Goal: Task Accomplishment & Management: Complete application form

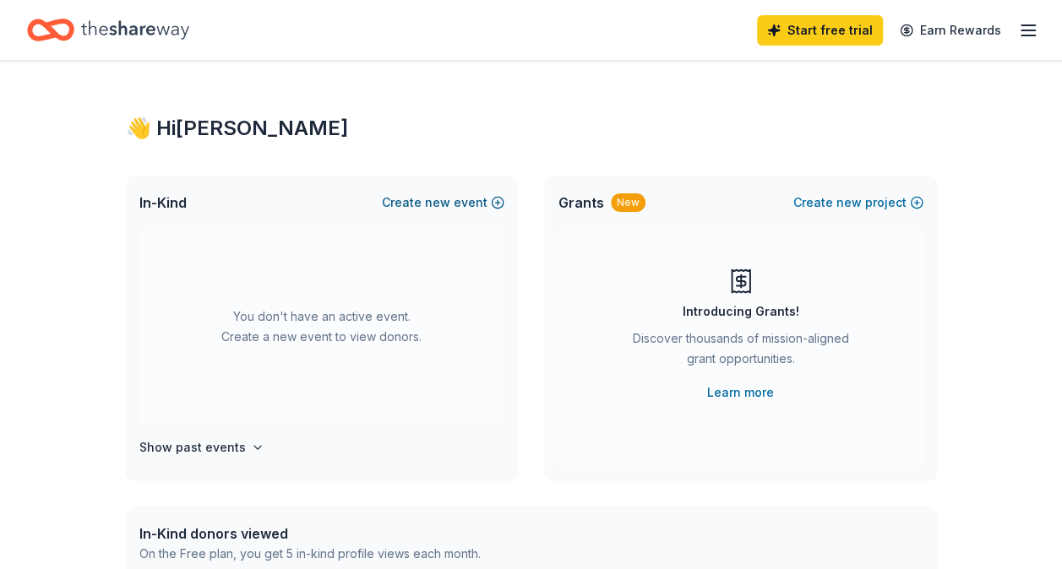
click at [394, 200] on button "Create new event" at bounding box center [443, 203] width 122 height 20
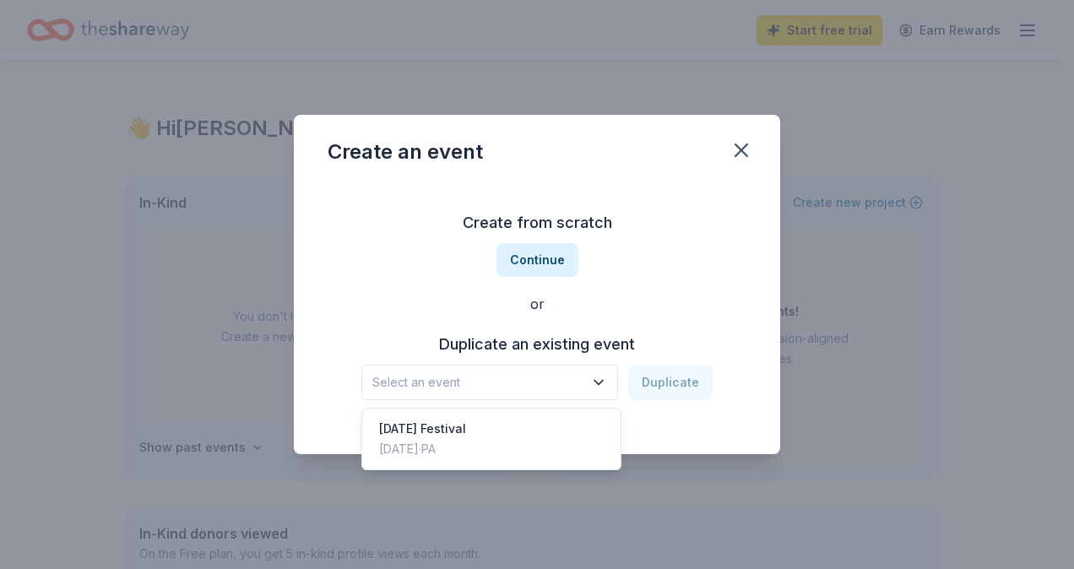
click at [535, 375] on span "Select an event" at bounding box center [477, 382] width 211 height 20
click at [520, 437] on div "Mardi Gras Festival Feb 22, 2025 · PA" at bounding box center [492, 439] width 252 height 54
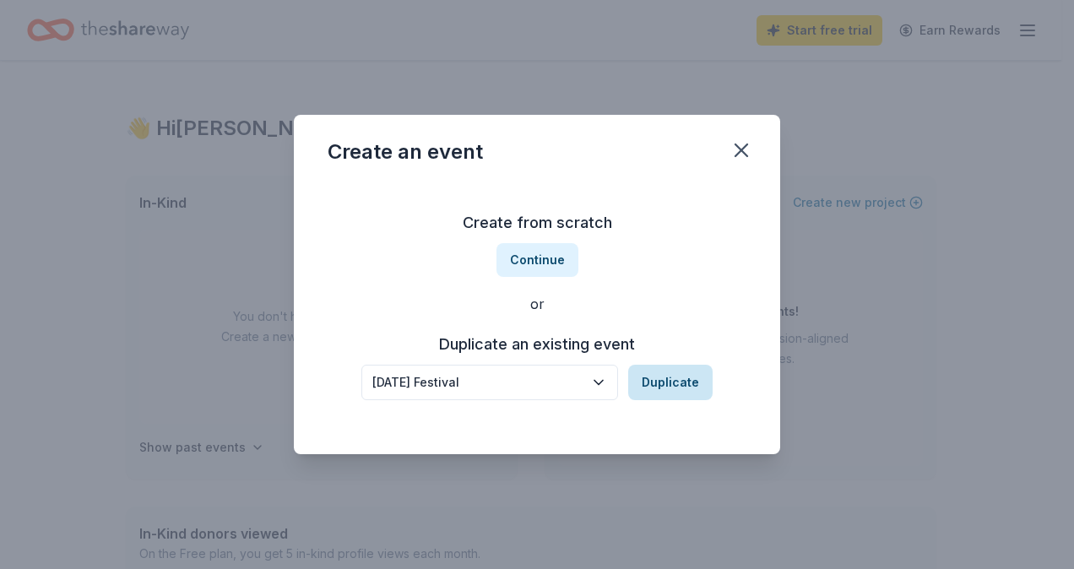
click at [693, 373] on button "Duplicate" at bounding box center [670, 382] width 84 height 35
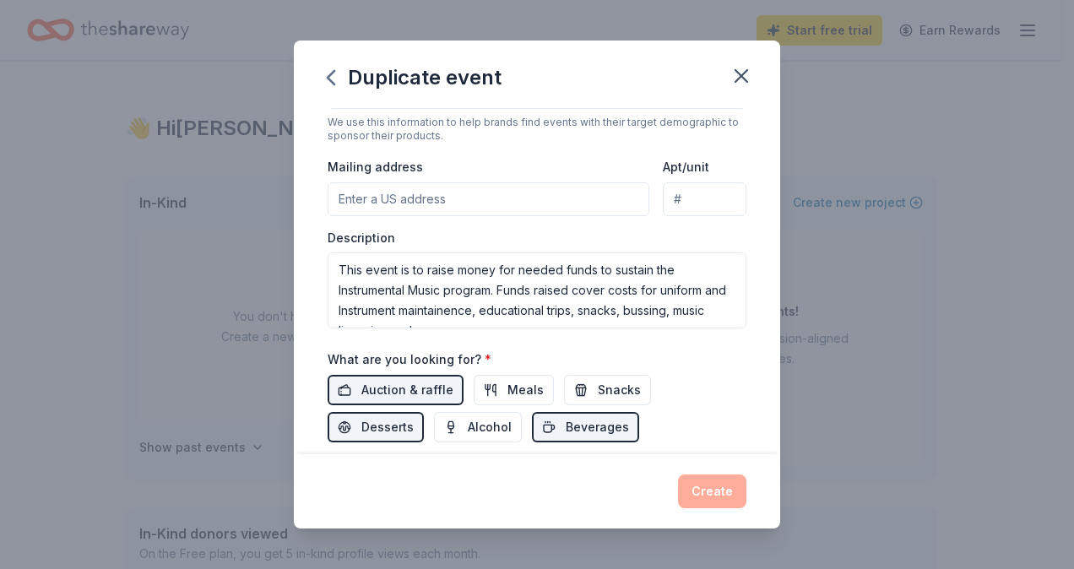
scroll to position [338, 0]
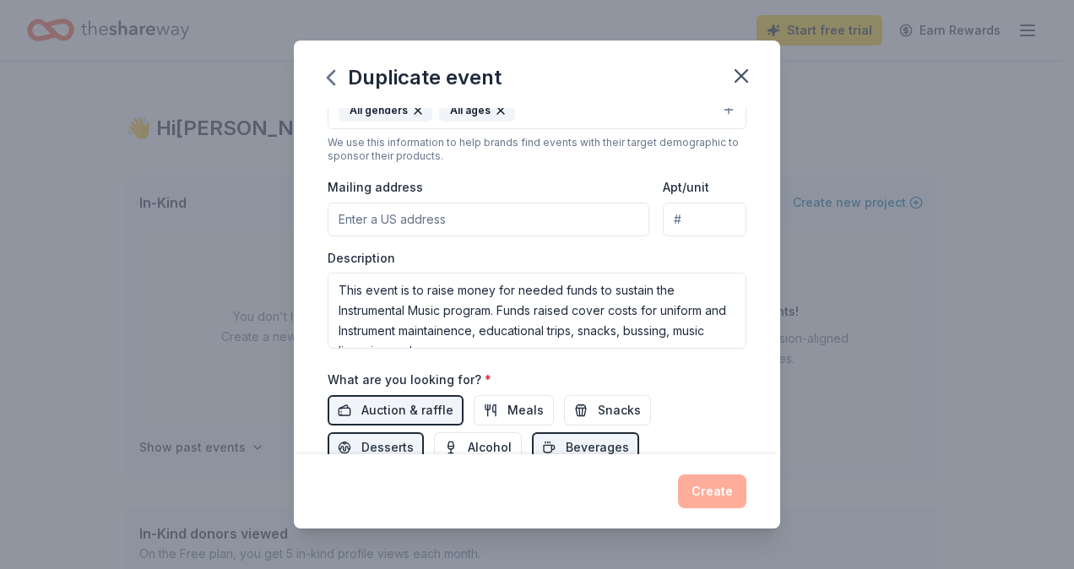
click at [576, 206] on input "Mailing address" at bounding box center [489, 220] width 322 height 34
type input "7 Cobblestone Drive"
click at [609, 216] on input "7 Cobblestone Drive" at bounding box center [489, 220] width 322 height 34
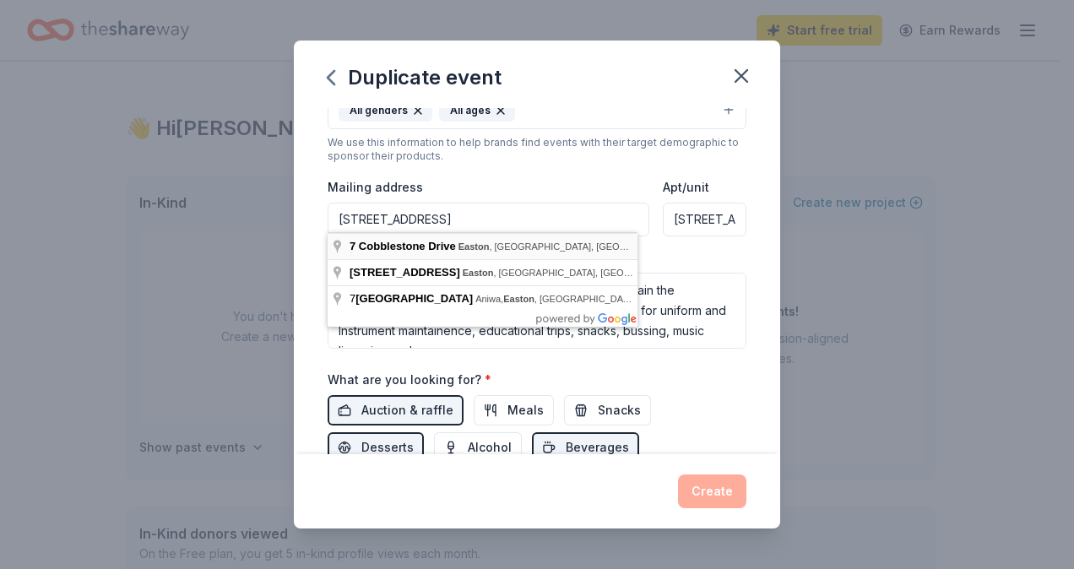
type input "7 Cobblestone Drive, Easton, PA, 18045"
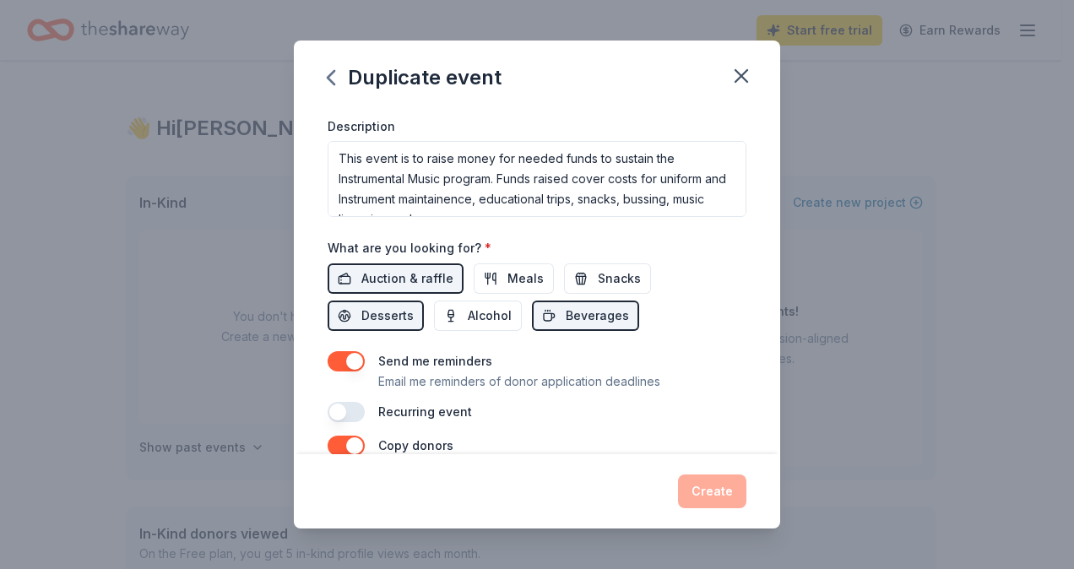
scroll to position [507, 0]
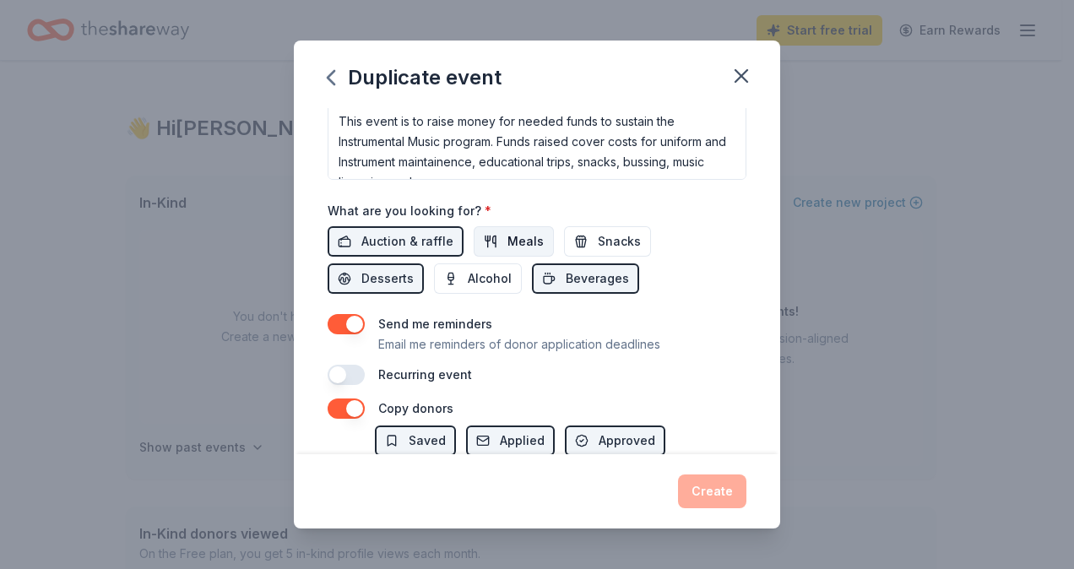
click at [508, 234] on span "Meals" at bounding box center [526, 241] width 36 height 20
click at [603, 231] on span "Snacks" at bounding box center [619, 241] width 43 height 20
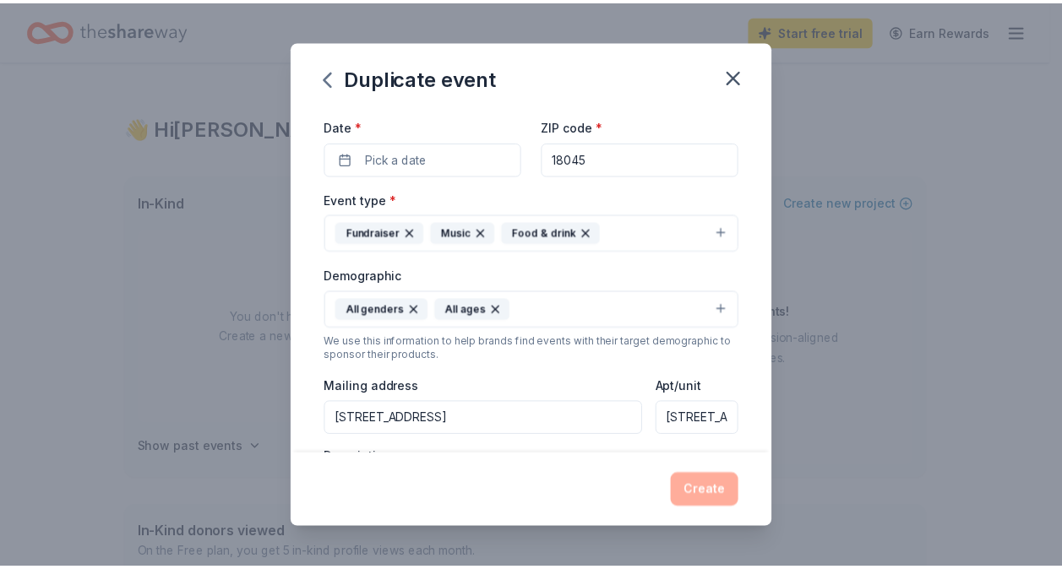
scroll to position [0, 0]
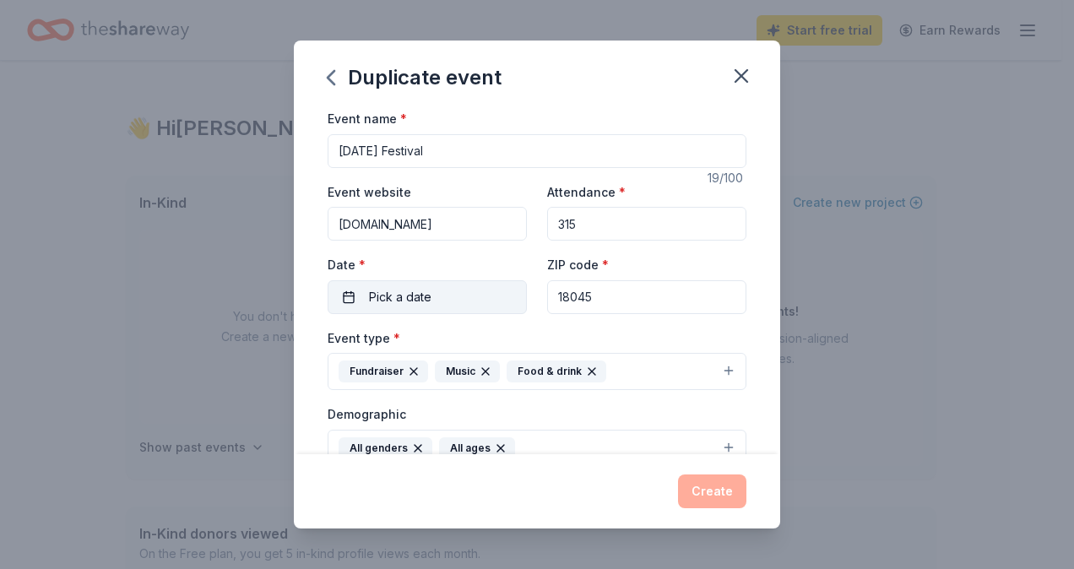
click at [466, 291] on button "Pick a date" at bounding box center [427, 297] width 199 height 34
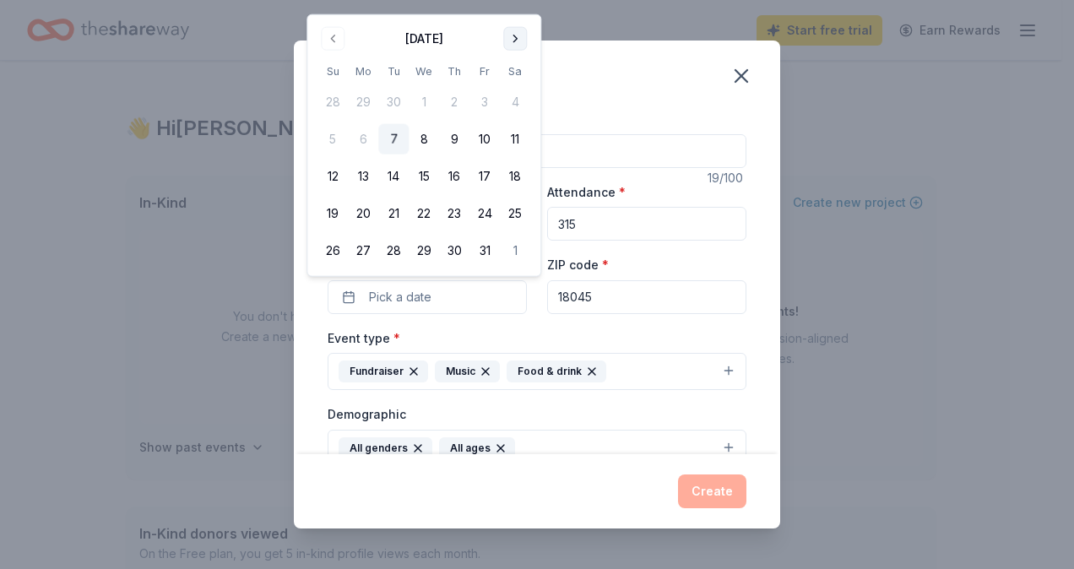
click at [516, 41] on button "Go to next month" at bounding box center [515, 39] width 24 height 24
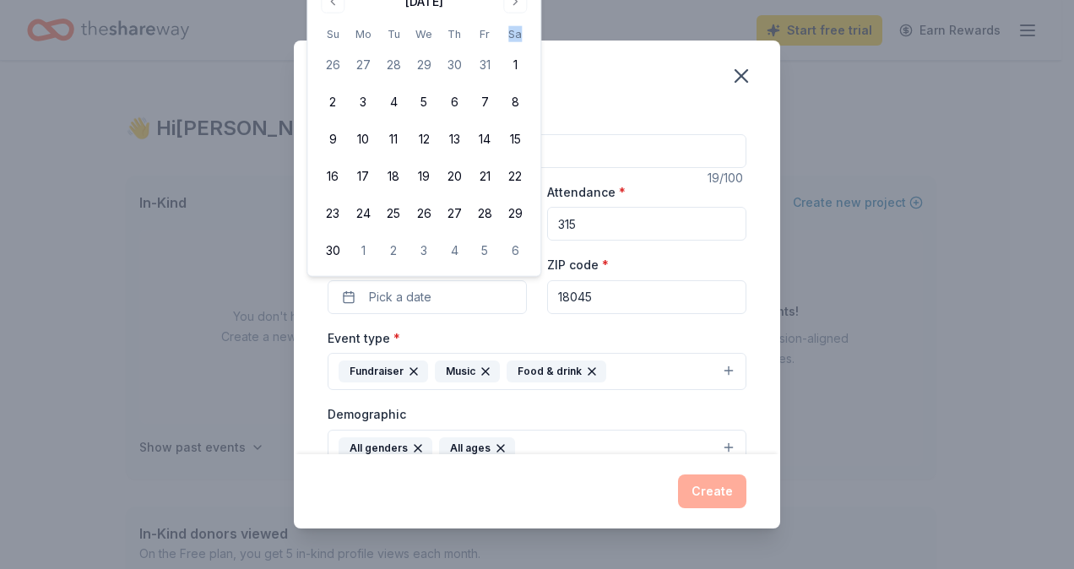
click at [517, 41] on th "Sa" at bounding box center [515, 34] width 30 height 18
click at [516, 42] on th "Sa" at bounding box center [515, 34] width 30 height 18
drag, startPoint x: 516, startPoint y: 42, endPoint x: 513, endPoint y: 6, distance: 36.4
click at [512, 6] on button "Go to next month" at bounding box center [515, 2] width 24 height 24
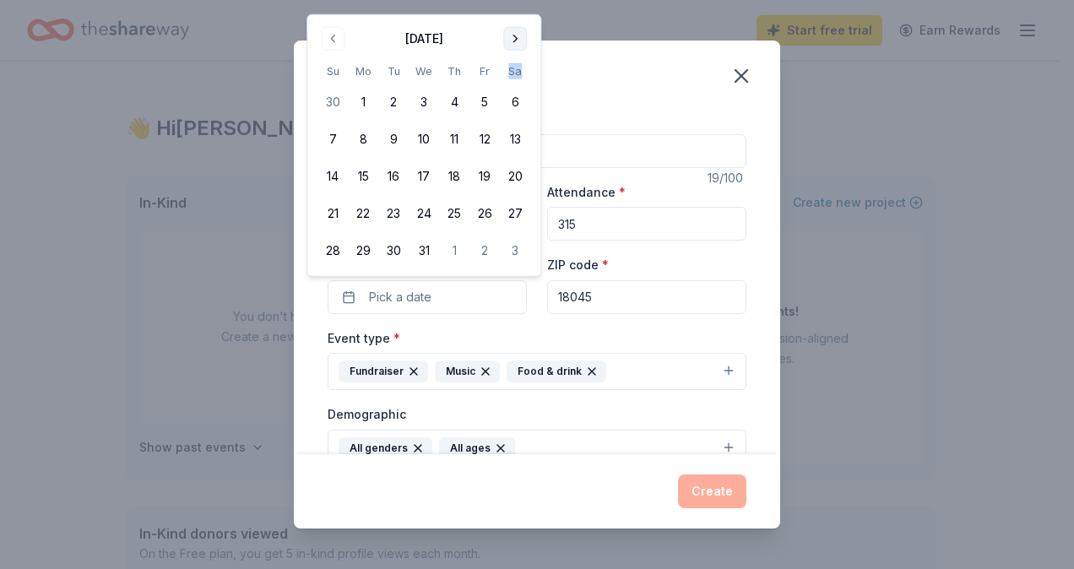
click at [505, 35] on button "Go to next month" at bounding box center [515, 39] width 24 height 24
click at [506, 36] on button "Go to next month" at bounding box center [515, 39] width 24 height 24
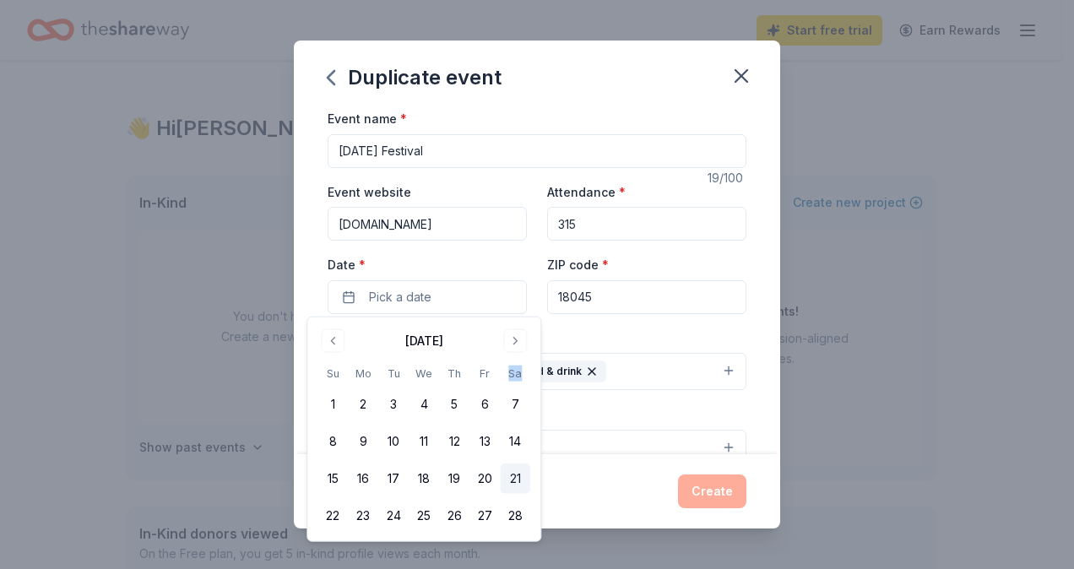
click at [513, 481] on button "21" at bounding box center [515, 479] width 30 height 30
click at [704, 495] on button "Create" at bounding box center [712, 492] width 68 height 34
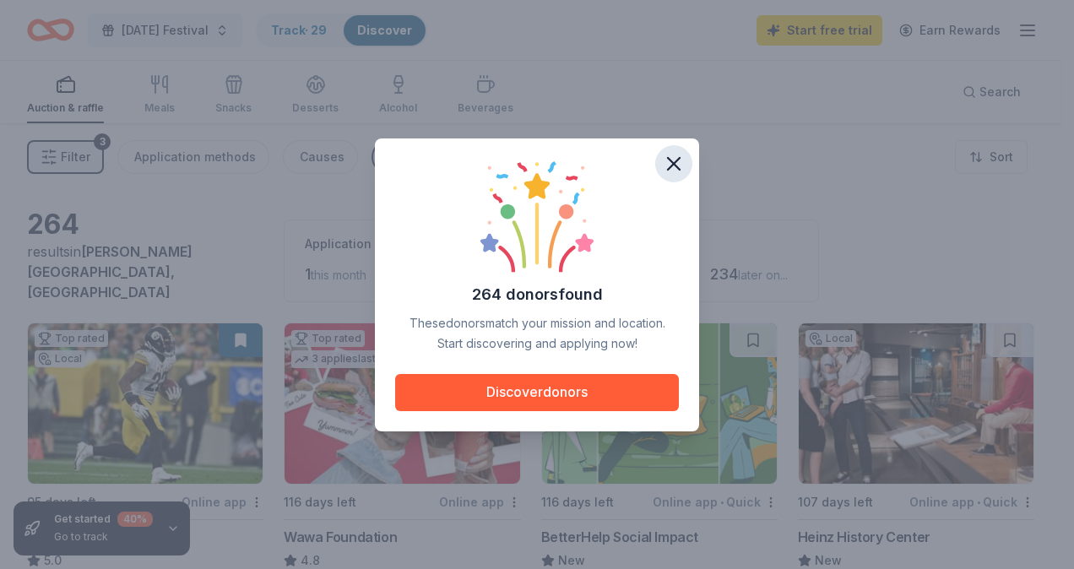
click at [669, 162] on icon "button" at bounding box center [674, 164] width 24 height 24
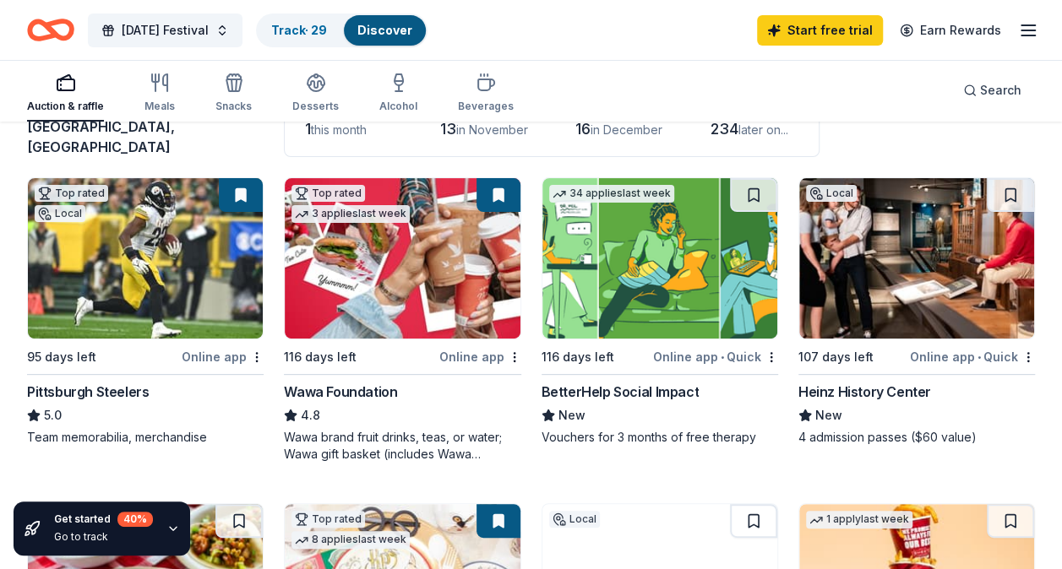
scroll to position [169, 0]
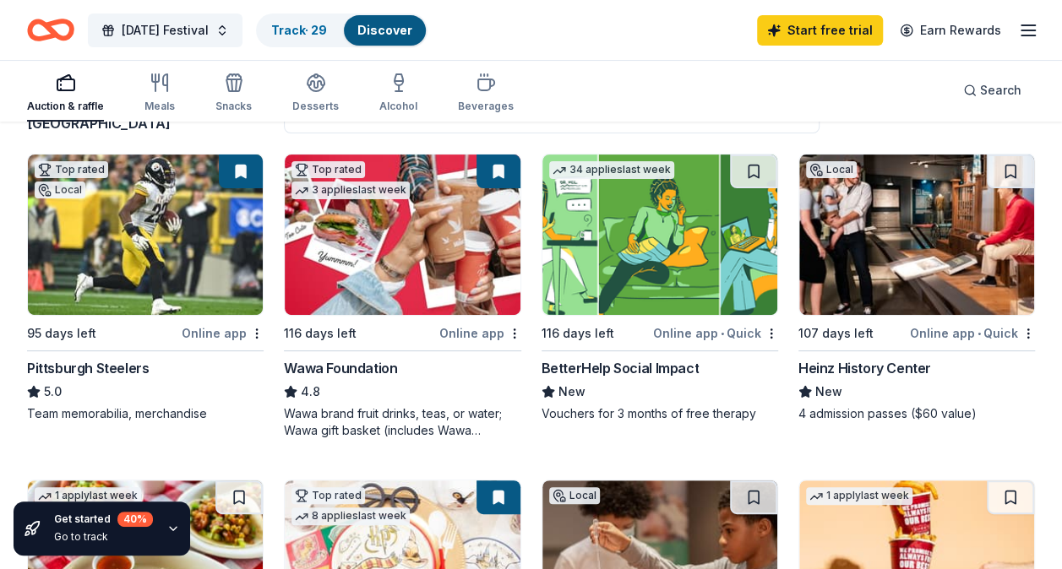
click at [194, 242] on img at bounding box center [145, 235] width 235 height 160
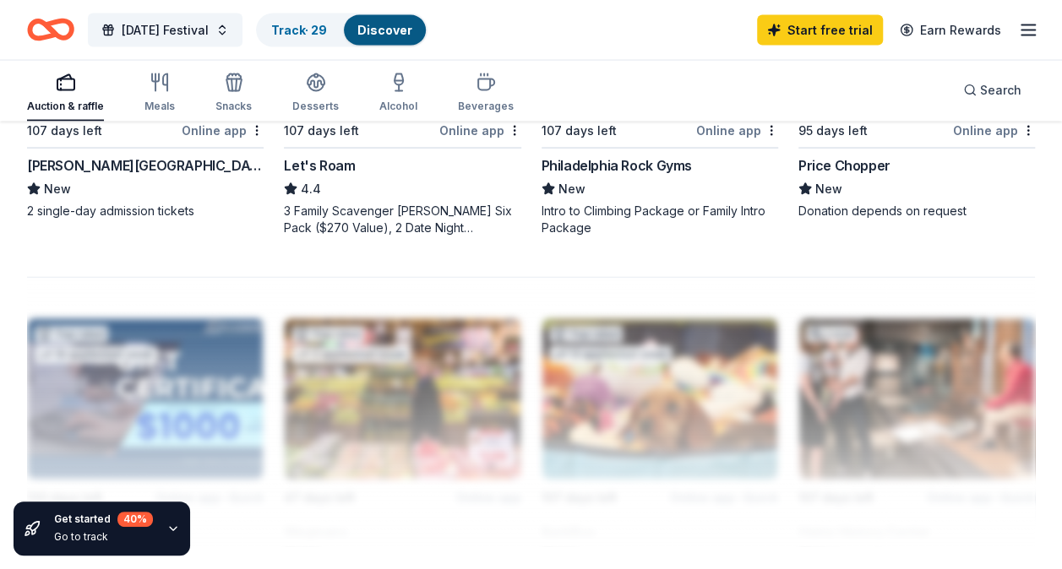
scroll to position [1858, 0]
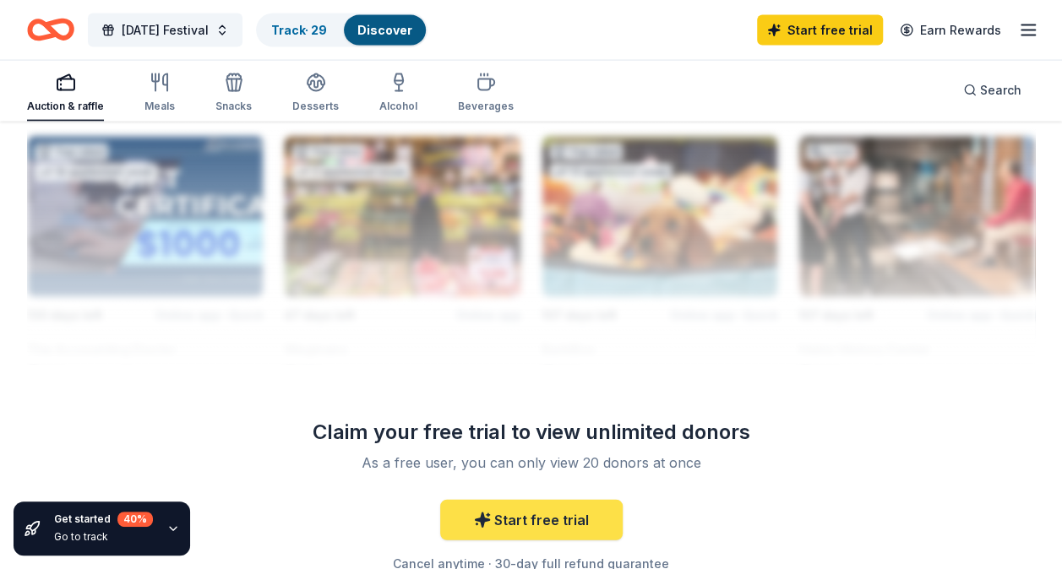
click at [562, 508] on link "Start free trial" at bounding box center [531, 520] width 182 height 41
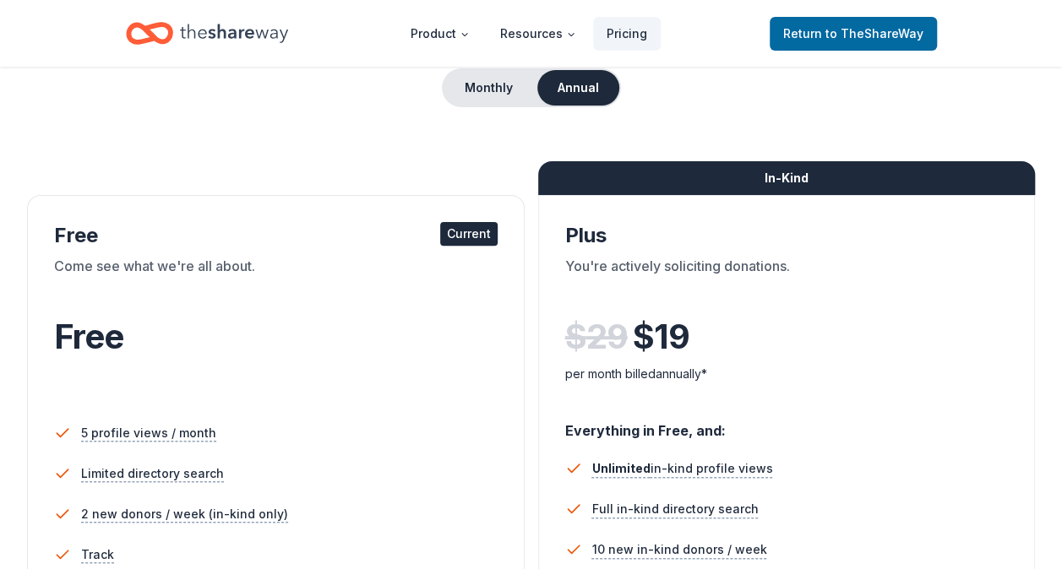
scroll to position [169, 0]
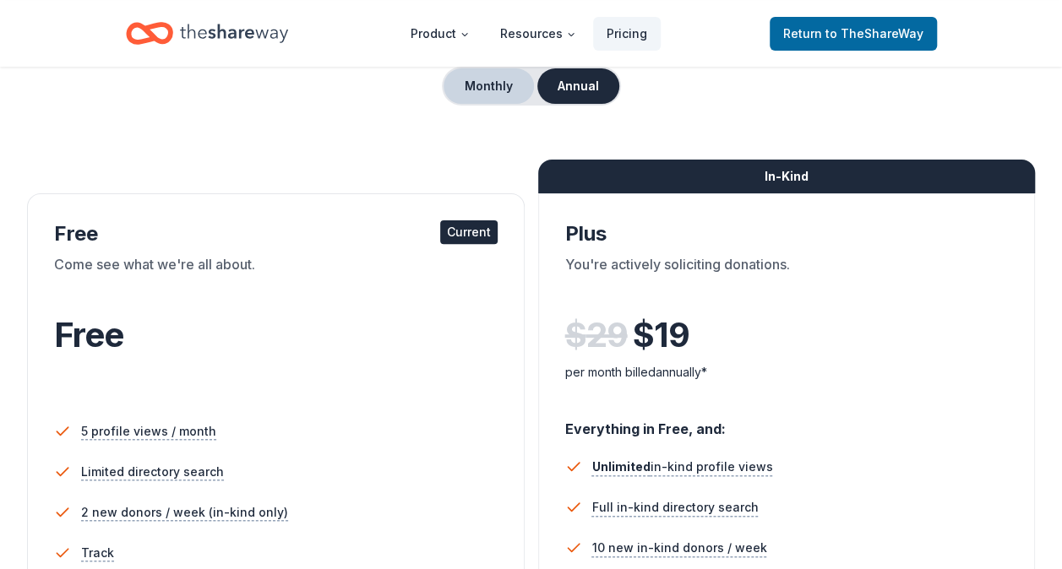
click at [513, 83] on button "Monthly" at bounding box center [488, 85] width 90 height 35
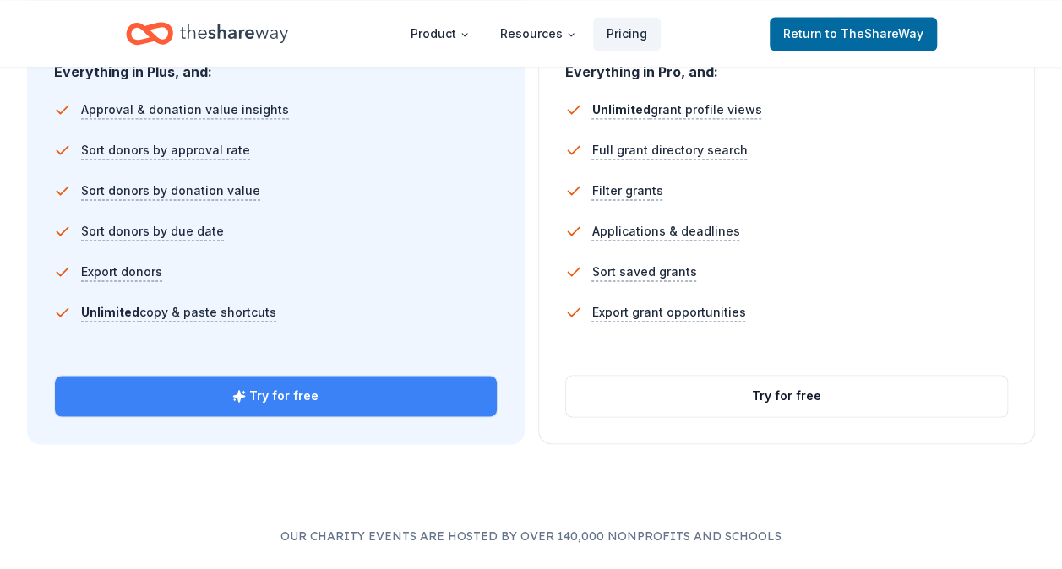
scroll to position [1182, 0]
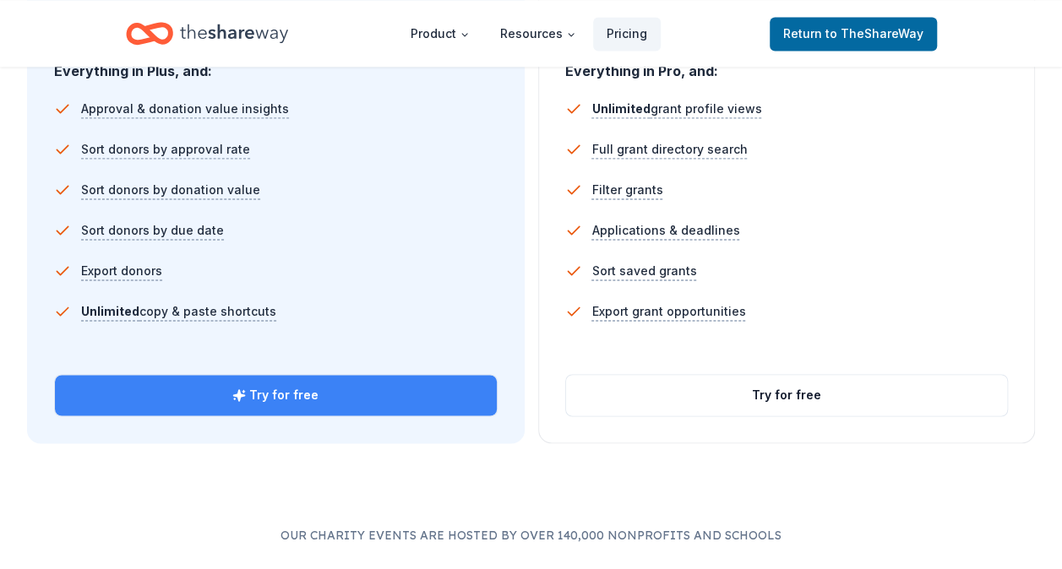
click at [326, 398] on button "Try for free" at bounding box center [276, 395] width 442 height 41
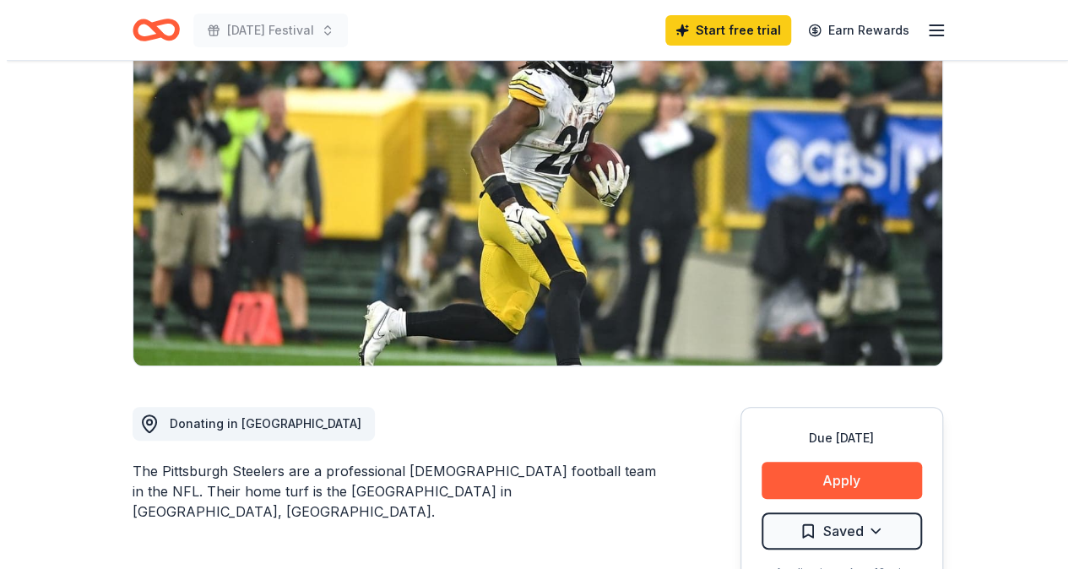
scroll to position [338, 0]
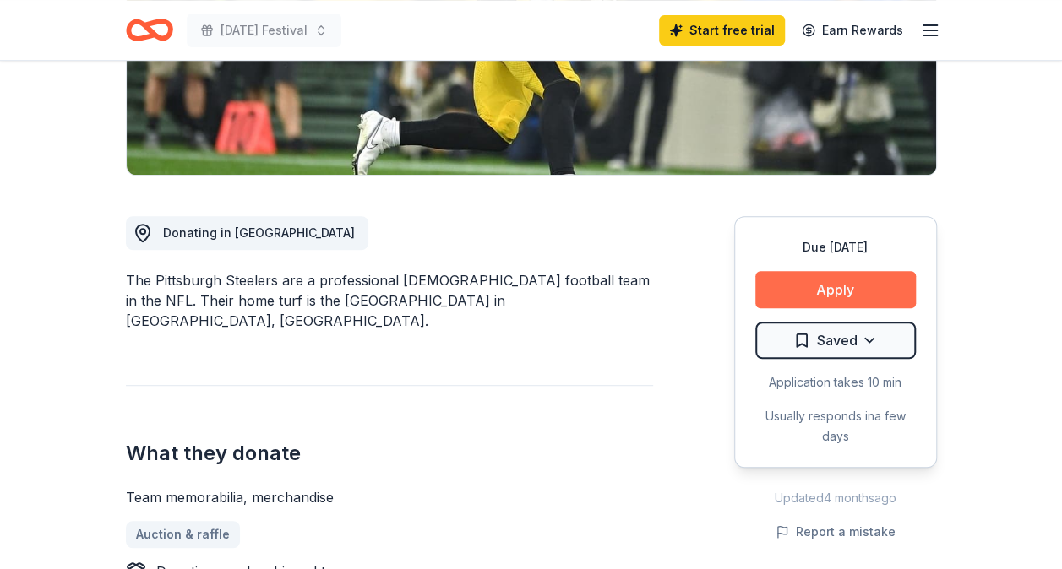
click at [835, 285] on button "Apply" at bounding box center [835, 289] width 160 height 37
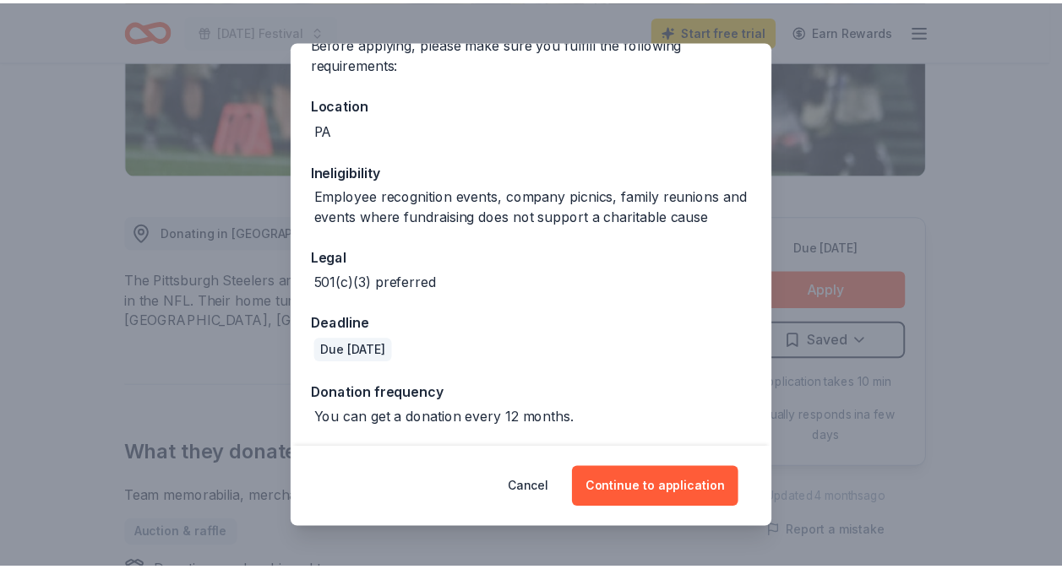
scroll to position [150, 0]
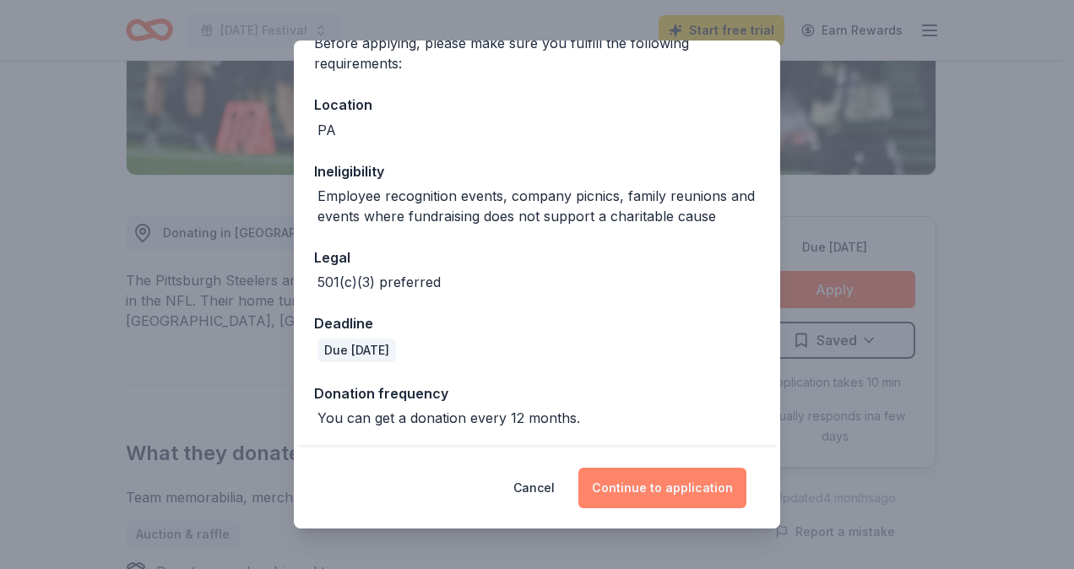
click at [697, 486] on button "Continue to application" at bounding box center [663, 488] width 168 height 41
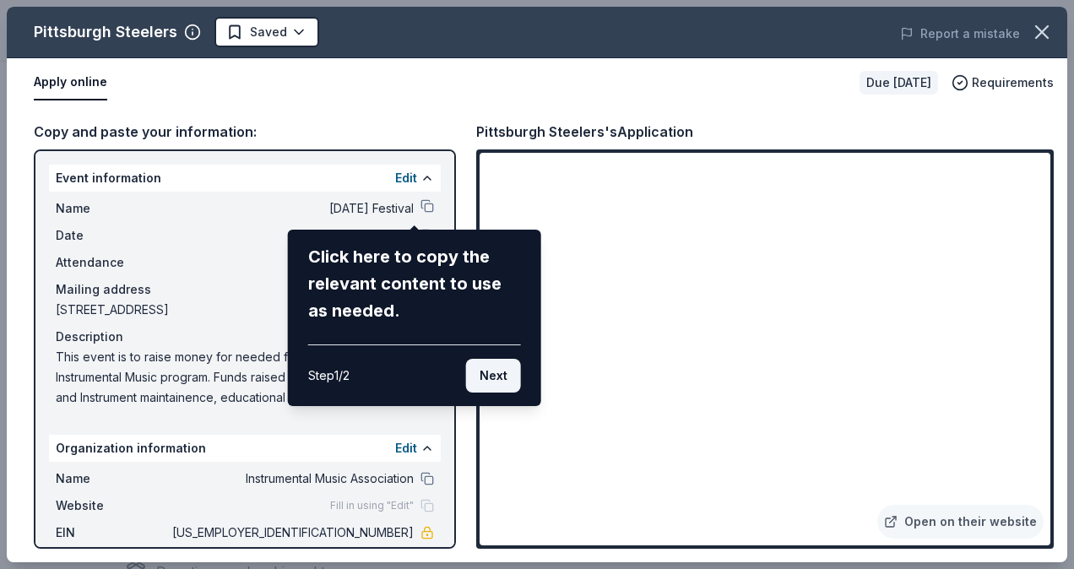
click at [516, 371] on button "Next" at bounding box center [493, 376] width 55 height 34
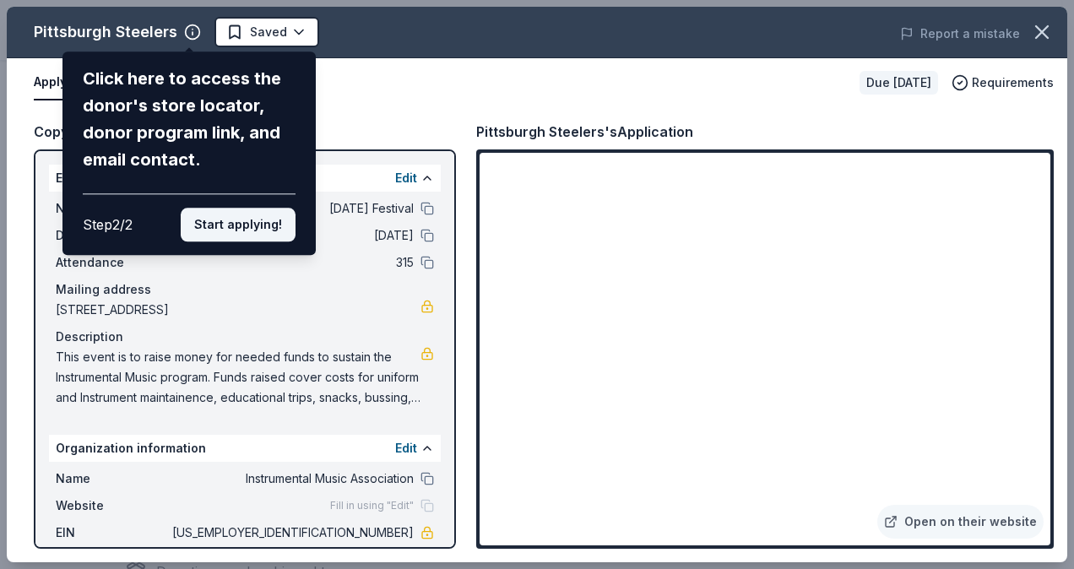
click at [291, 212] on button "Start applying!" at bounding box center [238, 225] width 115 height 34
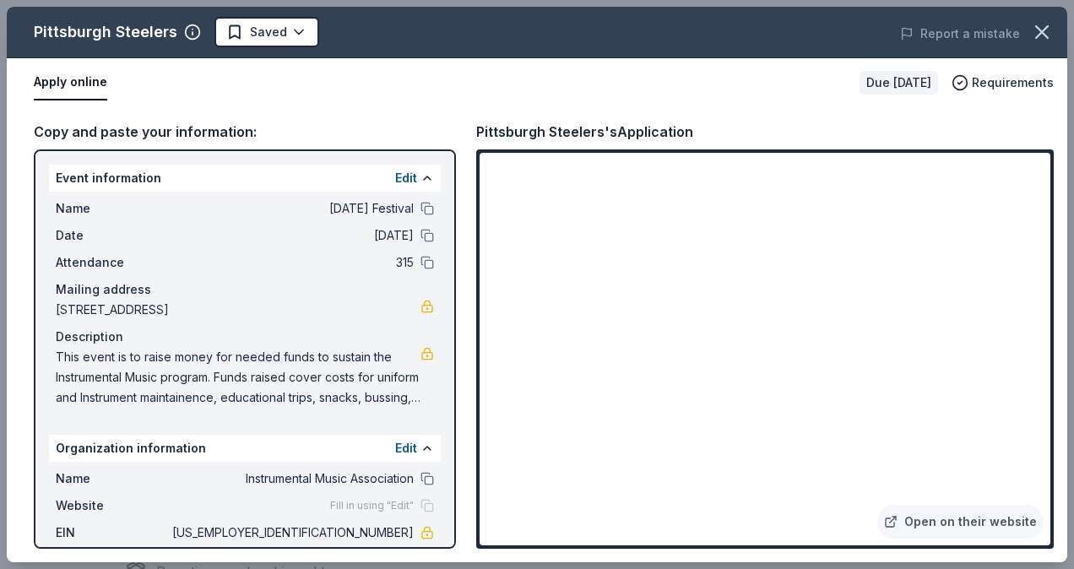
click at [353, 386] on span "This event is to raise money for needed funds to sustain the Instrumental Music…" at bounding box center [238, 377] width 365 height 61
click at [409, 505] on div "Fill in using "Edit"" at bounding box center [382, 506] width 104 height 14
click at [1040, 39] on icon "button" at bounding box center [1042, 32] width 24 height 24
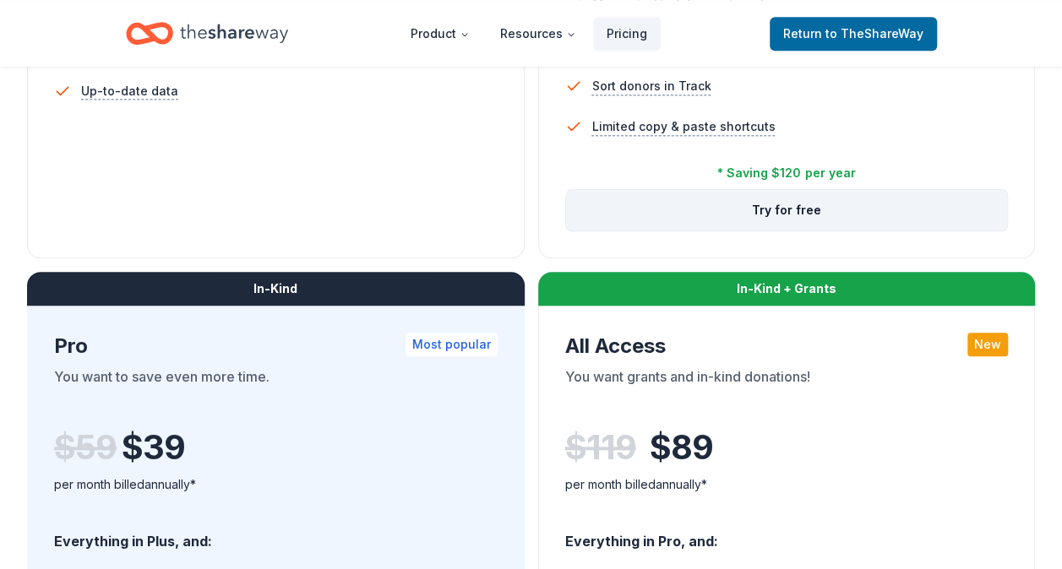
scroll to position [591, 0]
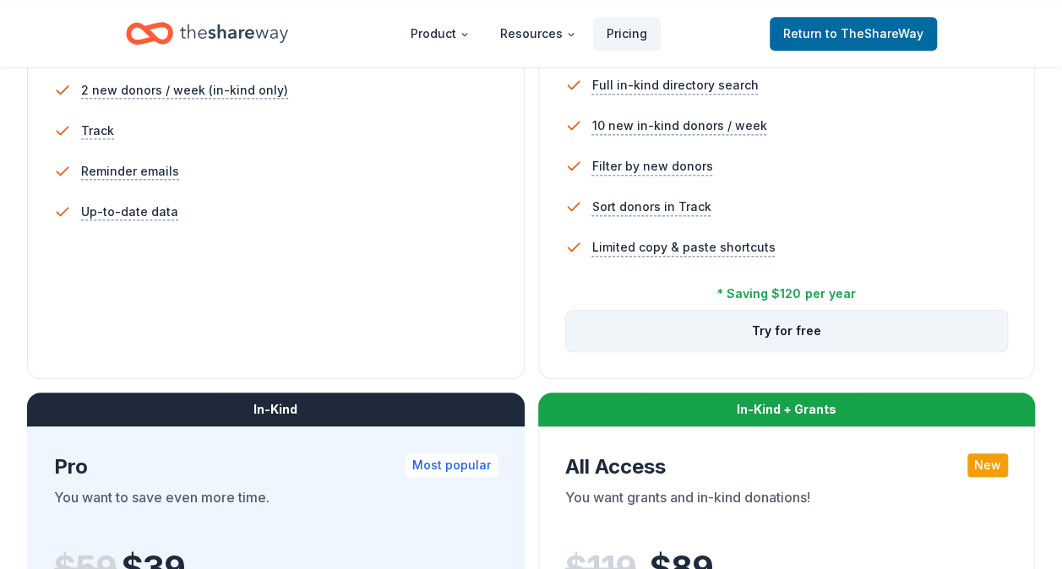
click at [851, 338] on button "Try for free" at bounding box center [787, 331] width 442 height 41
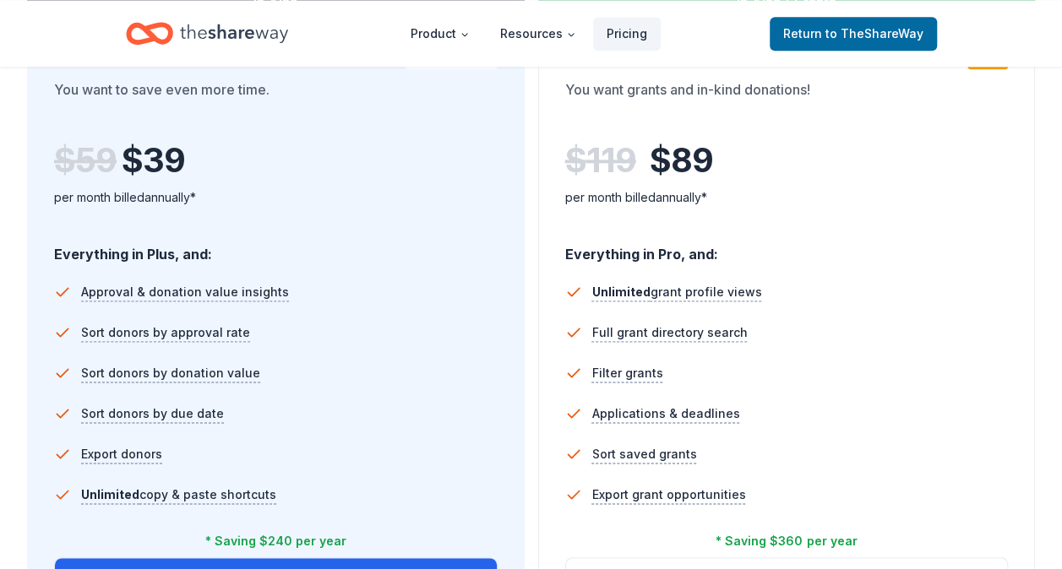
scroll to position [1098, 0]
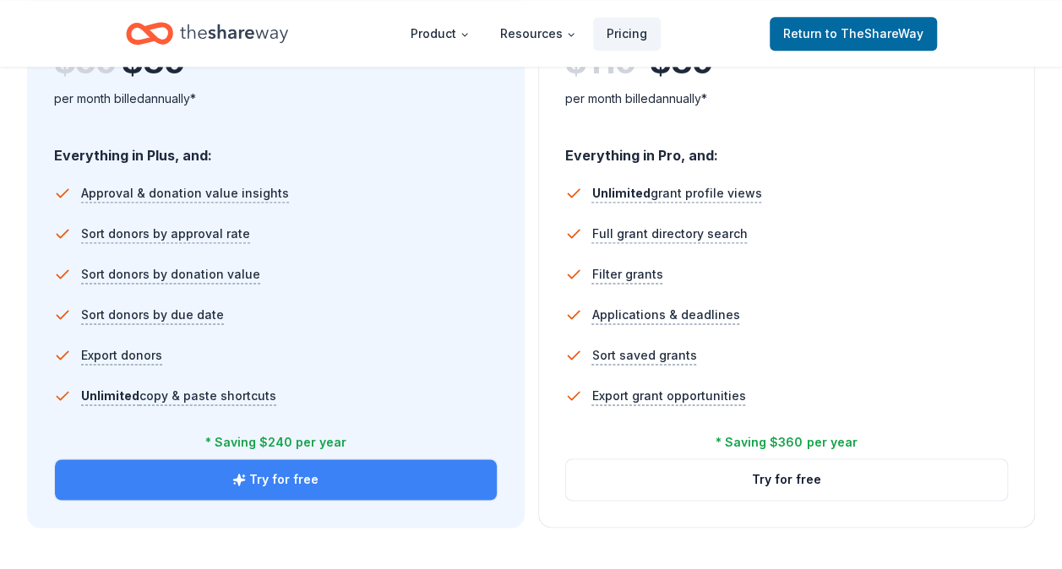
click at [307, 474] on button "Try for free" at bounding box center [276, 479] width 442 height 41
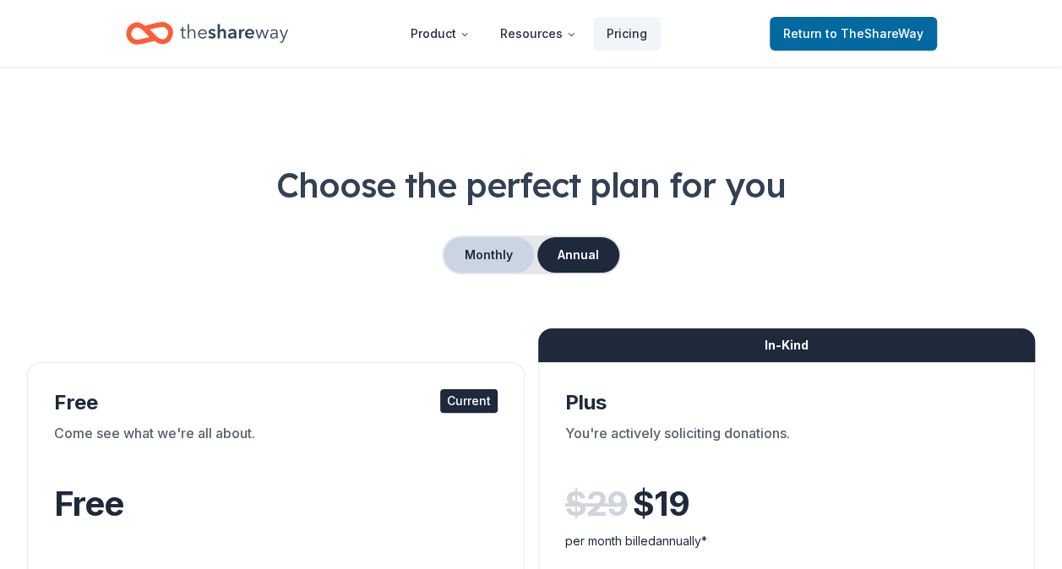
click at [476, 263] on button "Monthly" at bounding box center [488, 254] width 90 height 35
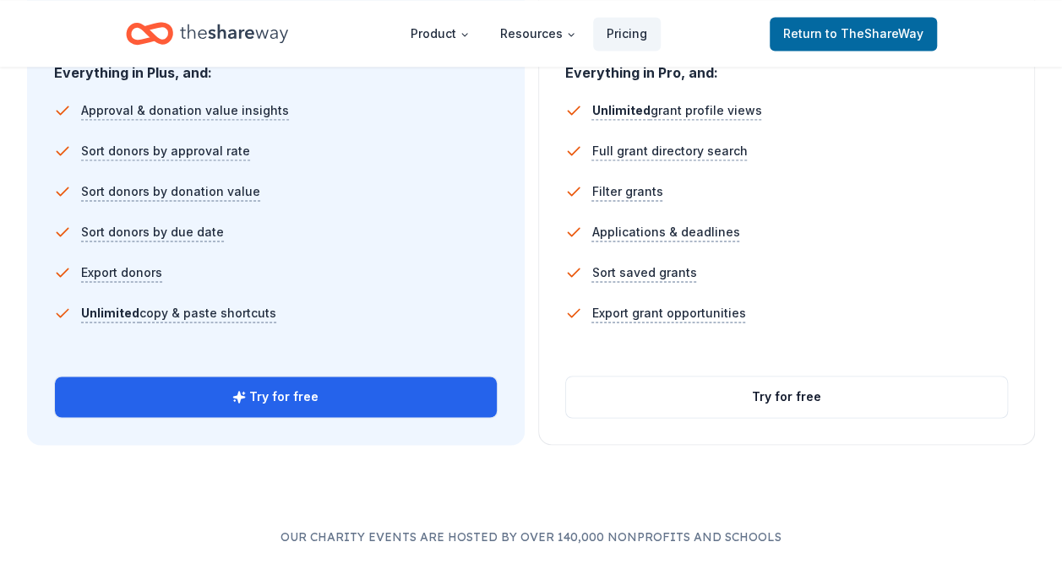
scroll to position [1182, 0]
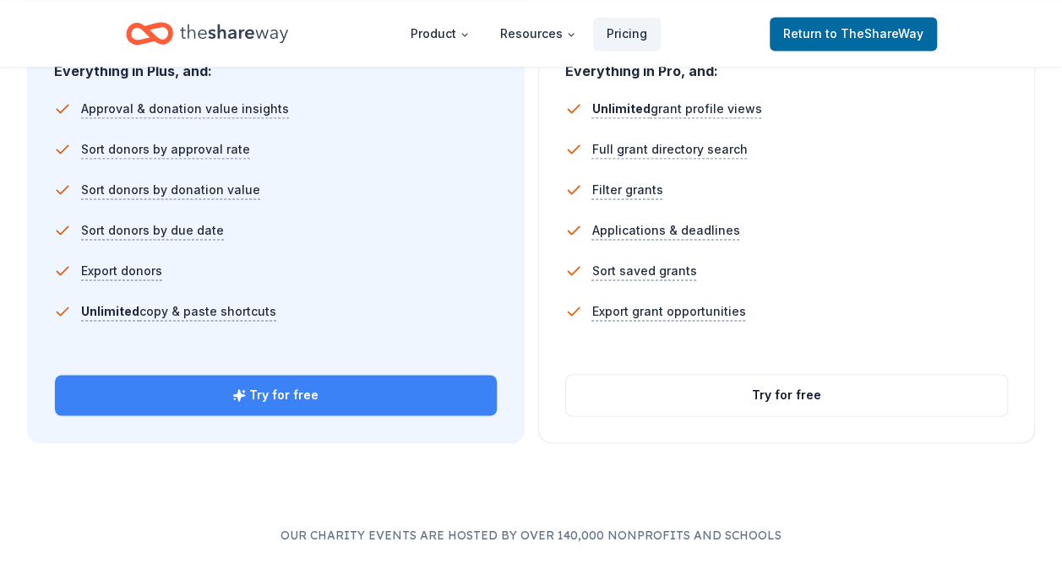
click at [451, 399] on button "Try for free" at bounding box center [276, 395] width 442 height 41
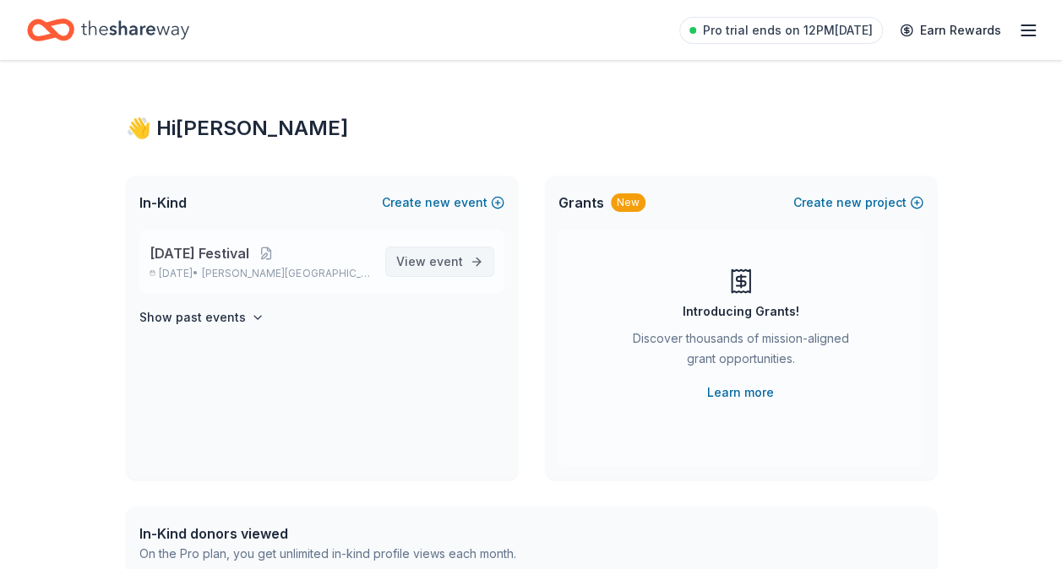
click at [421, 257] on span "View event" at bounding box center [429, 262] width 67 height 20
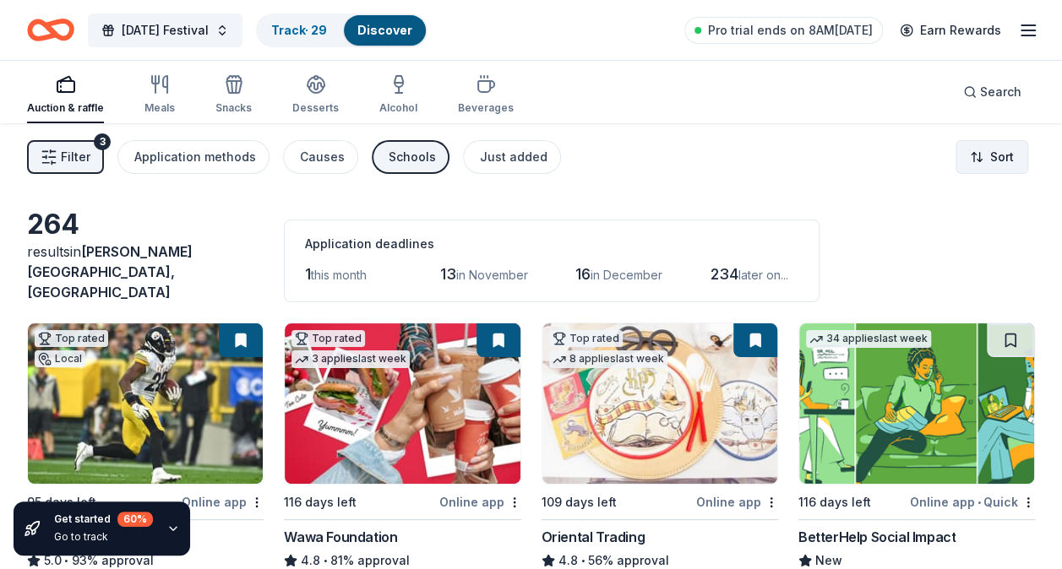
click at [1015, 155] on html "Mardi Gras Festival Track · 29 Discover Pro trial ends on 8AM, 10/14 Earn Rewar…" at bounding box center [531, 284] width 1062 height 569
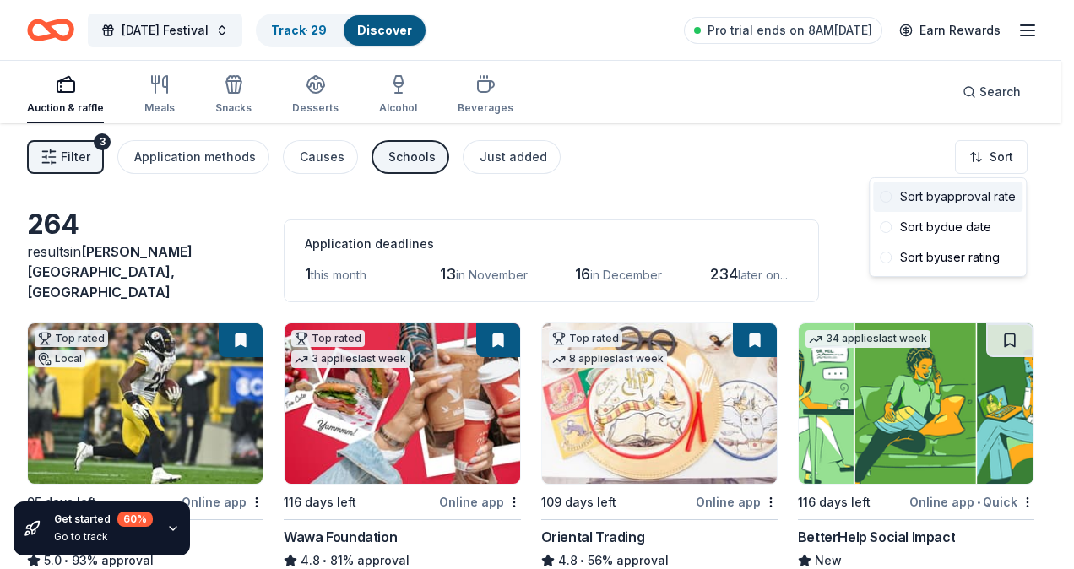
click at [1011, 193] on div "Sort by approval rate" at bounding box center [947, 197] width 149 height 30
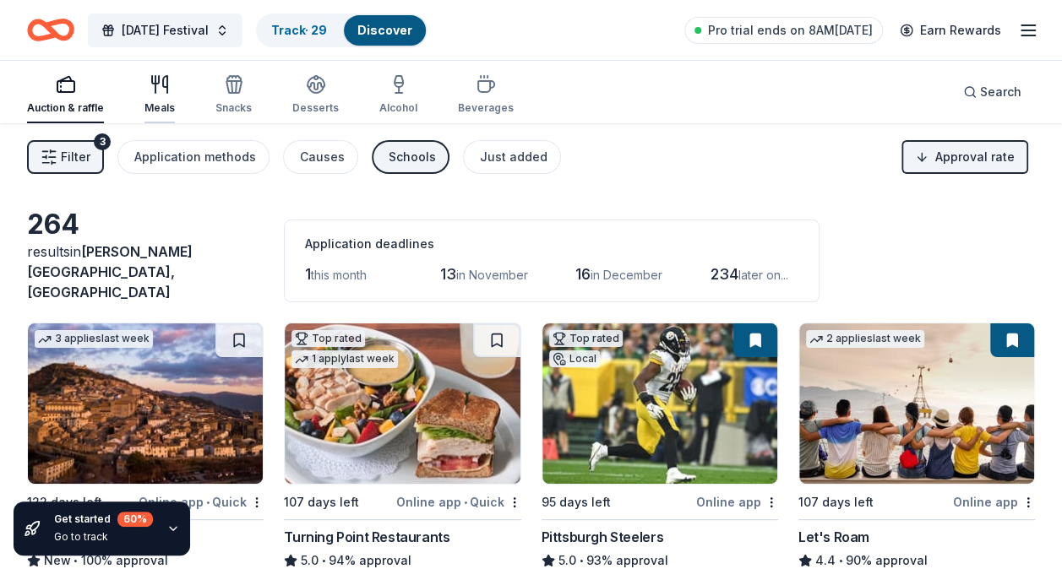
click at [164, 95] on div "Meals" at bounding box center [159, 94] width 30 height 41
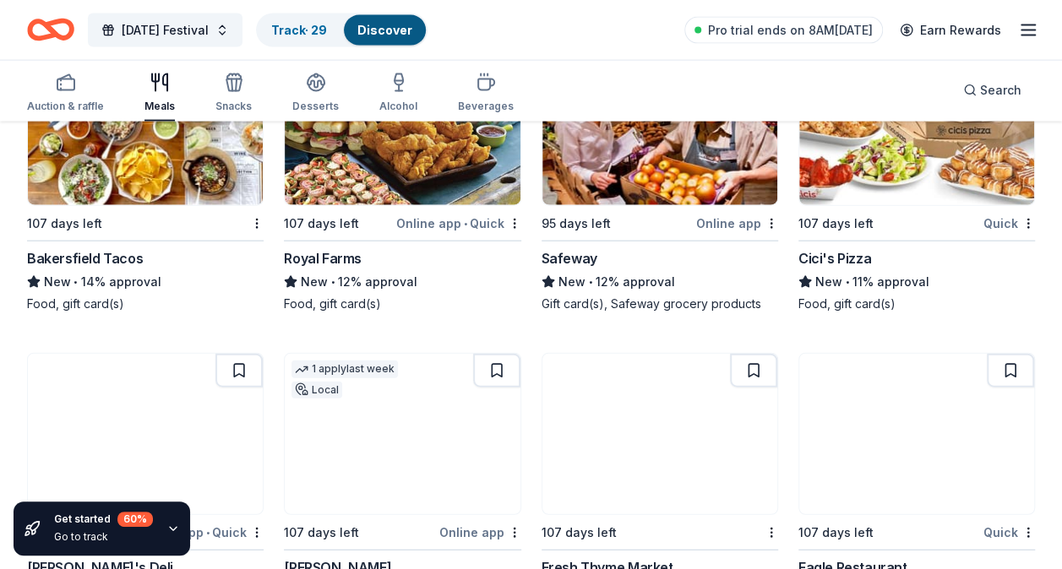
scroll to position [1843, 0]
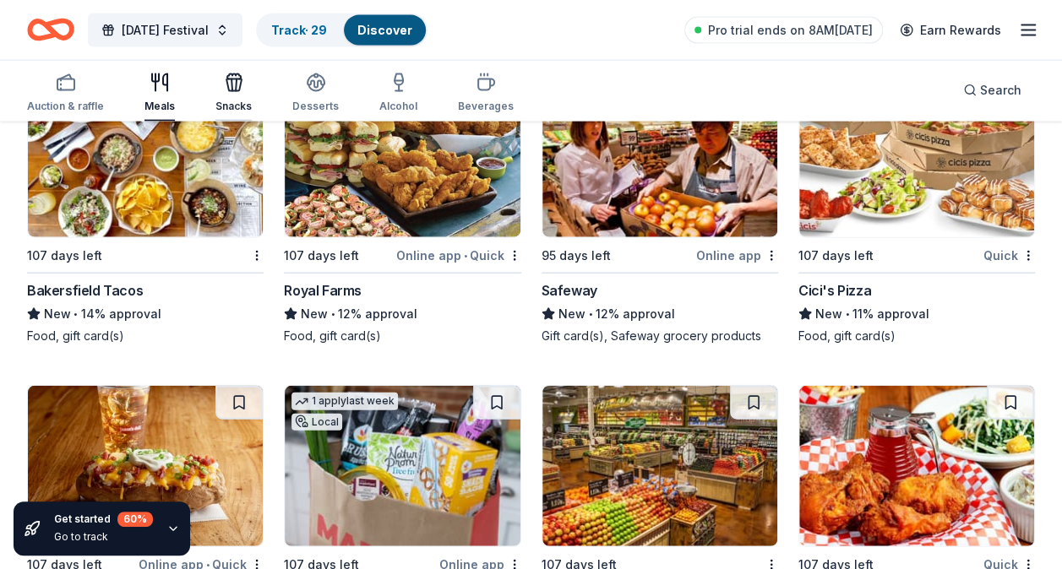
click at [228, 91] on icon "button" at bounding box center [233, 85] width 15 height 12
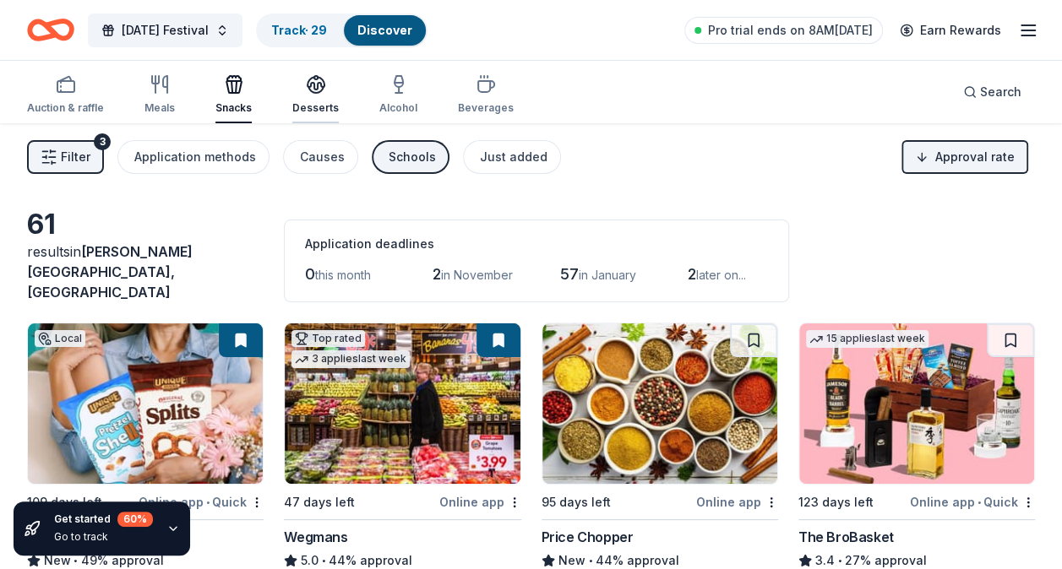
click at [315, 91] on icon "button" at bounding box center [315, 90] width 15 height 6
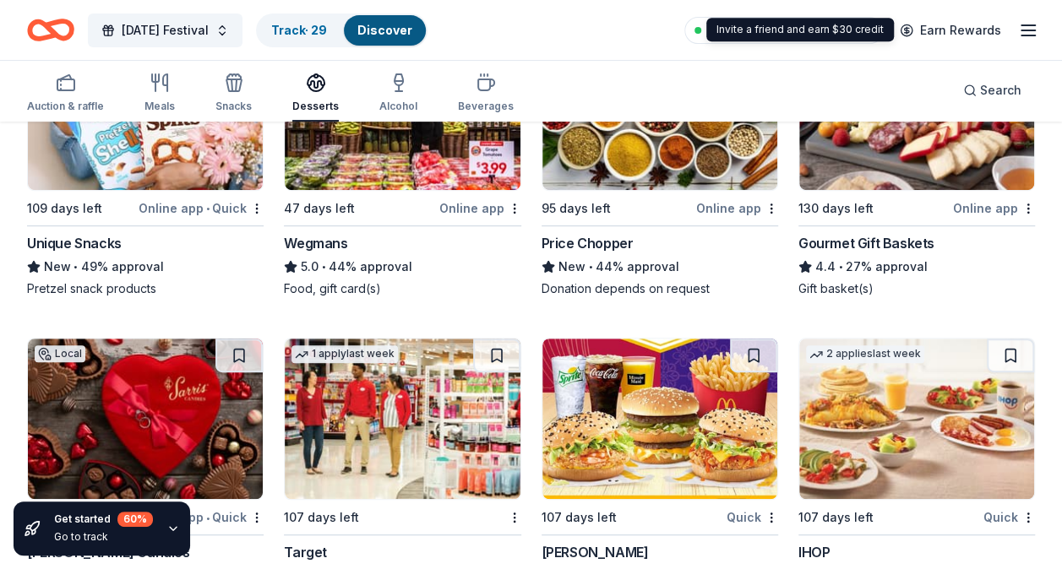
scroll to position [293, 0]
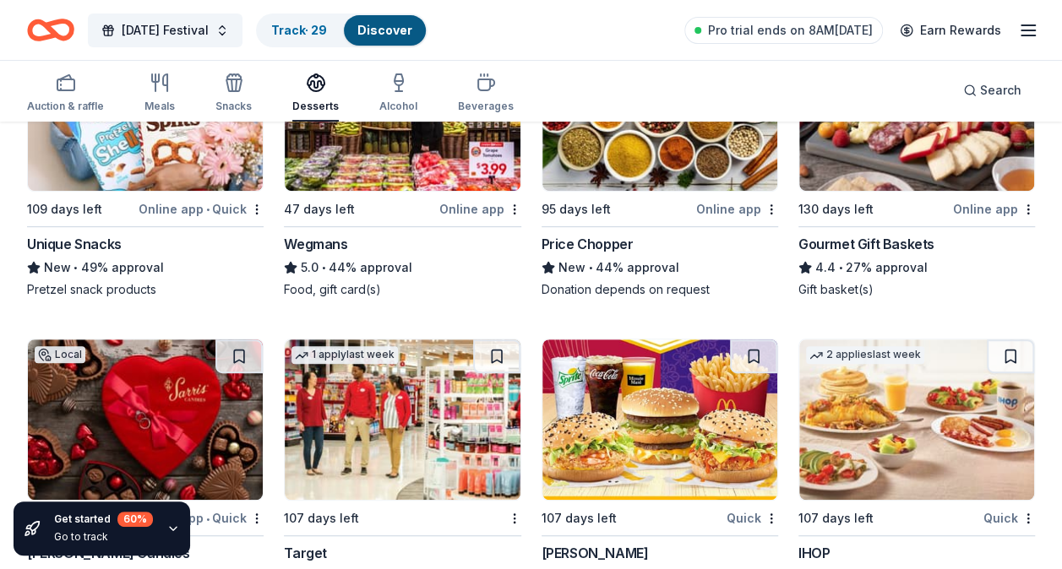
click at [412, 35] on link "Discover" at bounding box center [384, 30] width 55 height 14
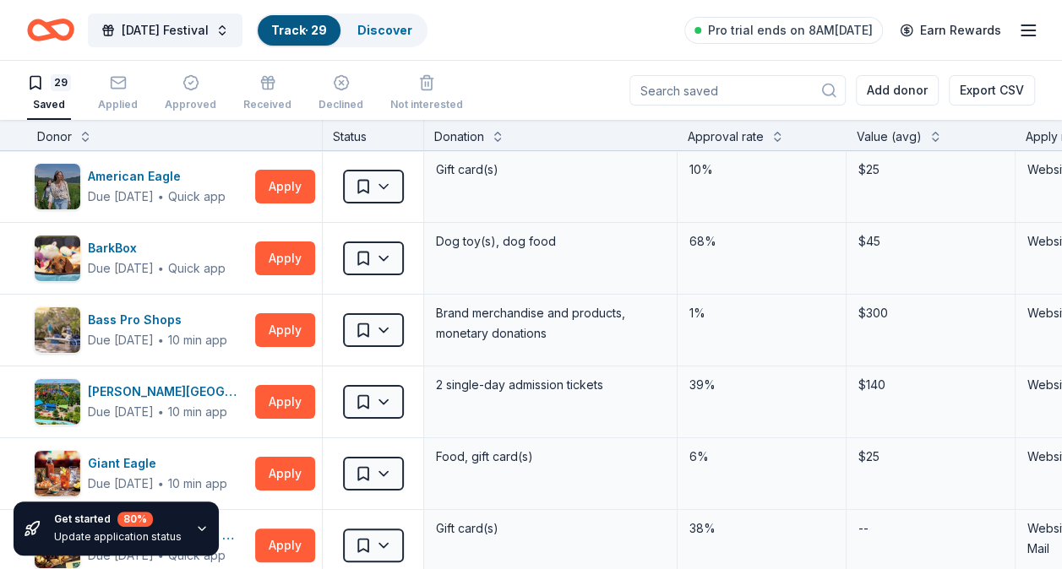
click at [733, 95] on input at bounding box center [737, 90] width 216 height 30
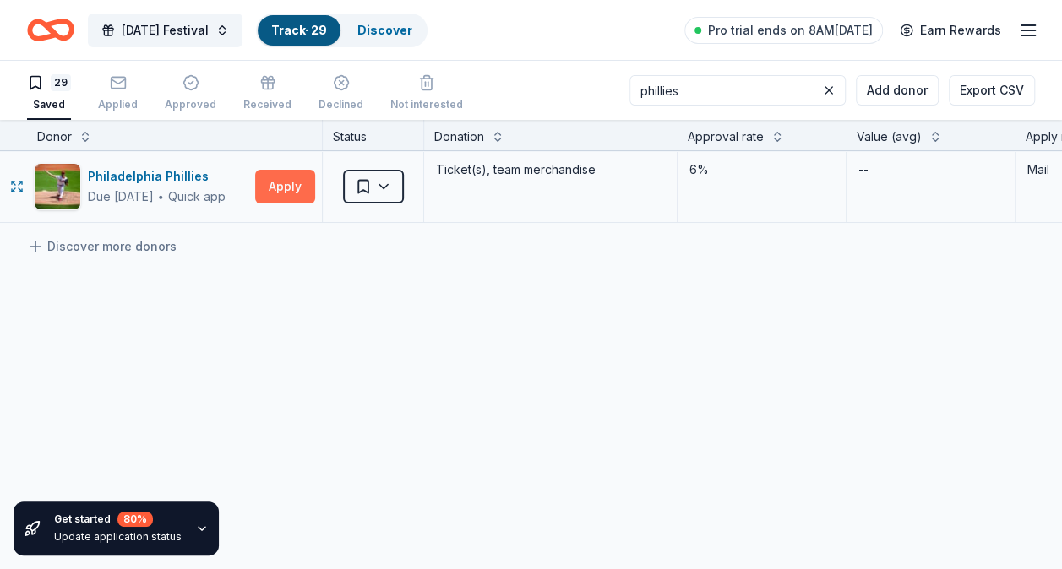
click at [271, 184] on button "Apply" at bounding box center [285, 187] width 60 height 34
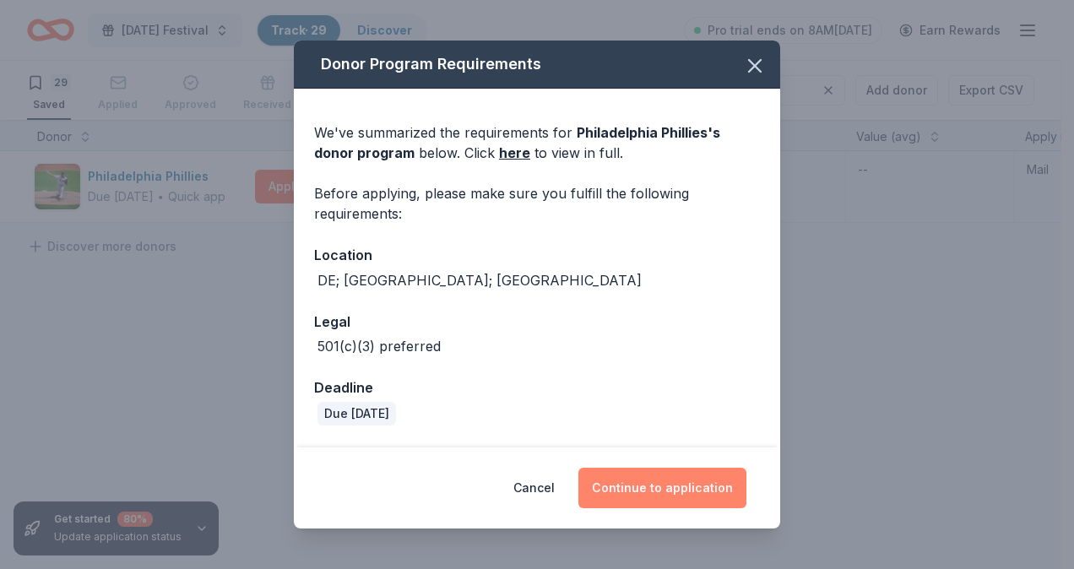
click at [684, 492] on button "Continue to application" at bounding box center [663, 488] width 168 height 41
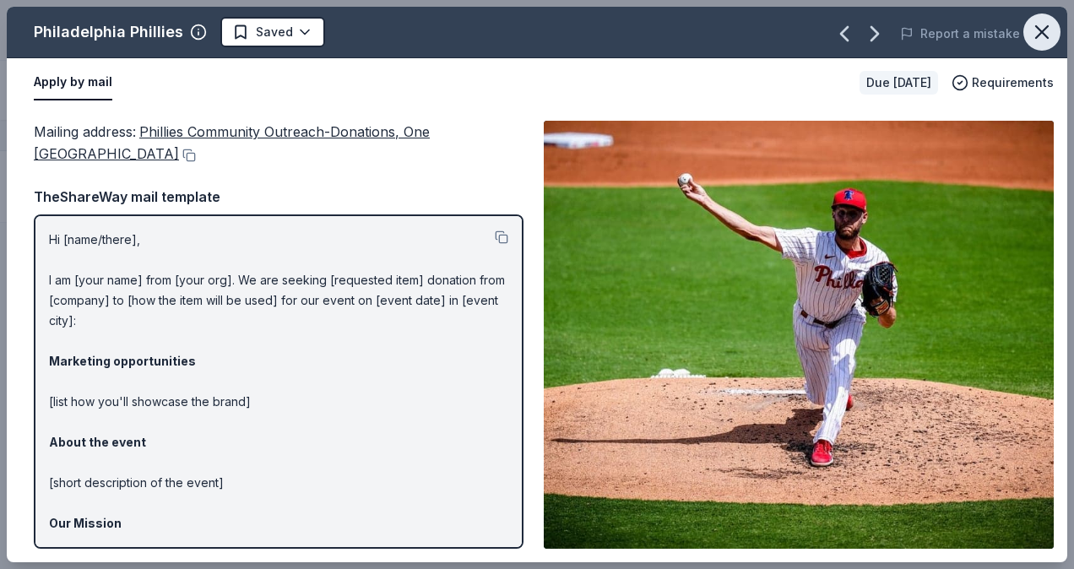
click at [1037, 36] on icon "button" at bounding box center [1042, 32] width 12 height 12
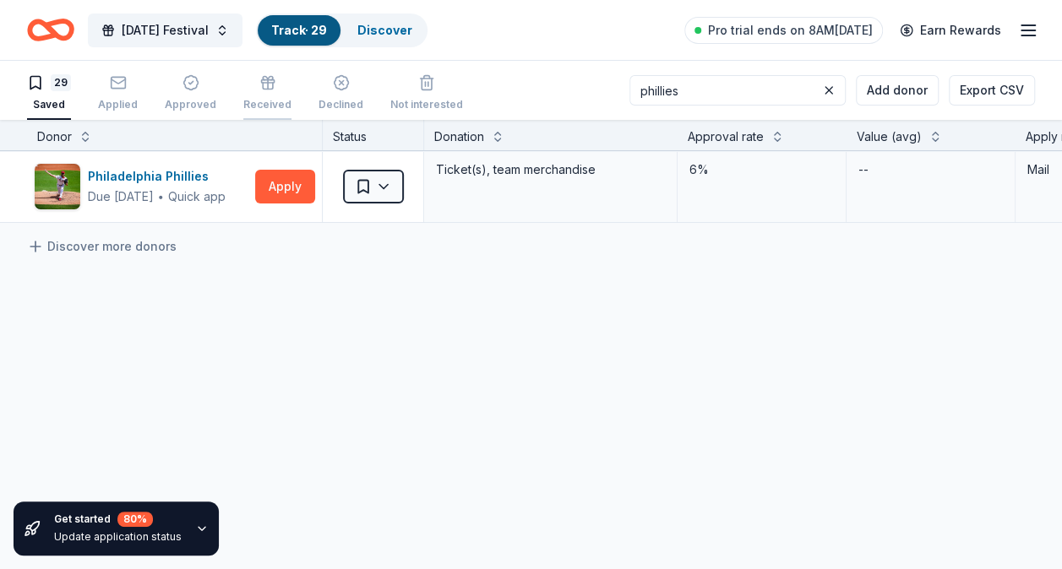
drag, startPoint x: 606, startPoint y: 91, endPoint x: 273, endPoint y: 94, distance: 332.8
click at [270, 97] on div "29 Saved Applied Approved Received Declined Not interested phillies Add donor E…" at bounding box center [531, 90] width 1008 height 59
click at [172, 171] on div "Philadelphia Eagles" at bounding box center [157, 176] width 139 height 20
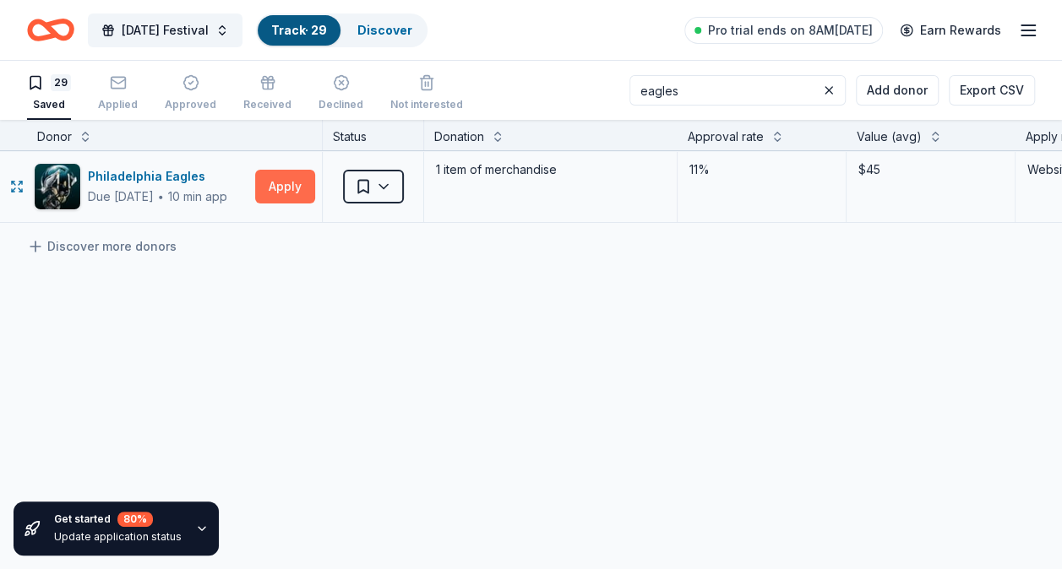
click at [298, 179] on button "Apply" at bounding box center [285, 187] width 60 height 34
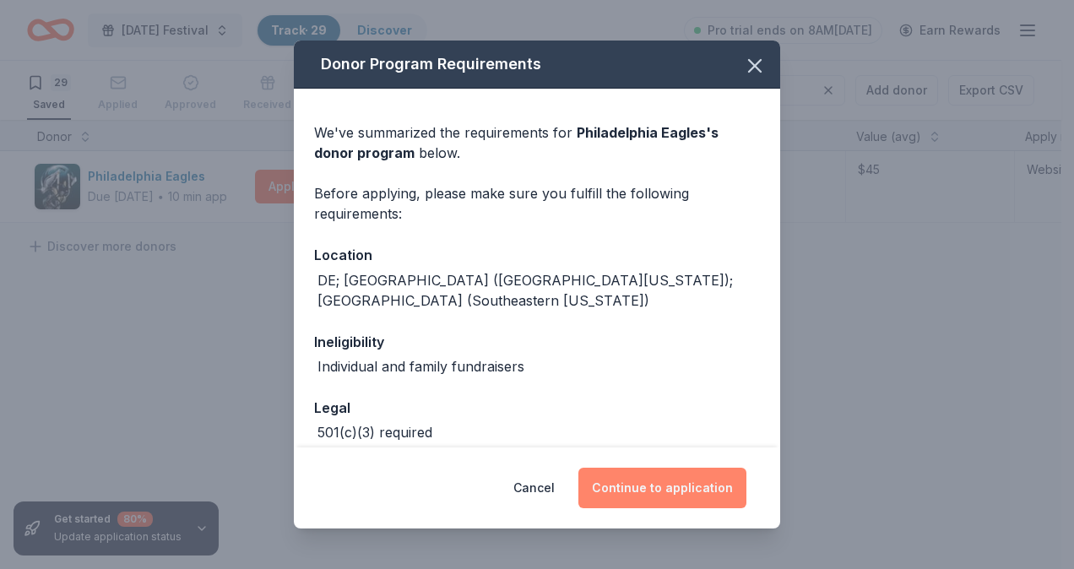
click at [642, 492] on button "Continue to application" at bounding box center [663, 488] width 168 height 41
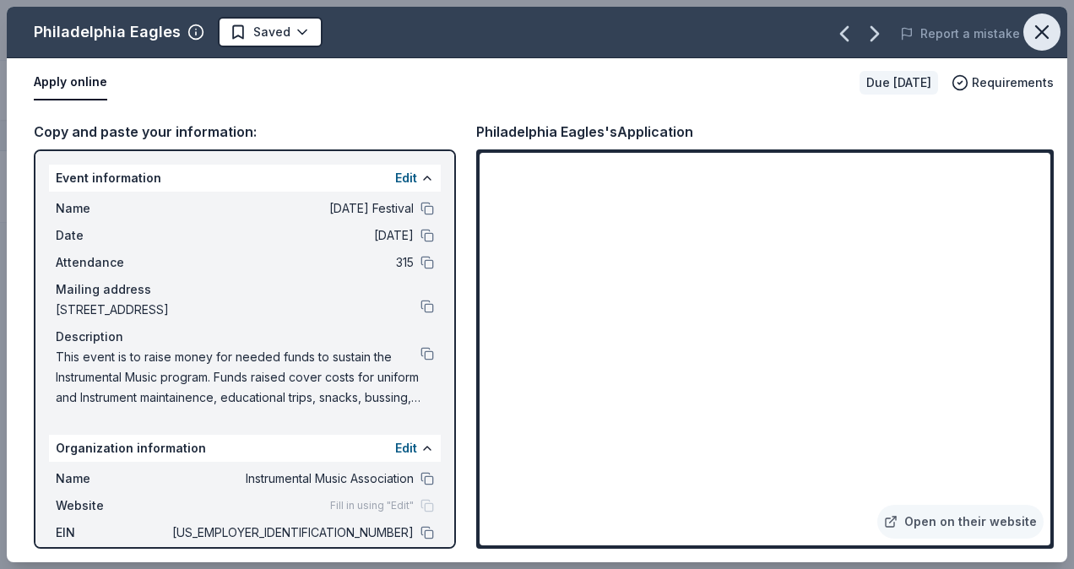
click at [1036, 35] on icon "button" at bounding box center [1042, 32] width 24 height 24
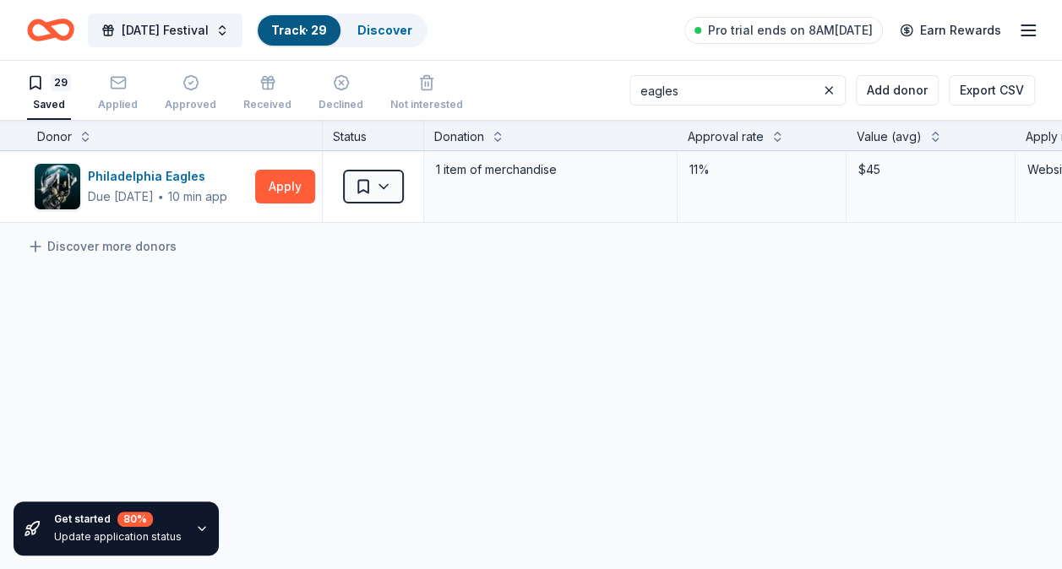
click at [786, 90] on input "eagles" at bounding box center [737, 90] width 216 height 30
type input "e"
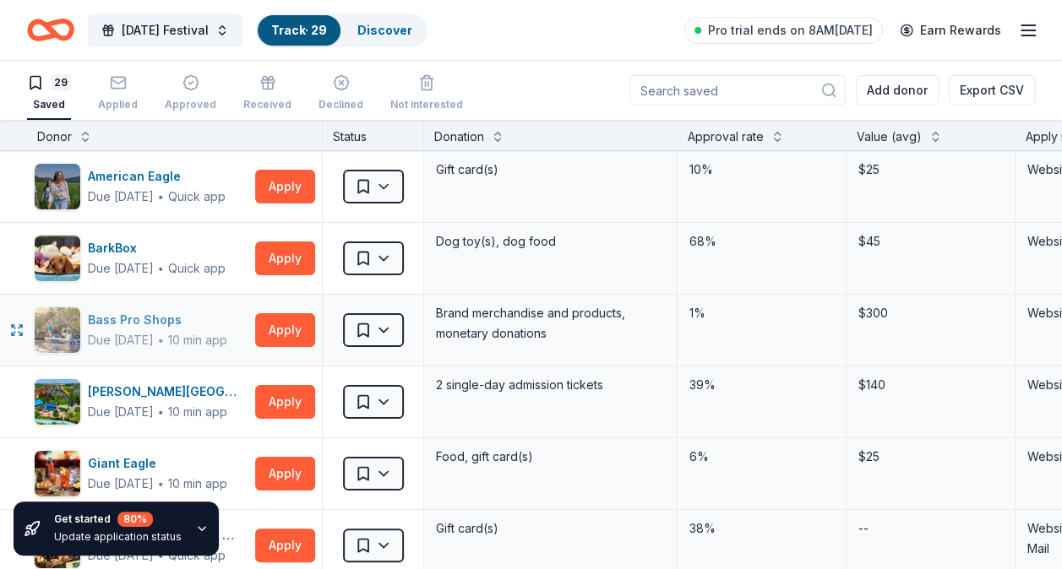
click at [150, 318] on div "Bass Pro Shops" at bounding box center [157, 320] width 139 height 20
click at [189, 93] on div "Approved" at bounding box center [191, 92] width 52 height 37
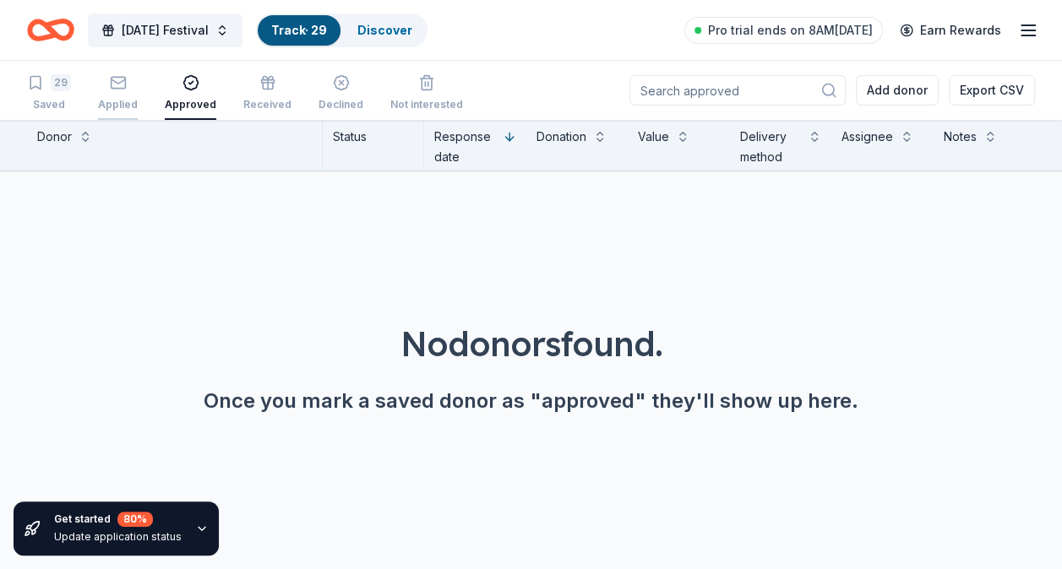
click at [108, 91] on div "Applied" at bounding box center [118, 92] width 40 height 37
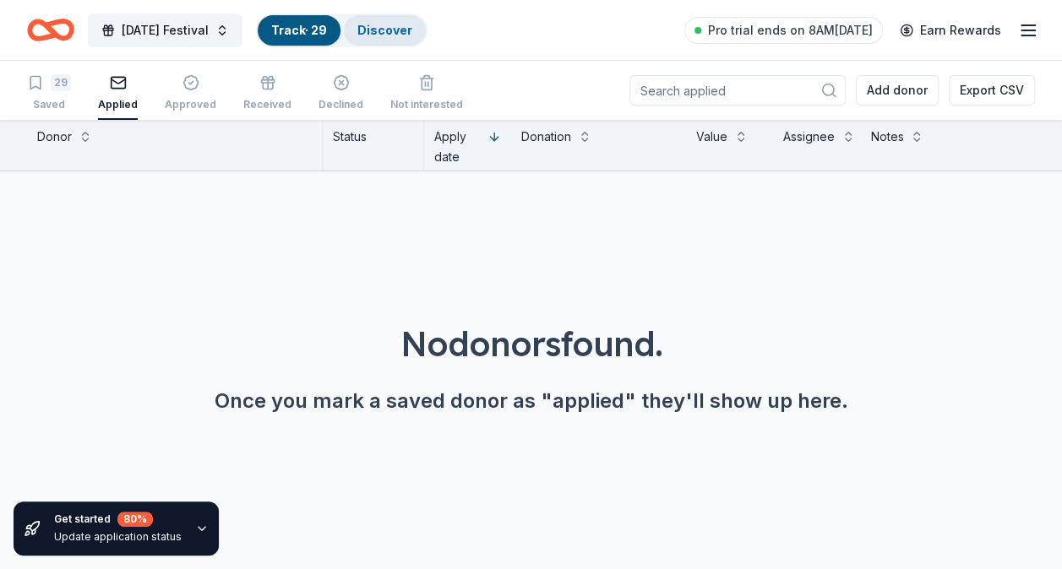
click at [412, 25] on link "Discover" at bounding box center [384, 30] width 55 height 14
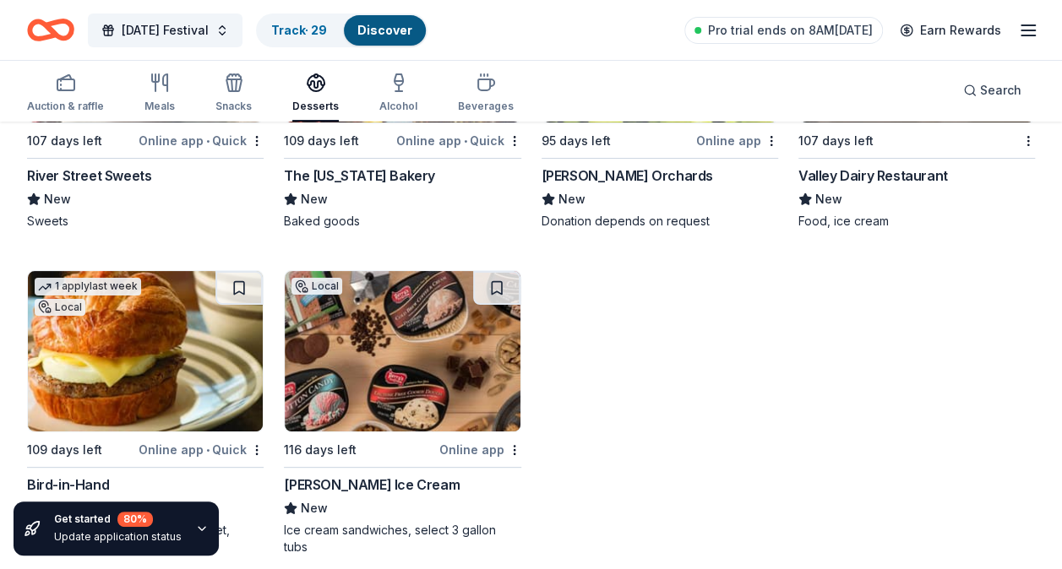
scroll to position [3249, 0]
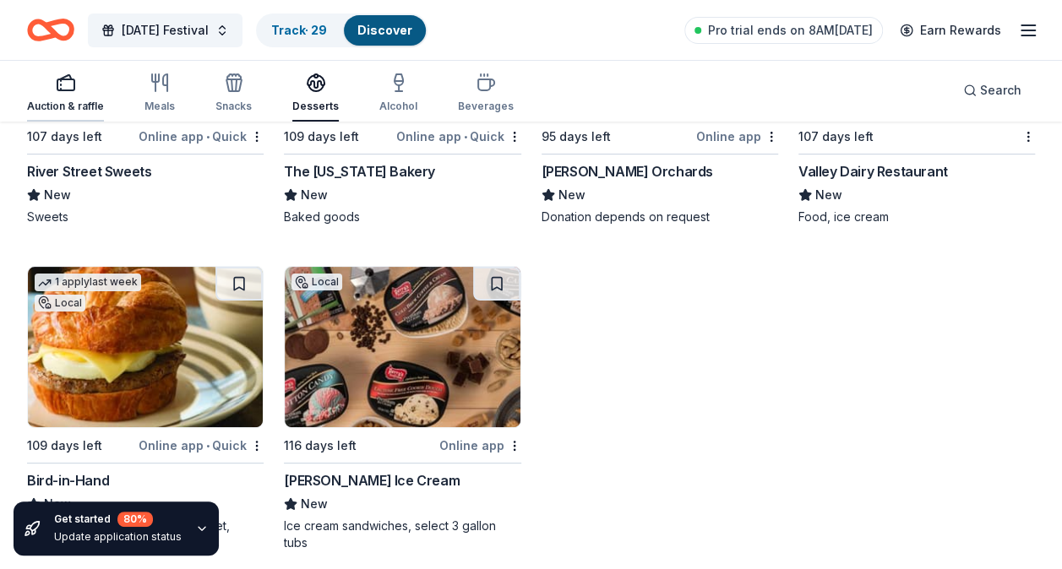
click at [71, 95] on div "Auction & raffle" at bounding box center [65, 93] width 77 height 41
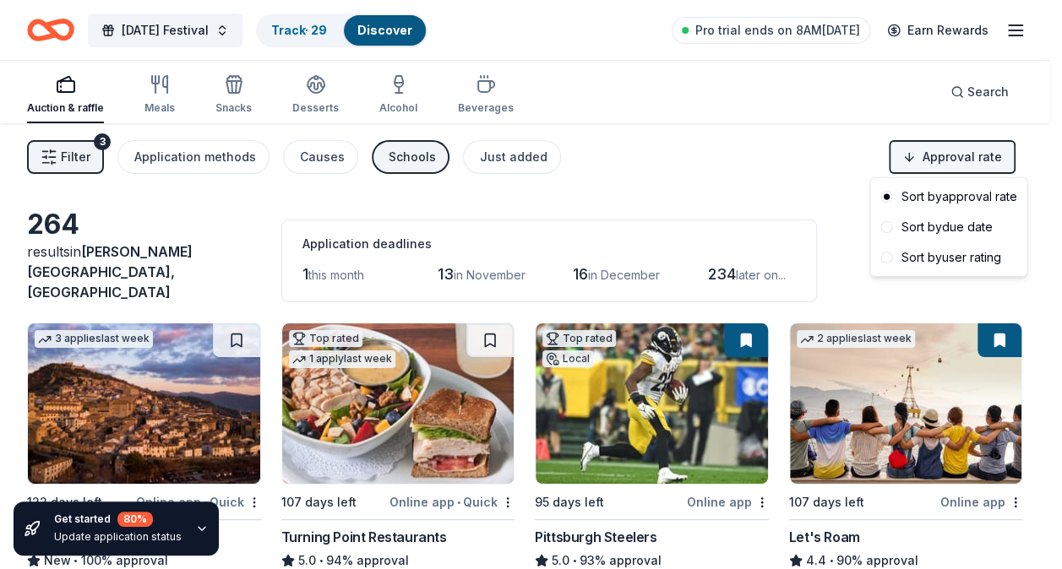
click at [987, 164] on html "Mardi Gras Festival Track · 29 Discover Pro trial ends on 8AM, 10/14 Earn Rewar…" at bounding box center [531, 284] width 1062 height 569
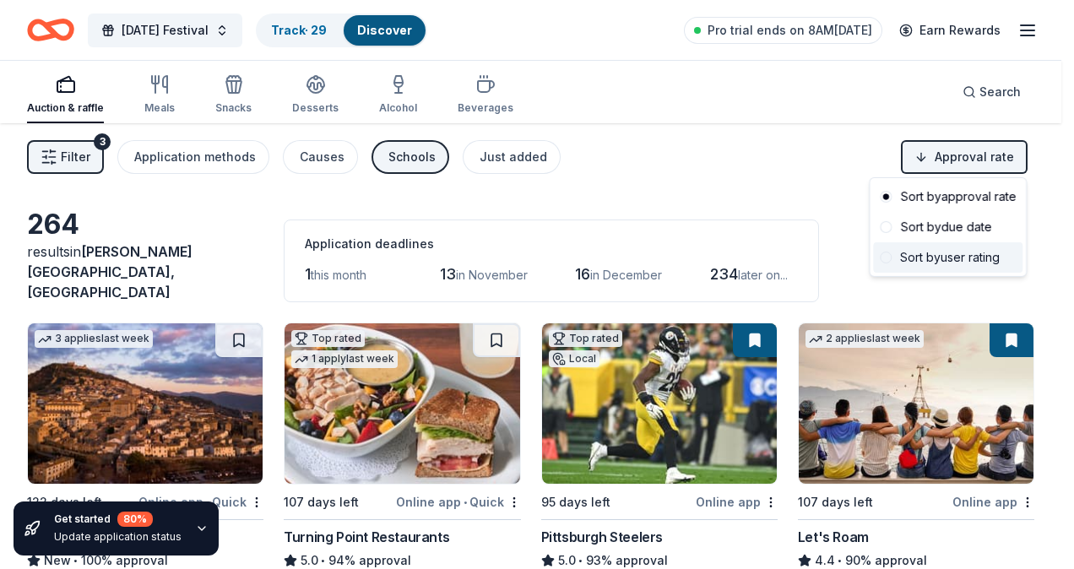
click at [951, 257] on div "Sort by user rating" at bounding box center [947, 257] width 149 height 30
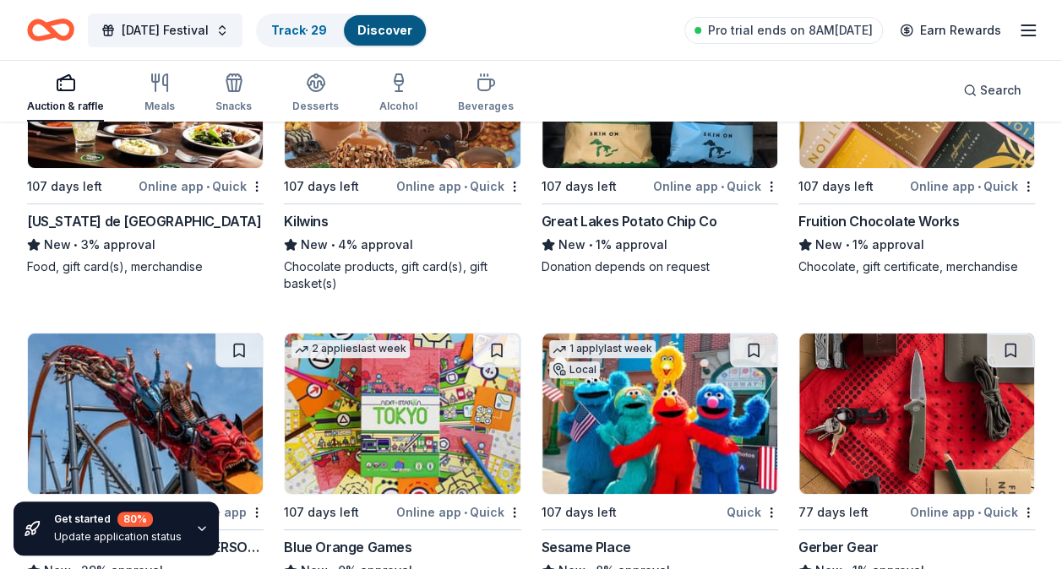
scroll to position [6586, 0]
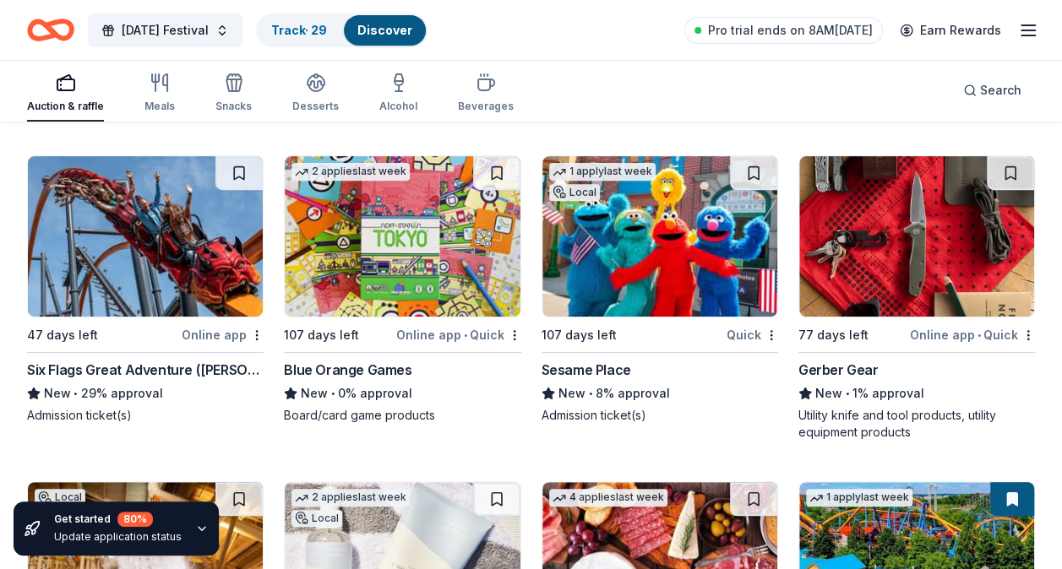
drag, startPoint x: 179, startPoint y: 239, endPoint x: 192, endPoint y: 247, distance: 14.8
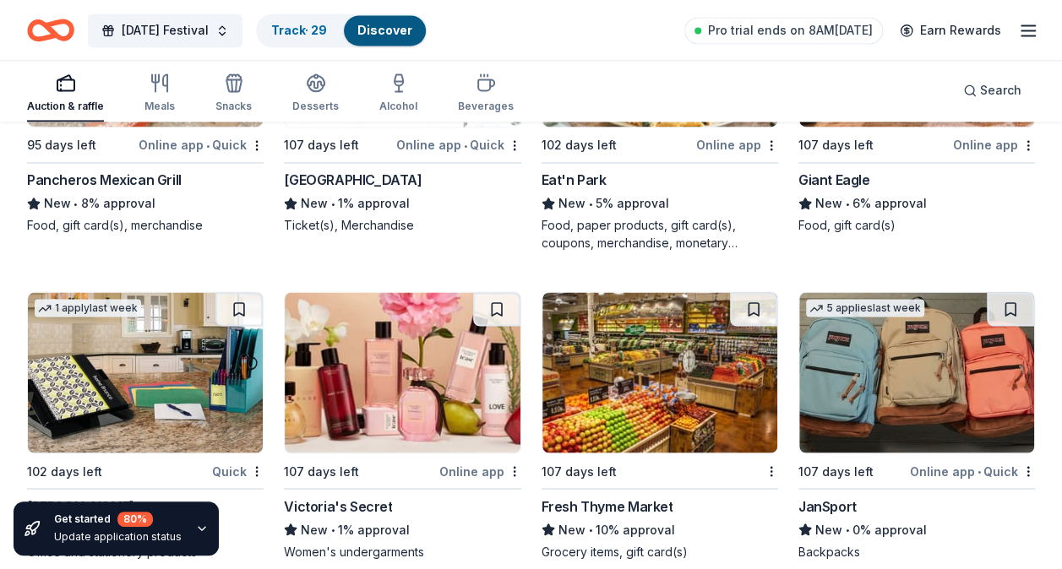
scroll to position [10966, 0]
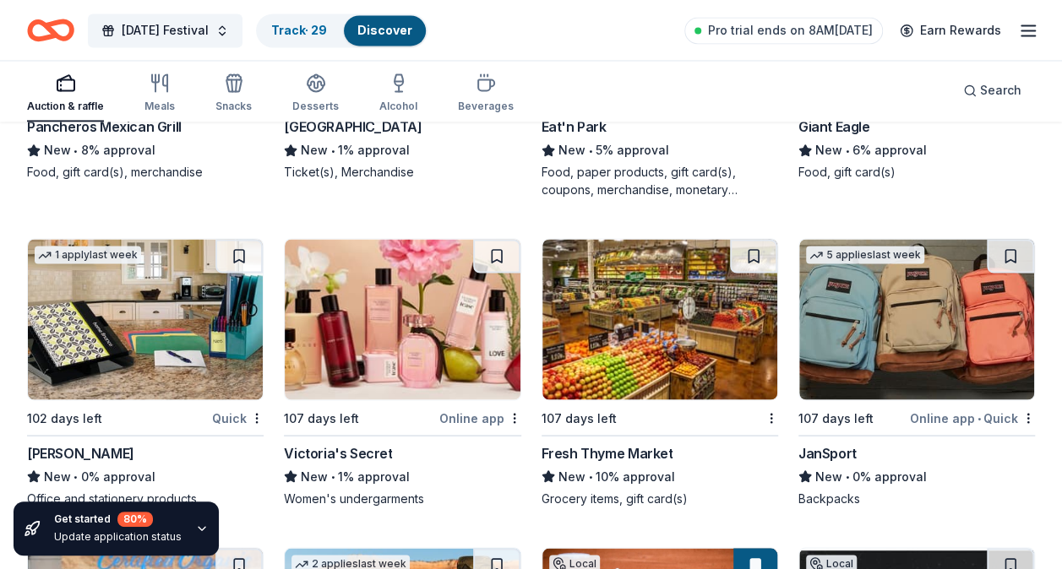
drag, startPoint x: 941, startPoint y: 307, endPoint x: 953, endPoint y: 304, distance: 12.3
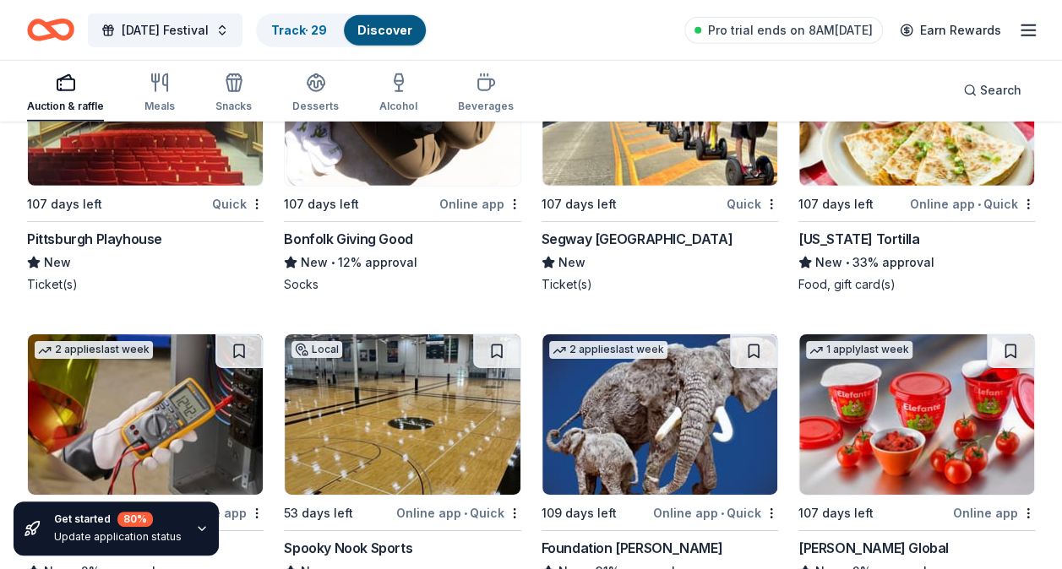
scroll to position [15314, 0]
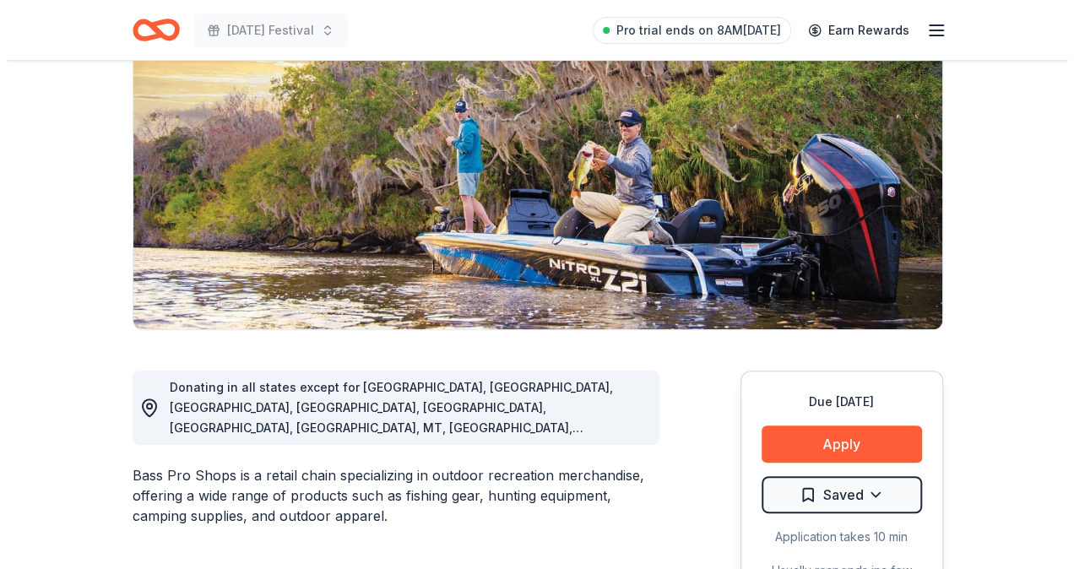
scroll to position [507, 0]
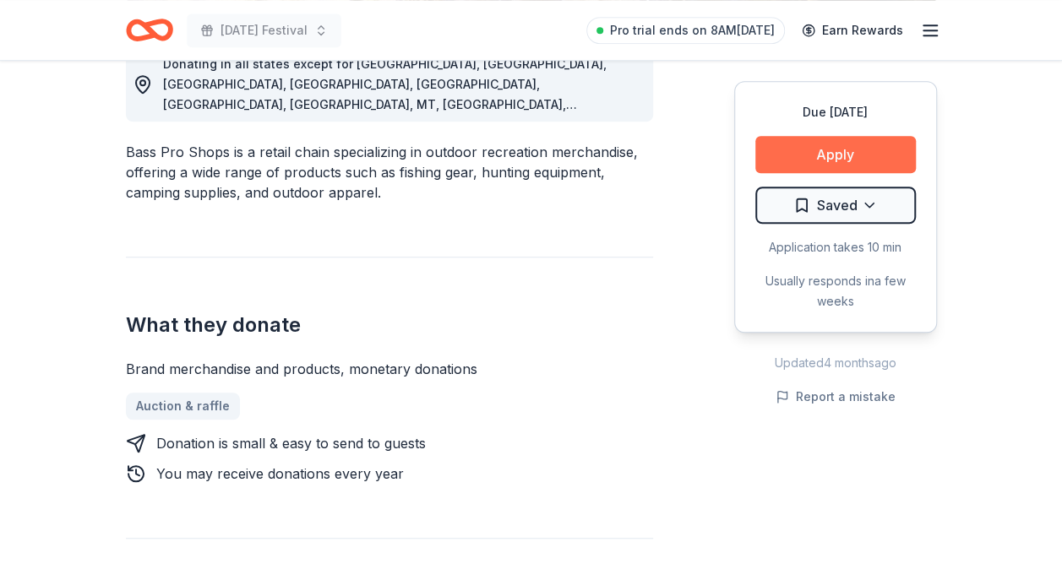
click at [812, 157] on button "Apply" at bounding box center [835, 154] width 160 height 37
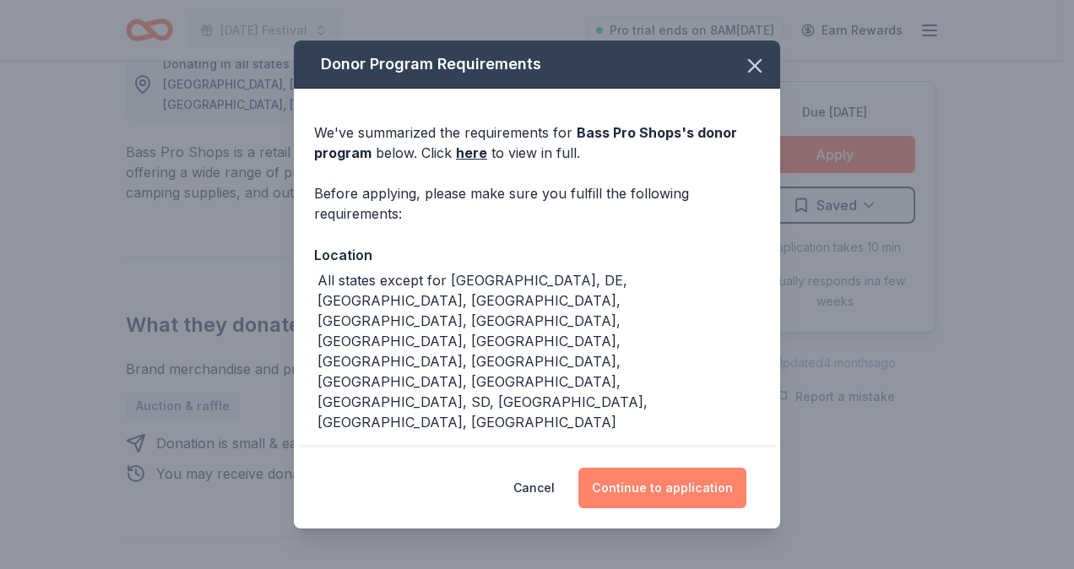
click at [653, 486] on button "Continue to application" at bounding box center [663, 488] width 168 height 41
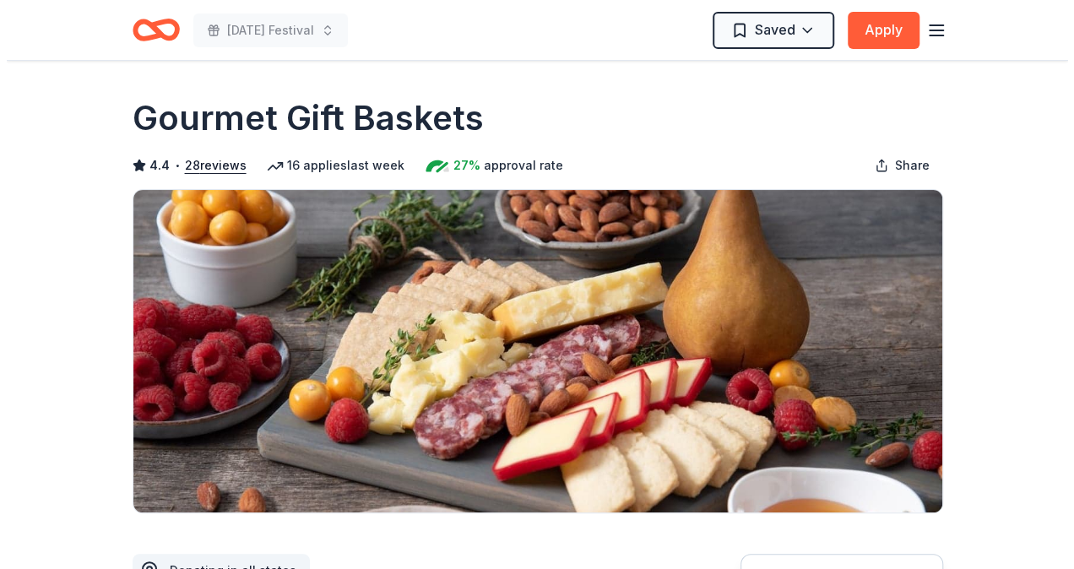
scroll to position [338, 0]
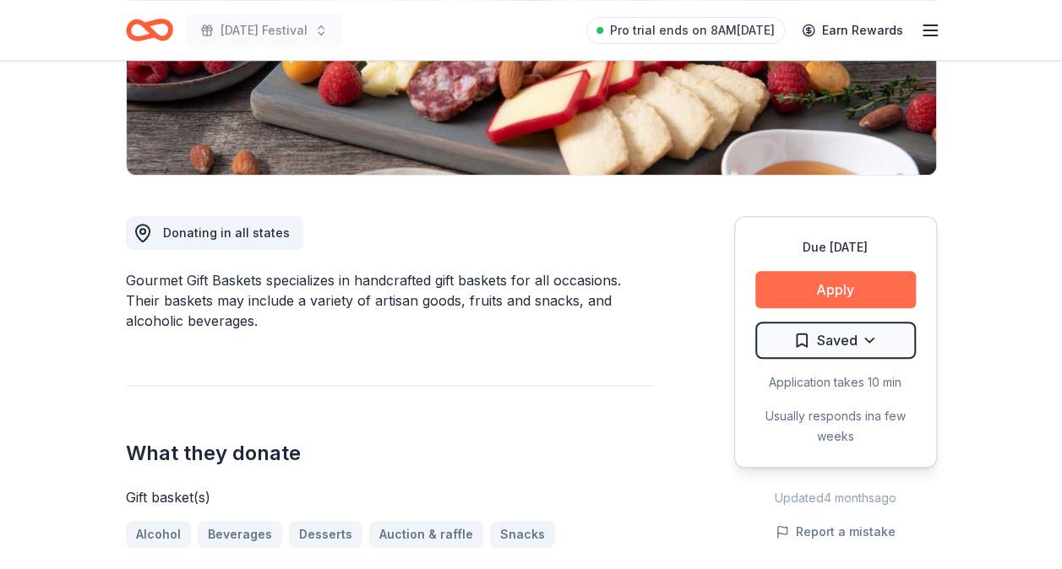
click at [785, 291] on button "Apply" at bounding box center [835, 289] width 160 height 37
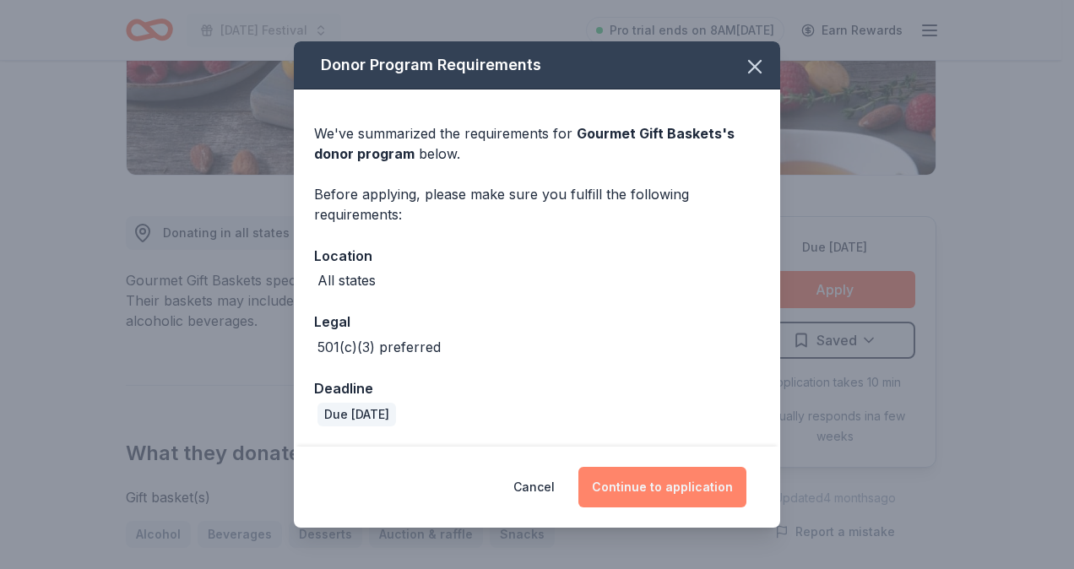
click at [676, 497] on button "Continue to application" at bounding box center [663, 487] width 168 height 41
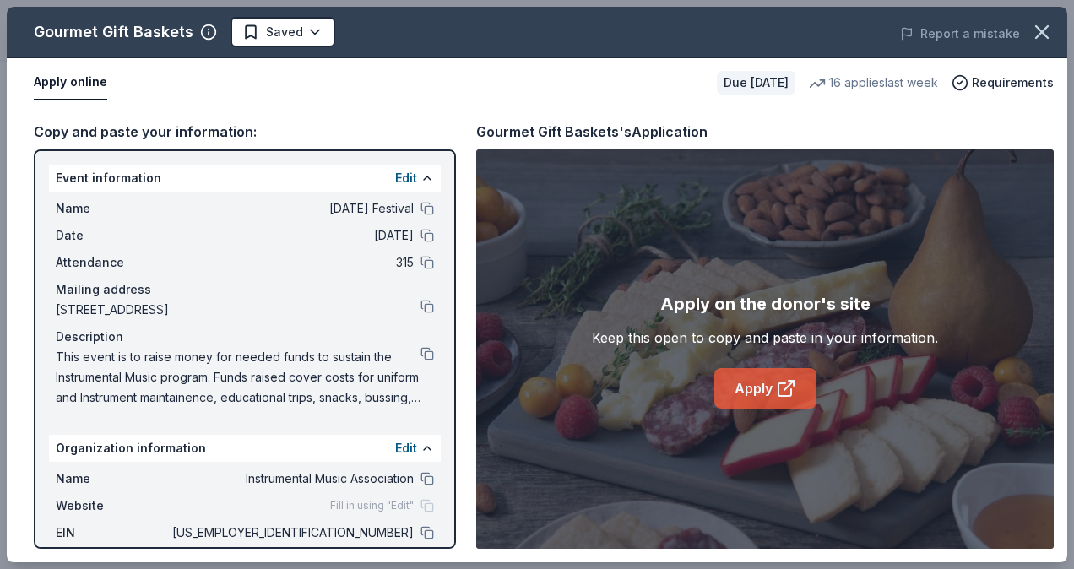
click at [763, 387] on link "Apply" at bounding box center [766, 388] width 102 height 41
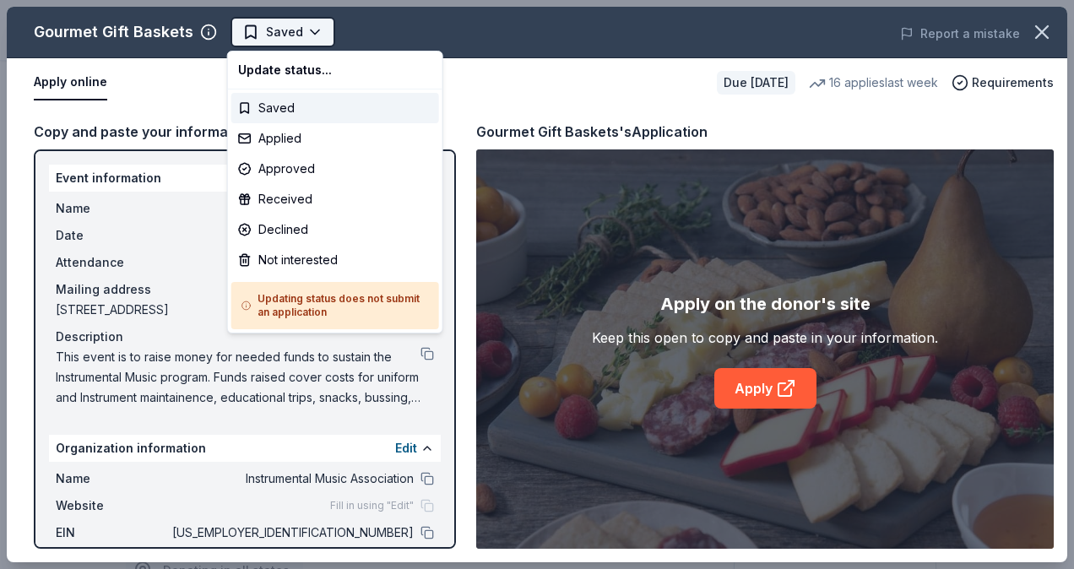
click at [311, 41] on body "Mardi Gras Festival Saved Apply Due in 130 days Share Gourmet Gift Baskets 4.4 …" at bounding box center [531, 284] width 1062 height 569
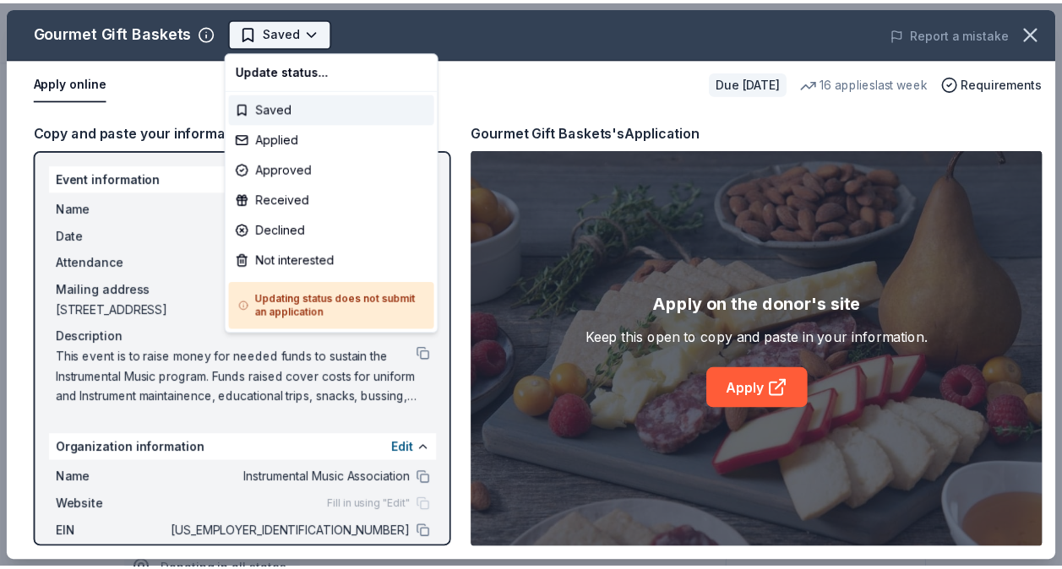
scroll to position [0, 0]
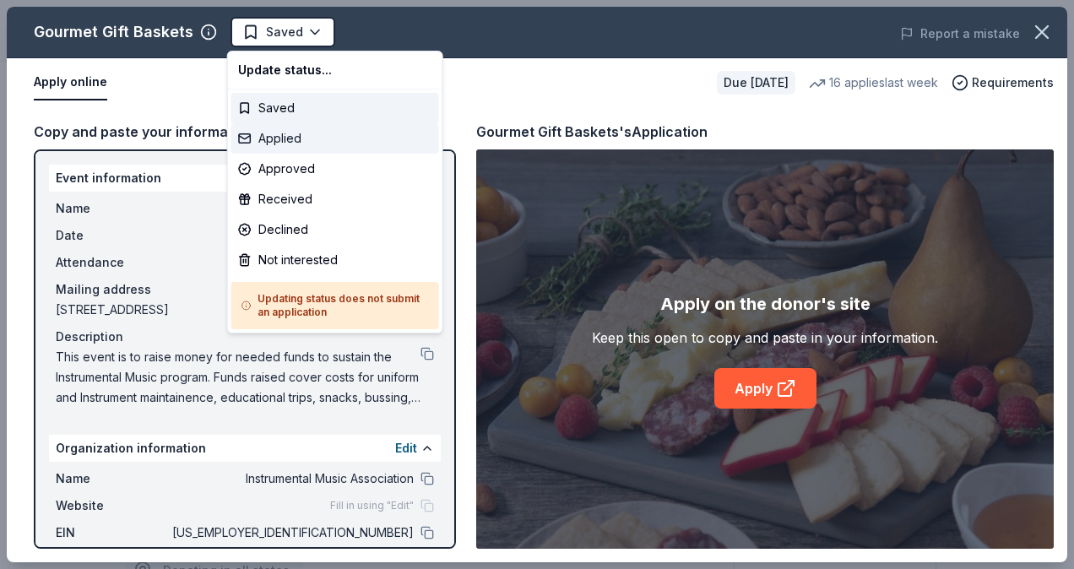
click at [285, 131] on div "Applied" at bounding box center [335, 138] width 208 height 30
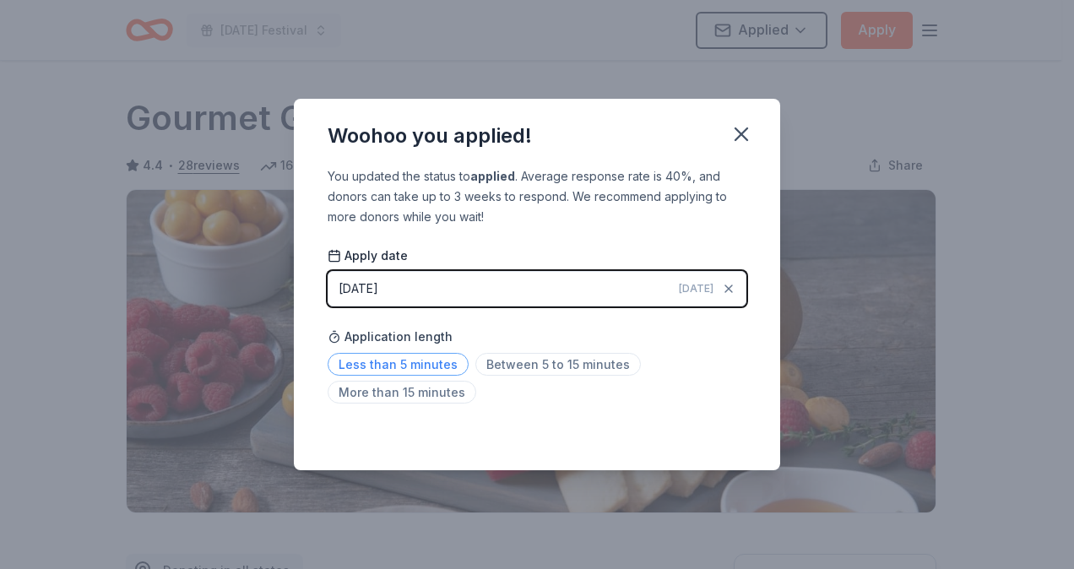
click at [427, 363] on span "Less than 5 minutes" at bounding box center [398, 364] width 141 height 23
click at [736, 135] on icon "button" at bounding box center [742, 134] width 24 height 24
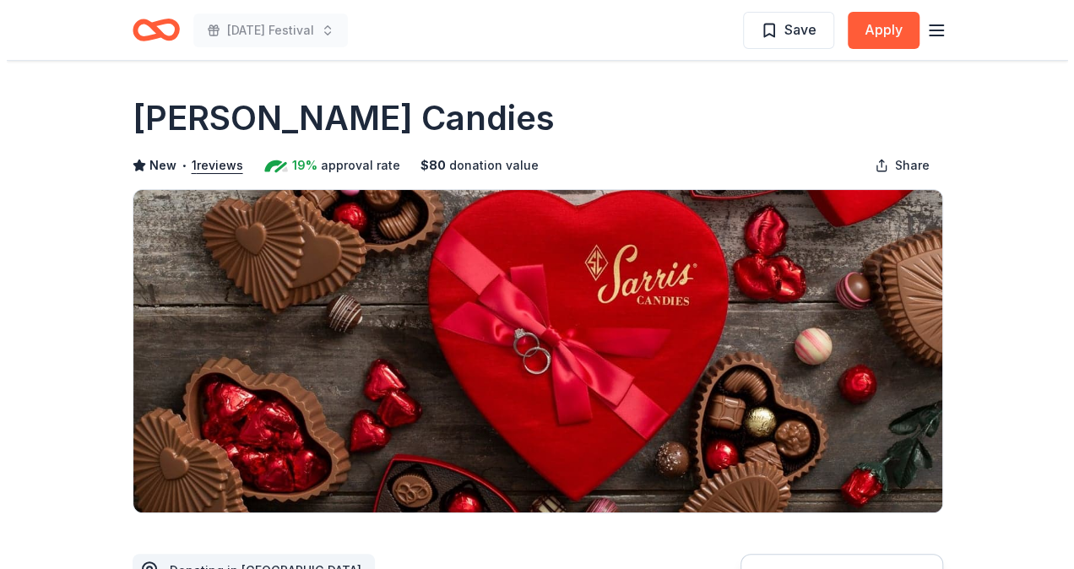
scroll to position [253, 0]
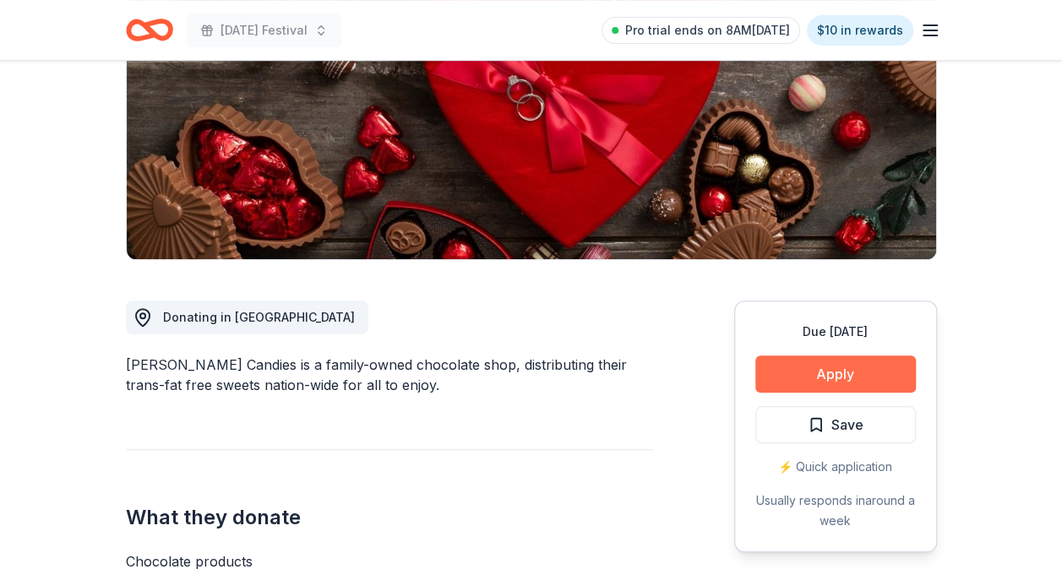
click at [799, 382] on button "Apply" at bounding box center [835, 374] width 160 height 37
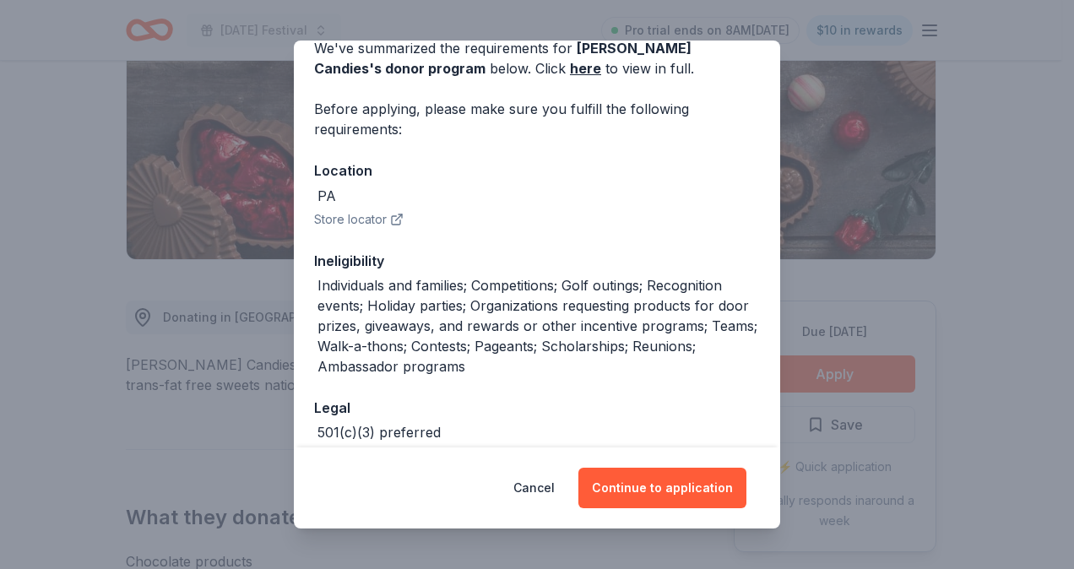
scroll to position [169, 0]
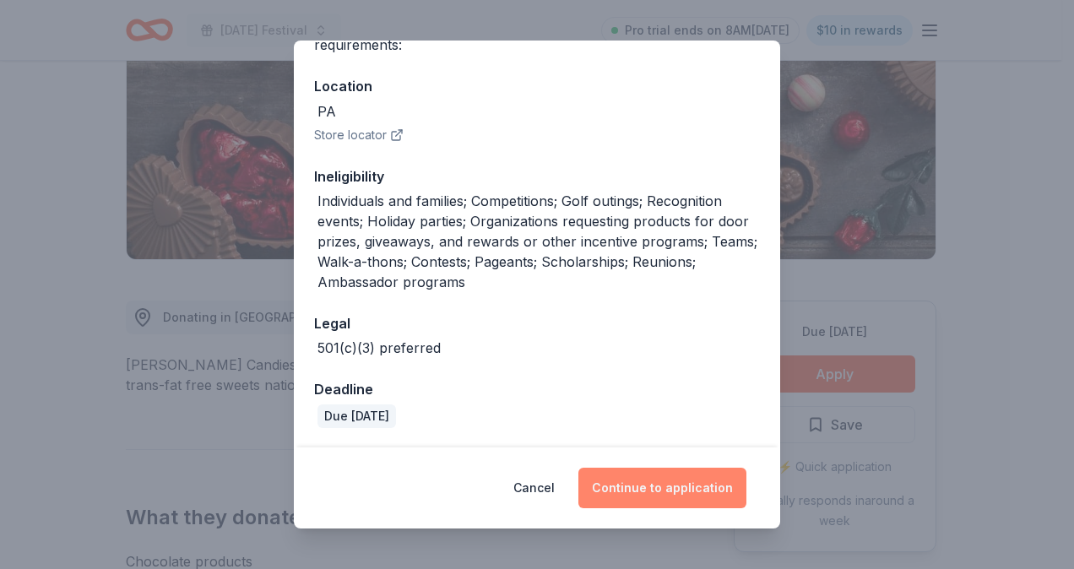
click at [671, 497] on button "Continue to application" at bounding box center [663, 488] width 168 height 41
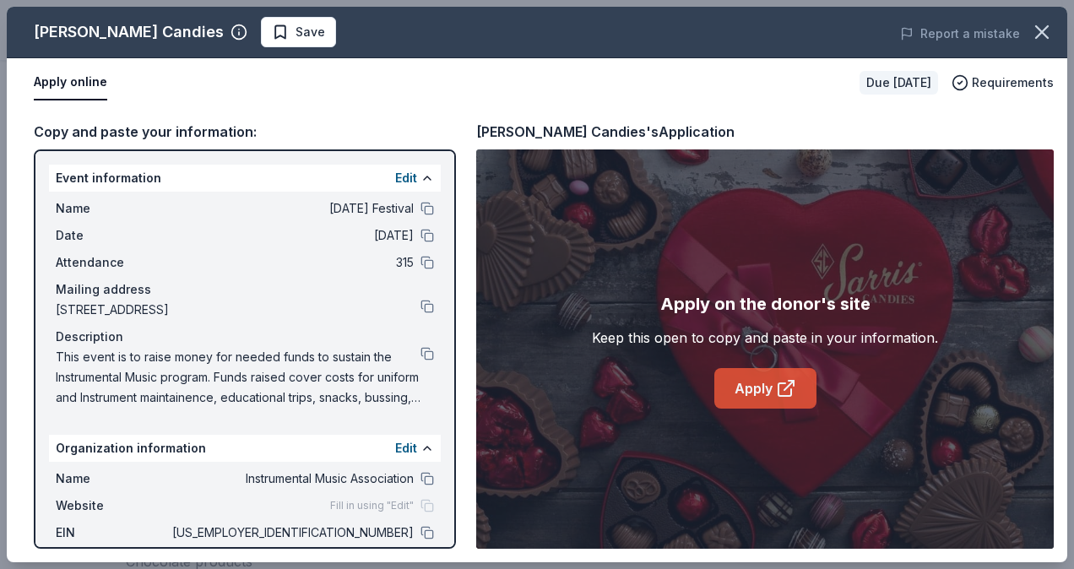
click at [789, 399] on link "Apply" at bounding box center [766, 388] width 102 height 41
click at [296, 35] on span "Save" at bounding box center [311, 32] width 30 height 20
click at [225, 35] on body "[DATE] Festival Pro trial ends on 8AM[DATE] $10 in rewards Due [DATE] Share [PE…" at bounding box center [531, 31] width 1062 height 569
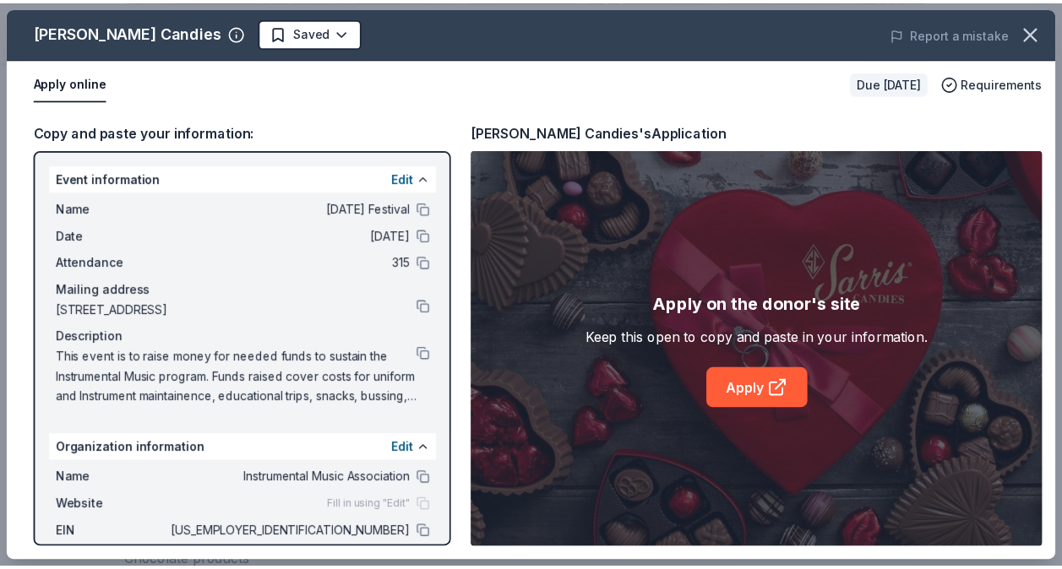
scroll to position [0, 0]
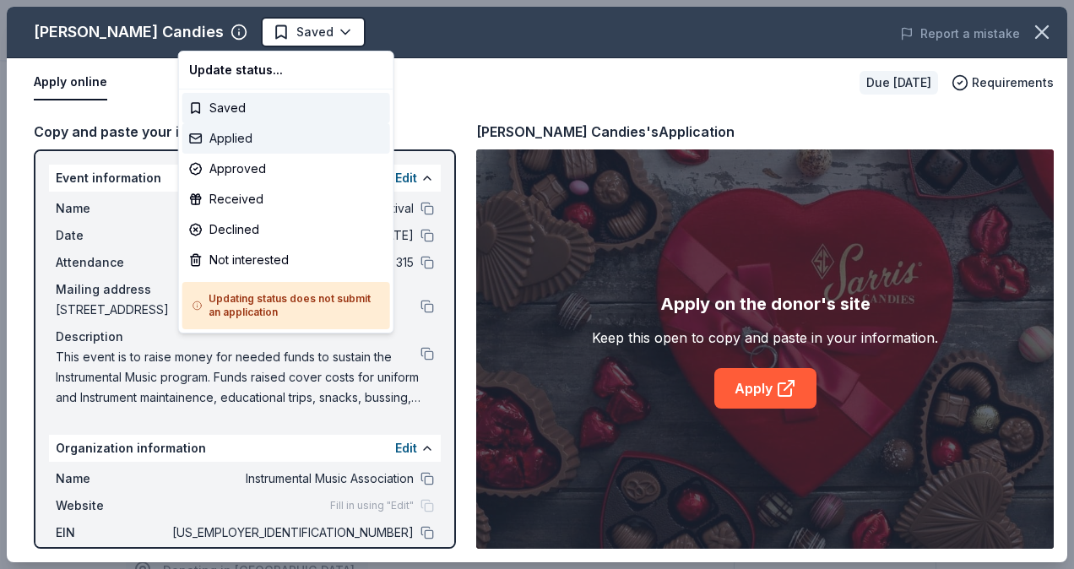
click at [240, 140] on div "Applied" at bounding box center [286, 138] width 208 height 30
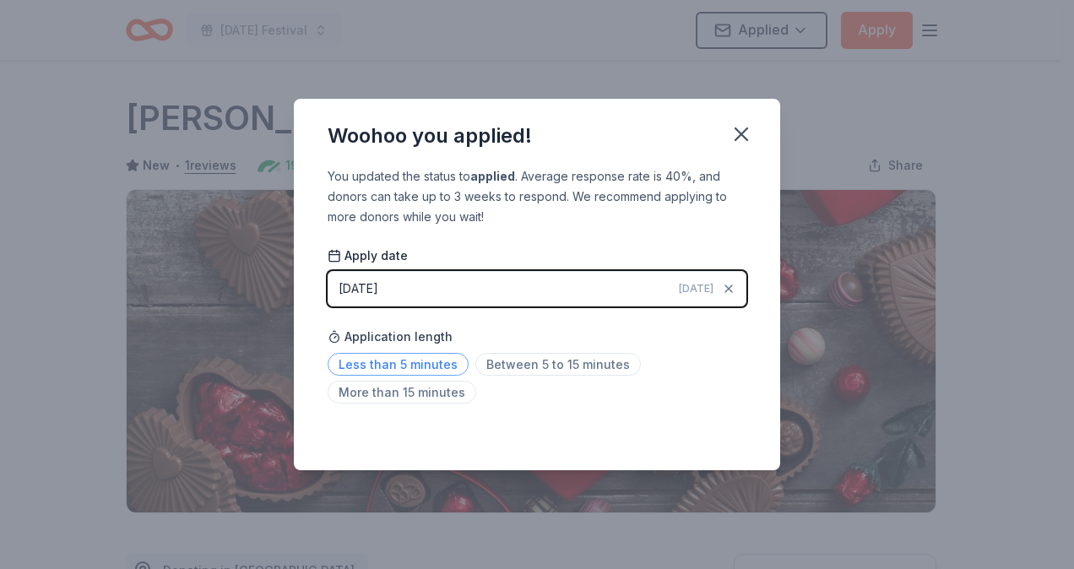
click at [416, 368] on span "Less than 5 minutes" at bounding box center [398, 364] width 141 height 23
click at [740, 139] on icon "button" at bounding box center [742, 134] width 24 height 24
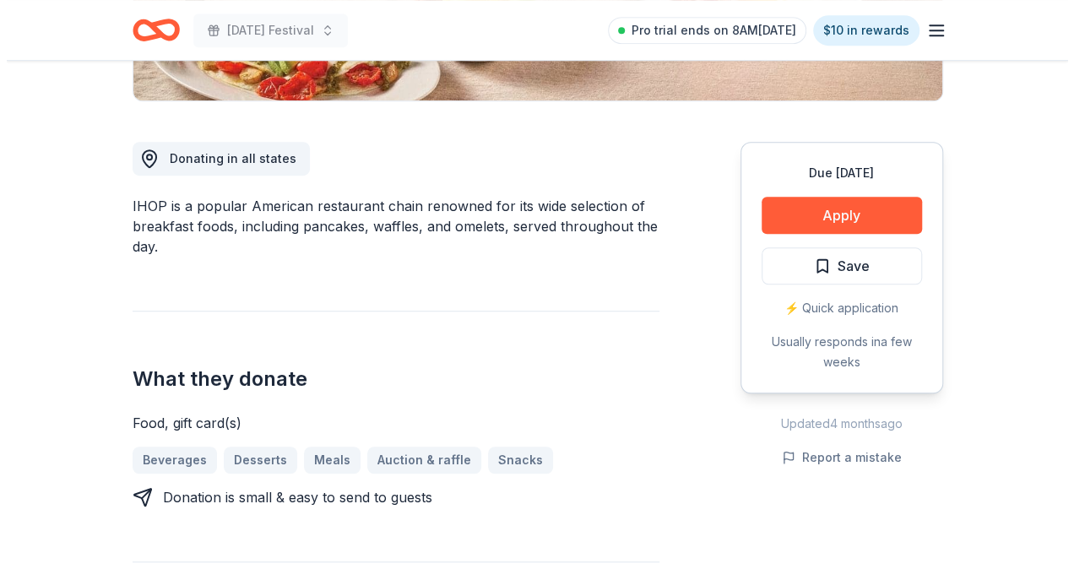
scroll to position [422, 0]
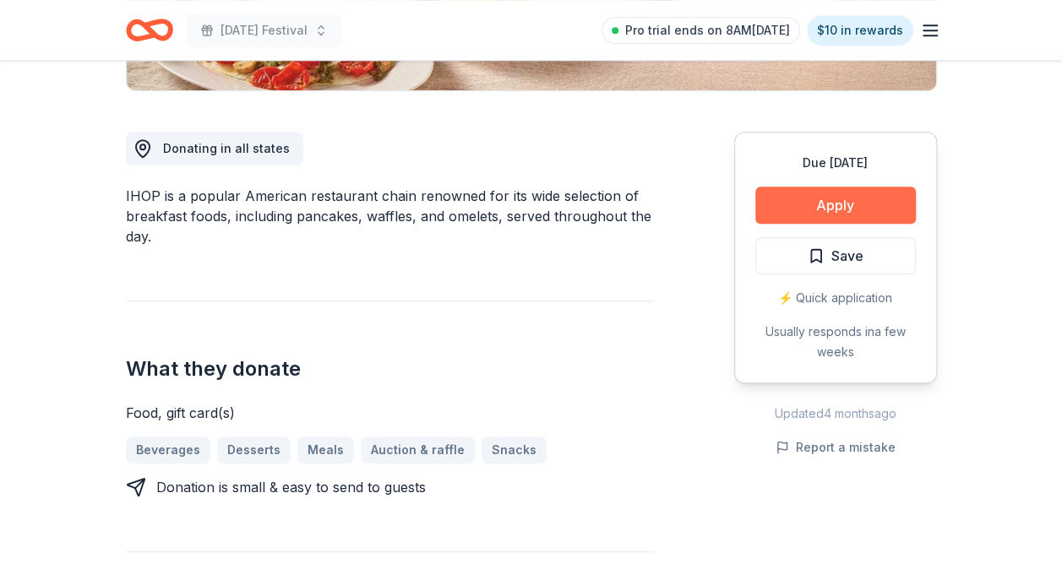
click at [819, 204] on button "Apply" at bounding box center [835, 205] width 160 height 37
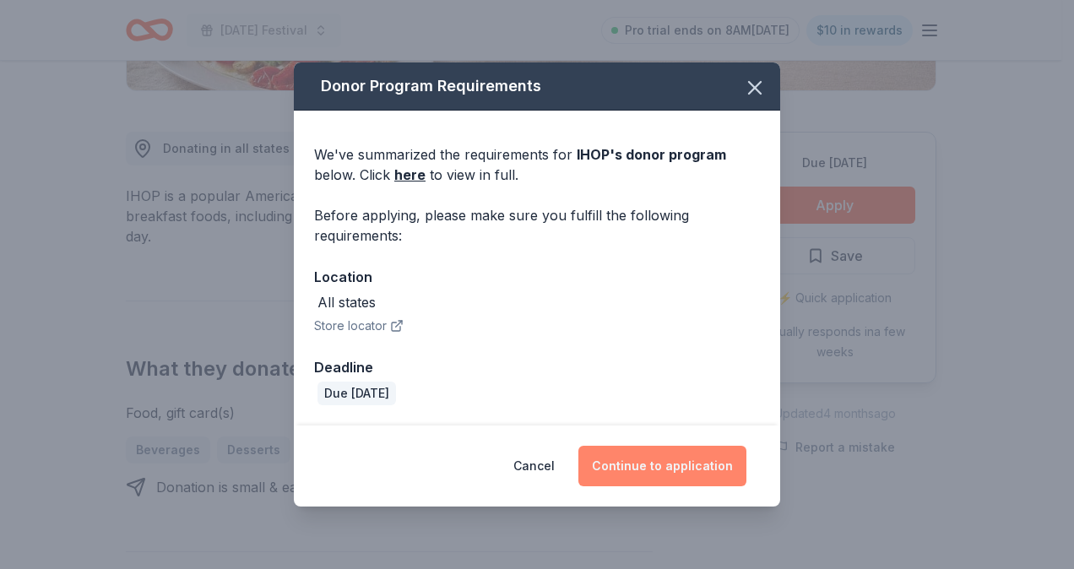
click at [699, 465] on button "Continue to application" at bounding box center [663, 466] width 168 height 41
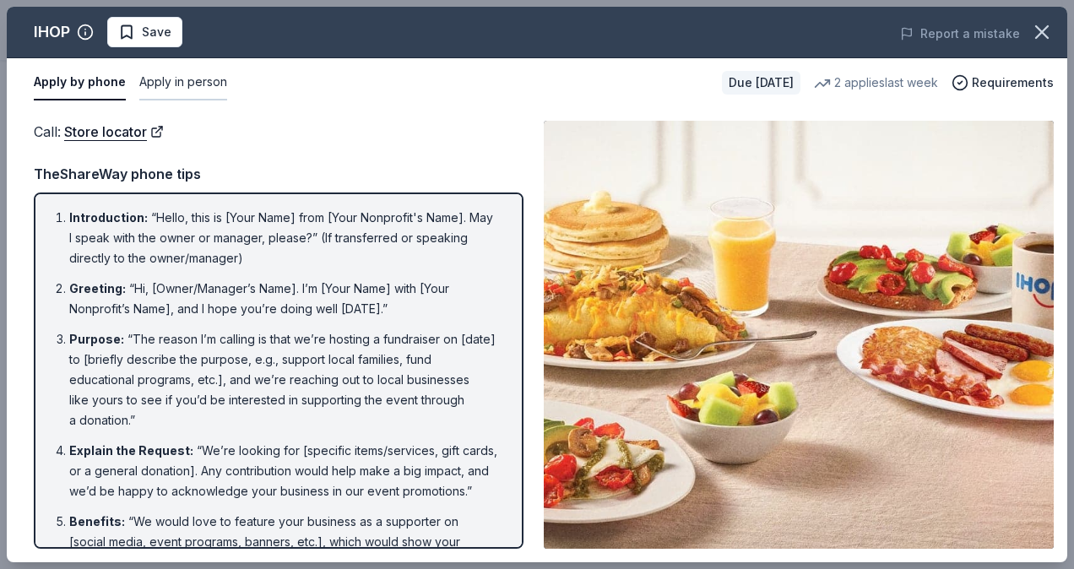
click at [203, 80] on button "Apply in person" at bounding box center [183, 82] width 88 height 35
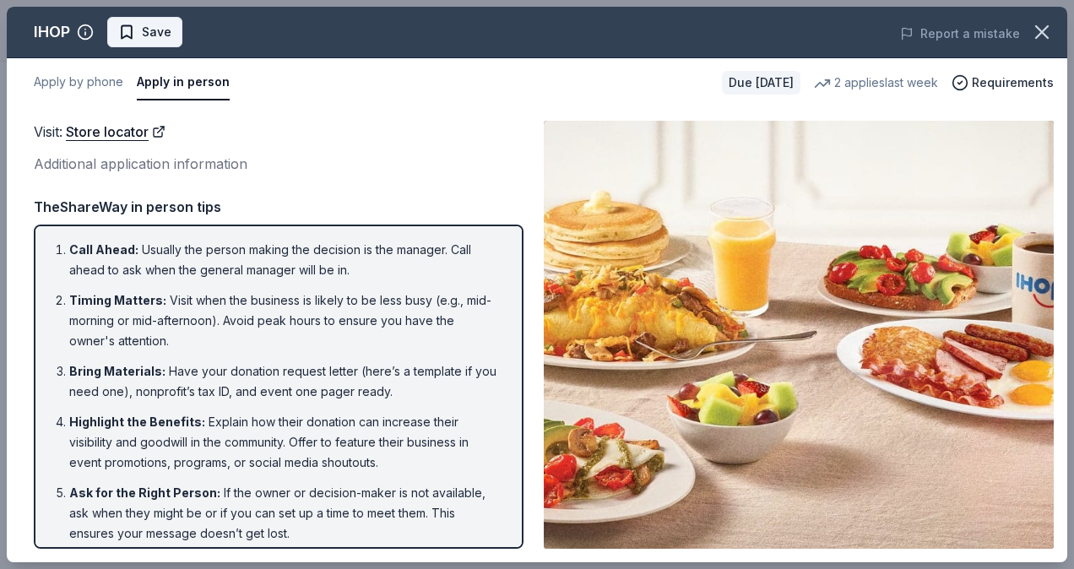
click at [152, 30] on span "Save" at bounding box center [157, 32] width 30 height 20
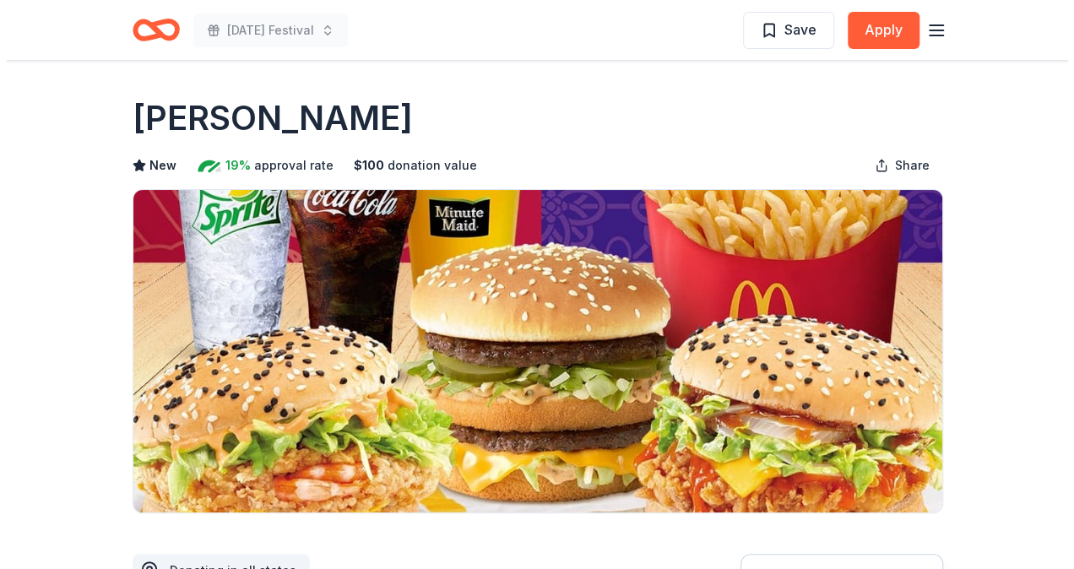
scroll to position [422, 0]
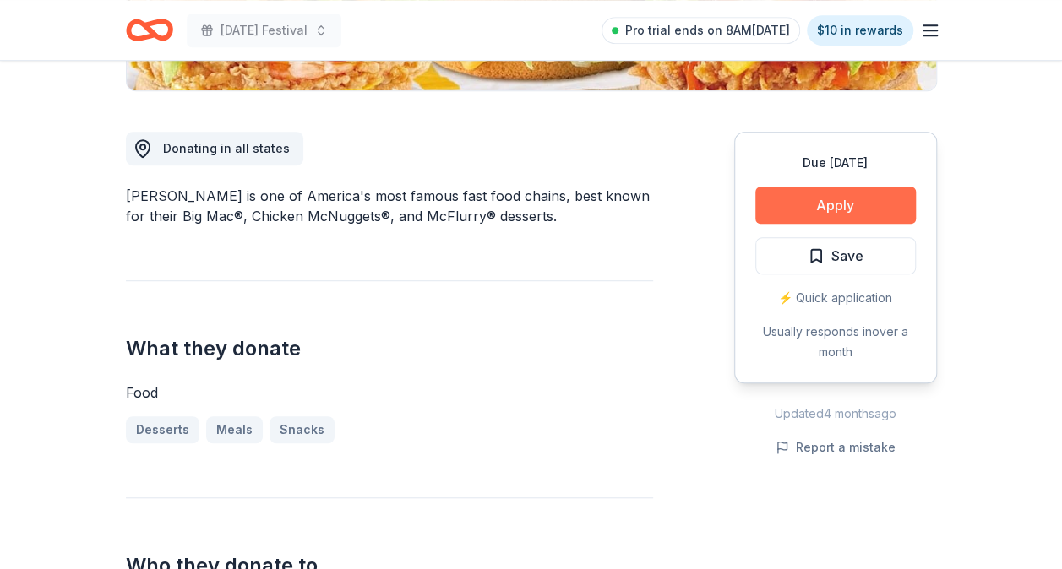
click at [818, 221] on button "Apply" at bounding box center [835, 205] width 160 height 37
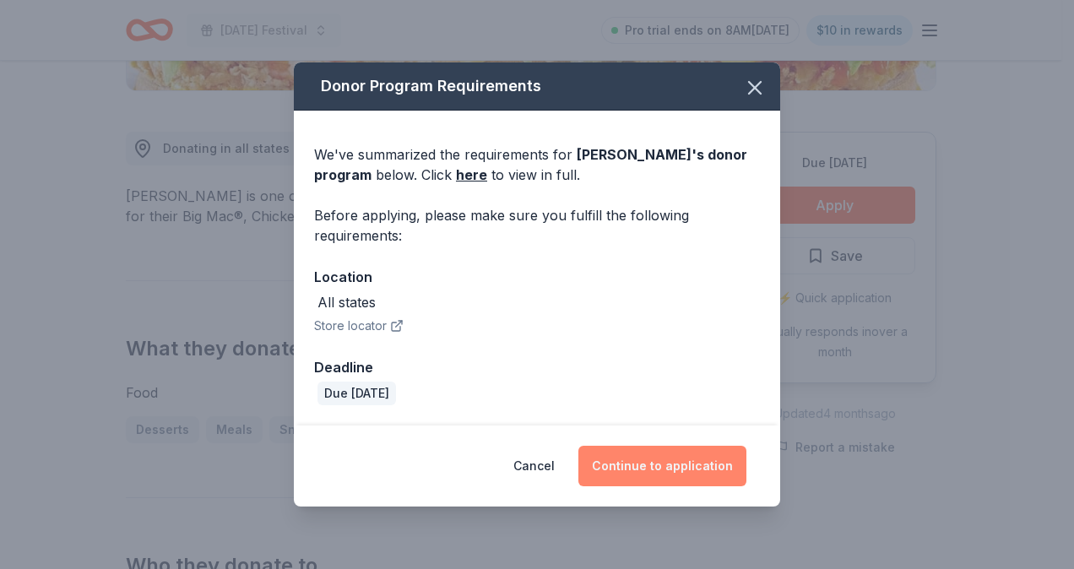
click at [655, 468] on button "Continue to application" at bounding box center [663, 466] width 168 height 41
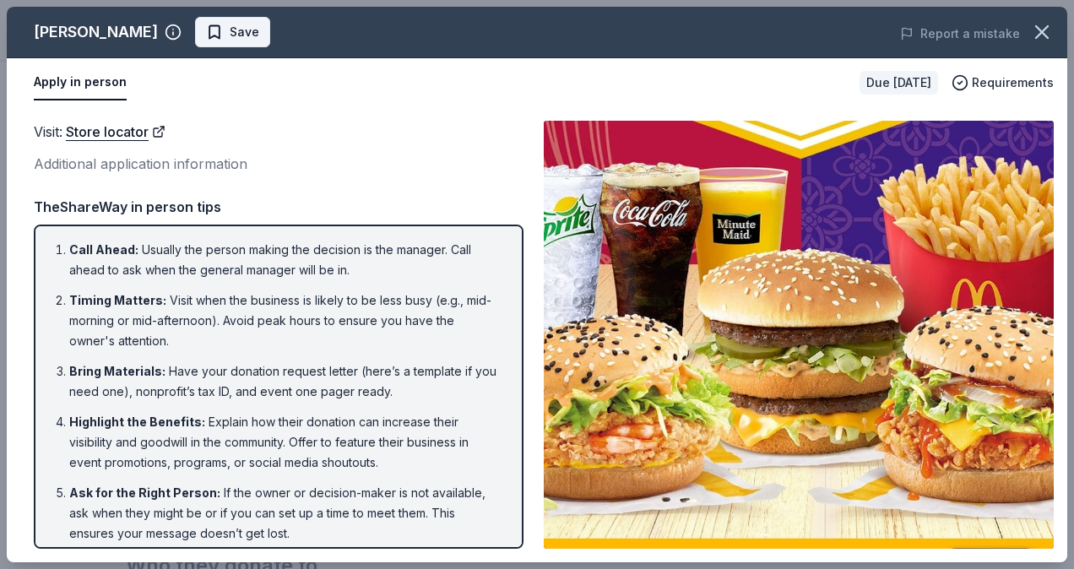
click at [230, 36] on span "Save" at bounding box center [245, 32] width 30 height 20
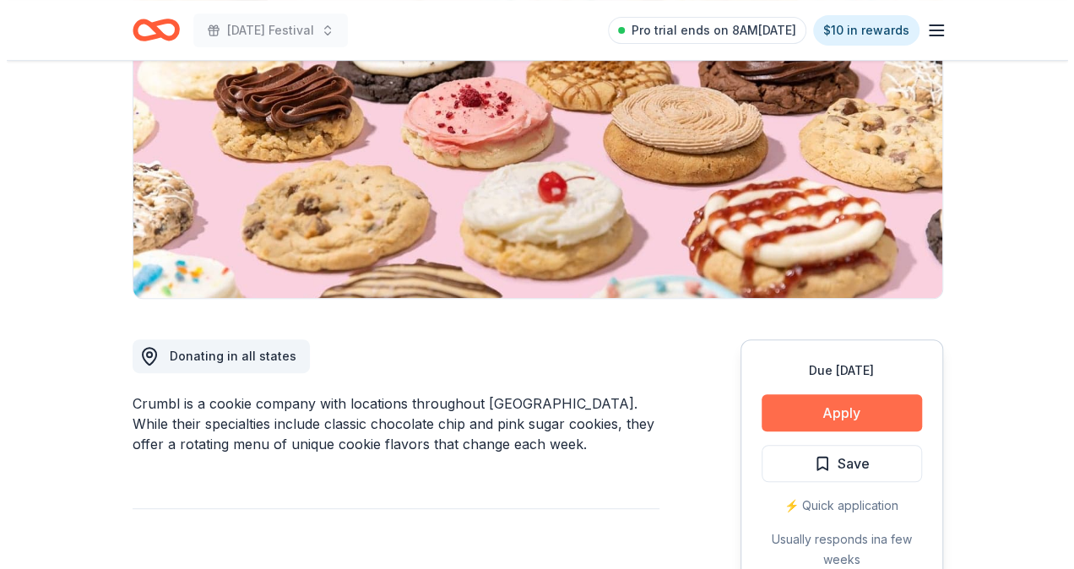
scroll to position [253, 0]
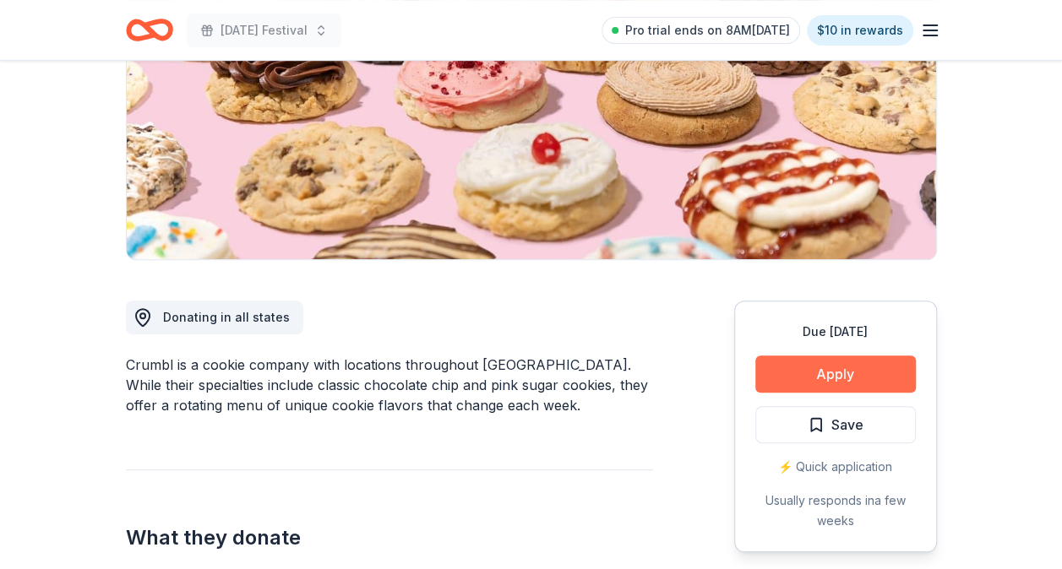
click at [868, 373] on button "Apply" at bounding box center [835, 374] width 160 height 37
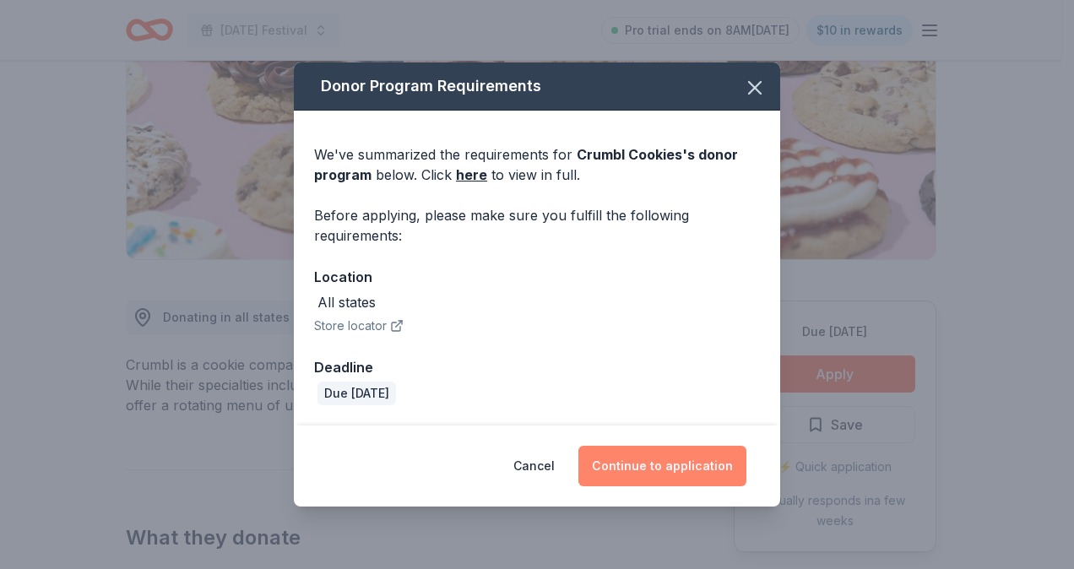
click at [702, 465] on button "Continue to application" at bounding box center [663, 466] width 168 height 41
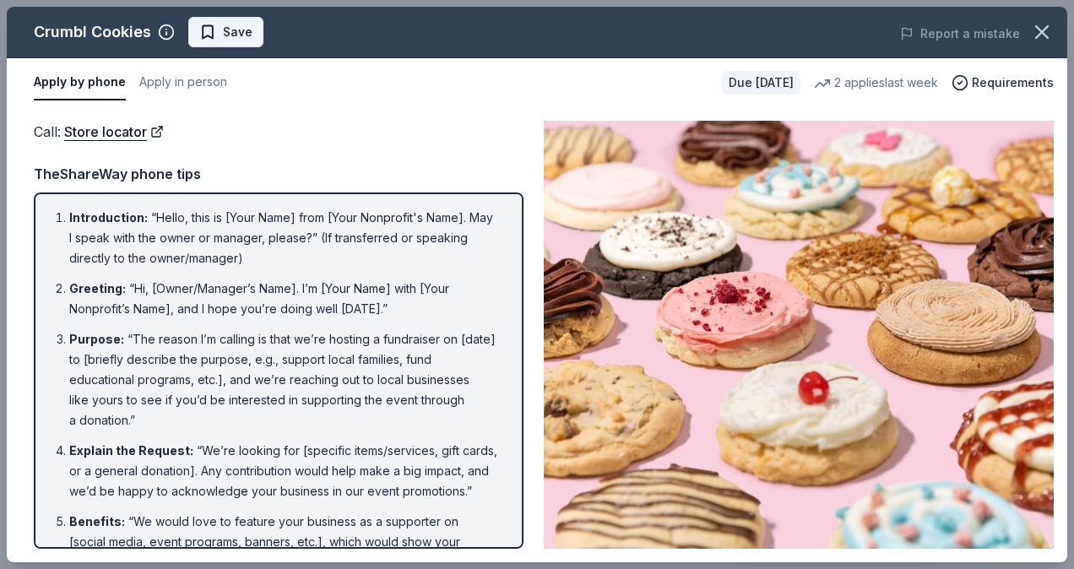
click at [198, 39] on button "Save" at bounding box center [225, 32] width 75 height 30
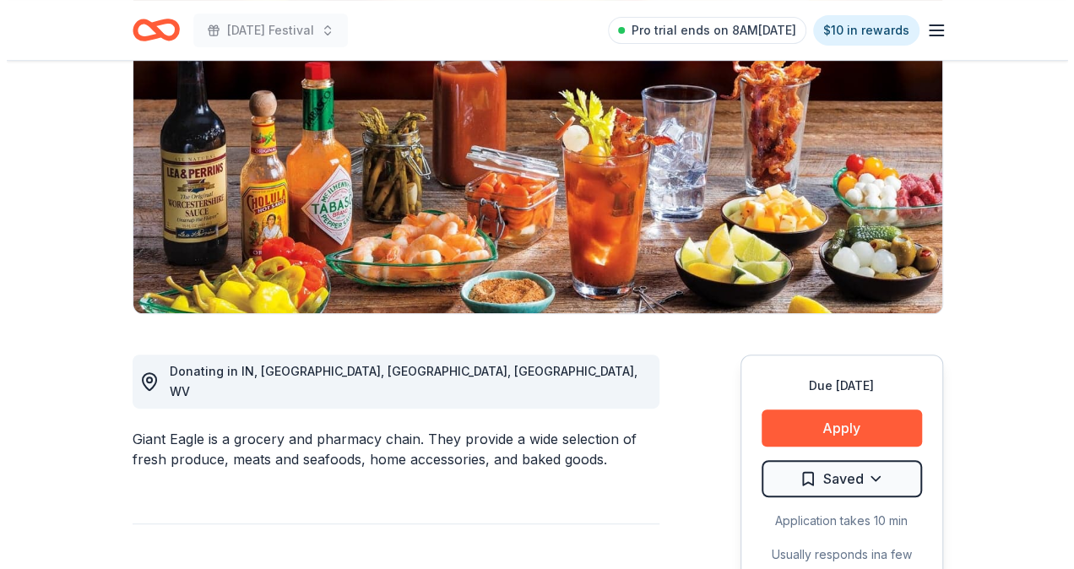
scroll to position [253, 0]
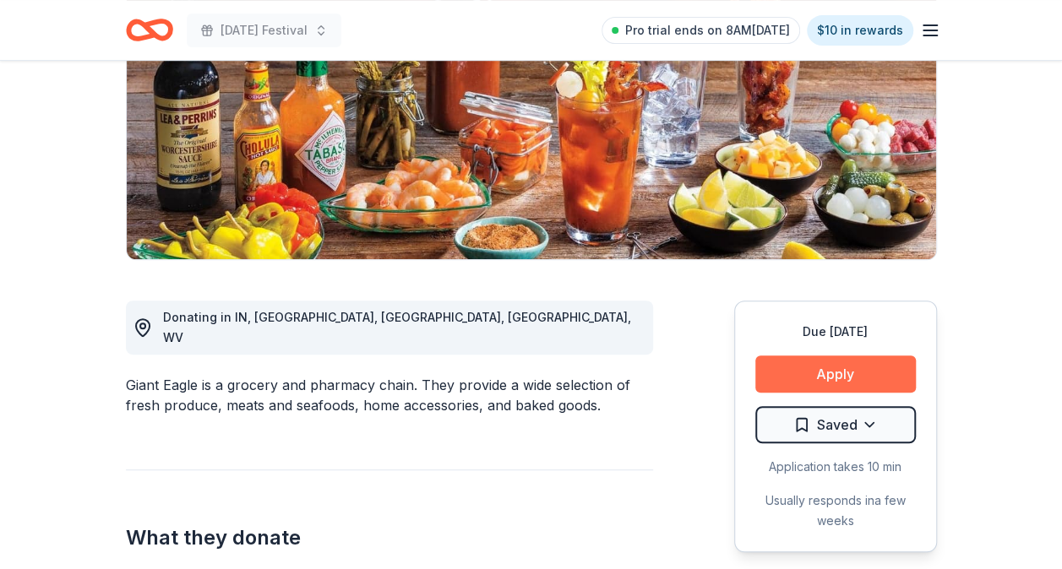
click at [800, 369] on button "Apply" at bounding box center [835, 374] width 160 height 37
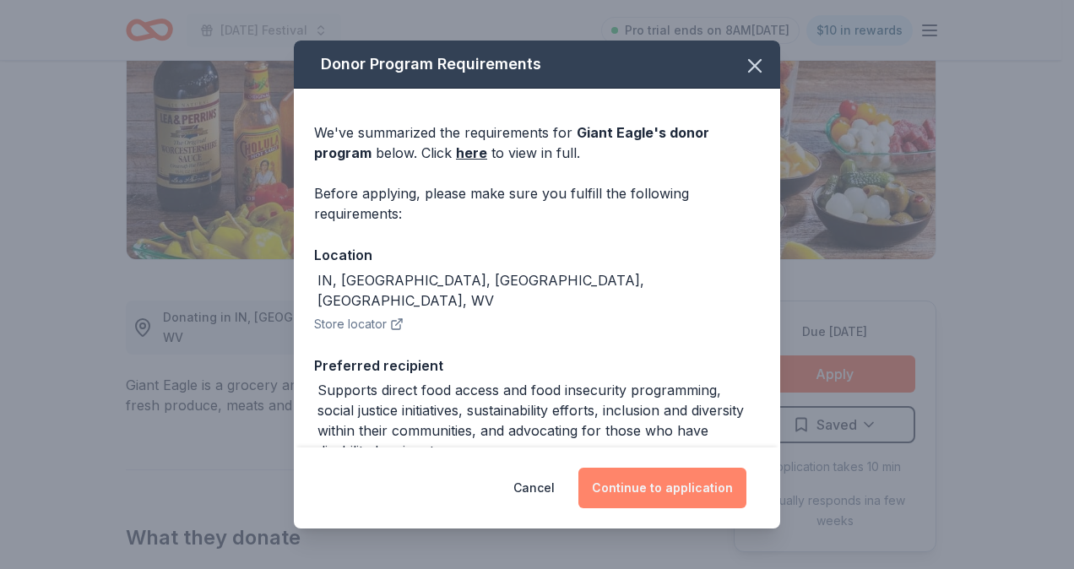
click at [696, 485] on button "Continue to application" at bounding box center [663, 488] width 168 height 41
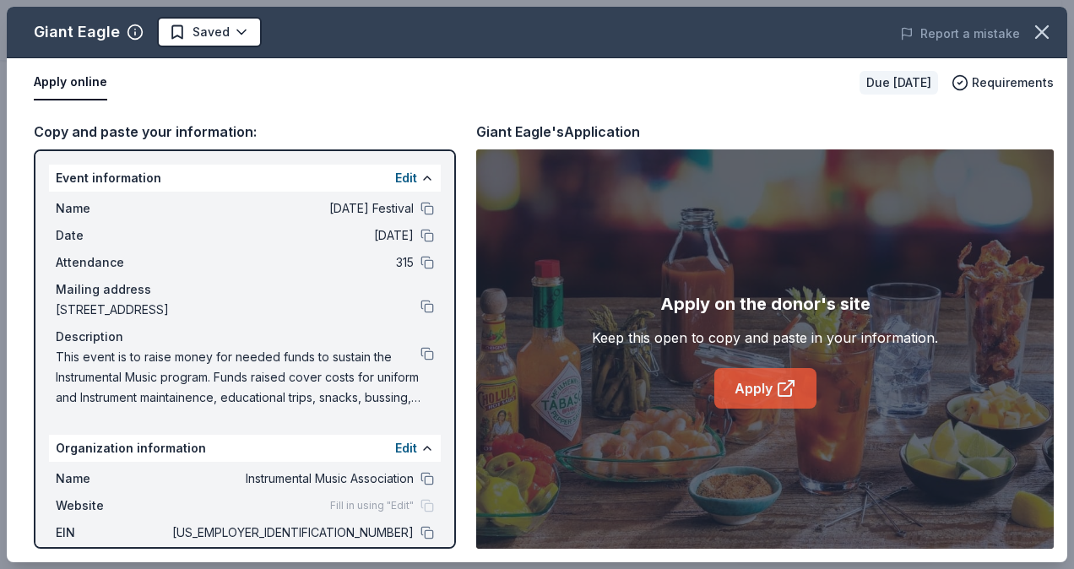
click at [786, 387] on icon at bounding box center [789, 385] width 9 height 9
click at [187, 35] on body "Mardi Gras Festival Pro trial ends on 8AM, 10/14 $10 in rewards Due in 107 days…" at bounding box center [531, 284] width 1062 height 569
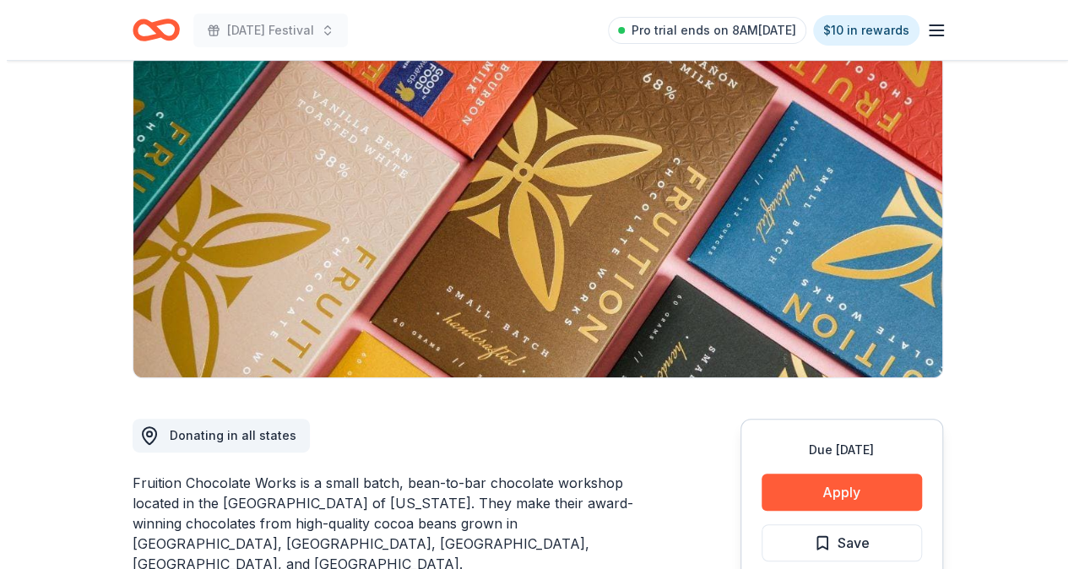
scroll to position [338, 0]
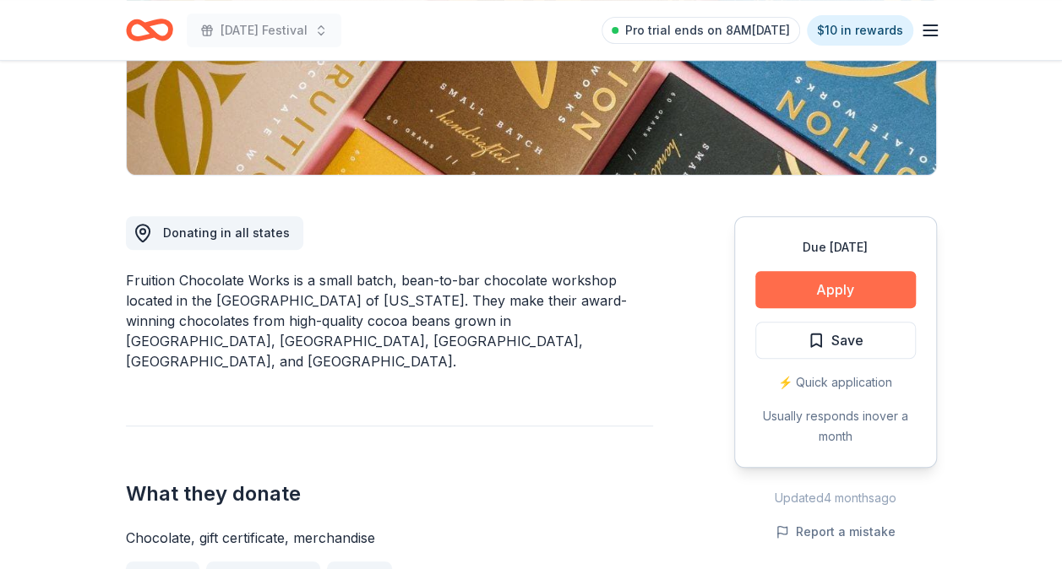
click at [853, 287] on button "Apply" at bounding box center [835, 289] width 160 height 37
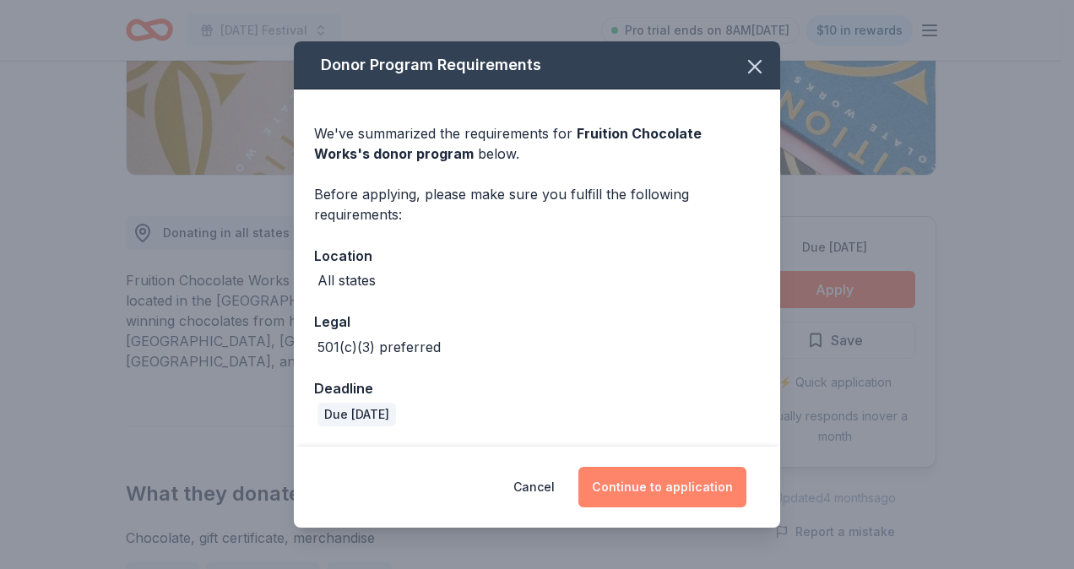
click at [663, 485] on button "Continue to application" at bounding box center [663, 487] width 168 height 41
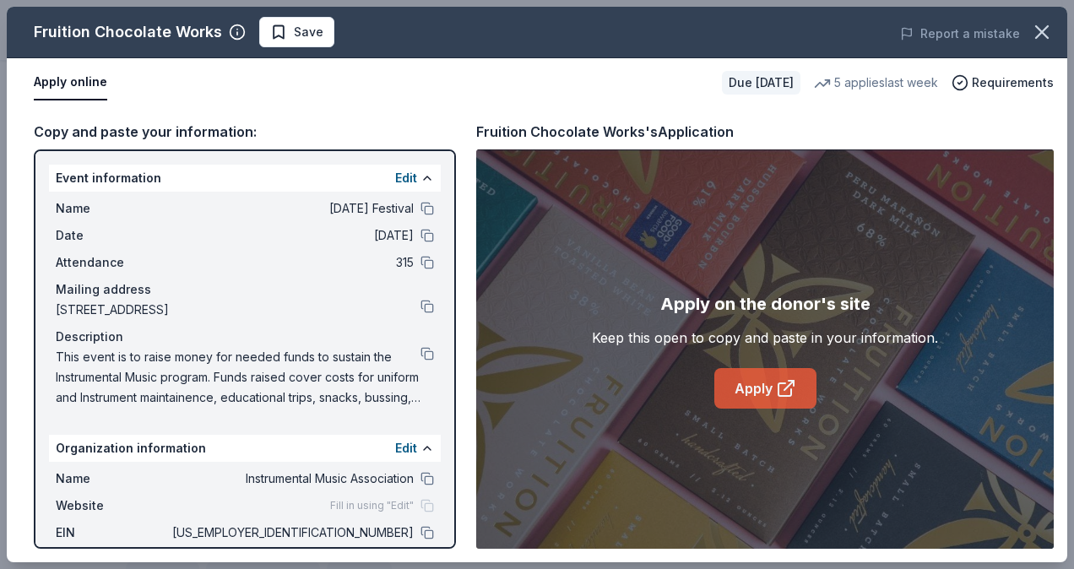
click at [745, 396] on link "Apply" at bounding box center [766, 388] width 102 height 41
click at [297, 34] on span "Save" at bounding box center [309, 32] width 30 height 20
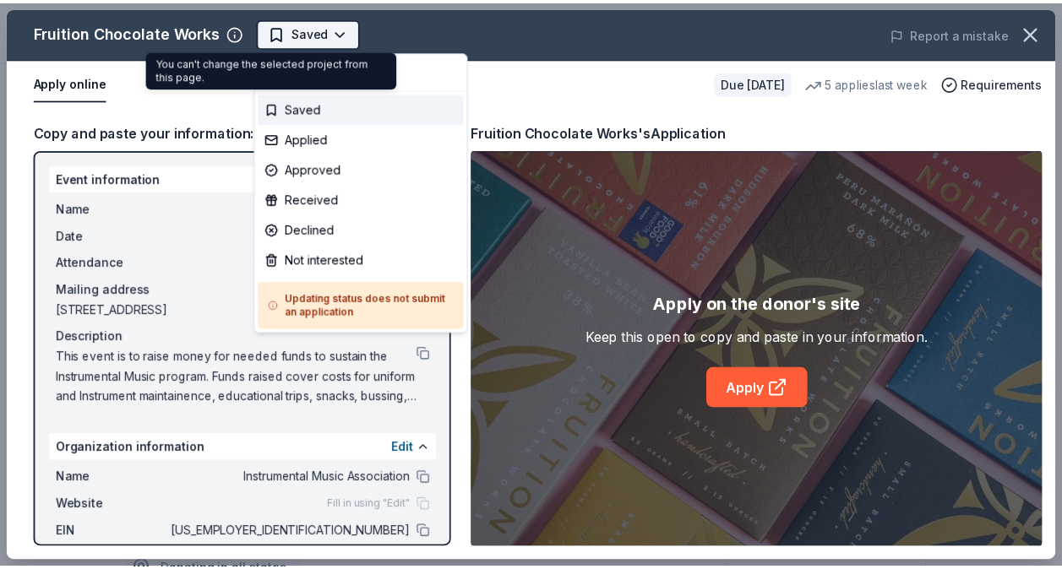
scroll to position [0, 0]
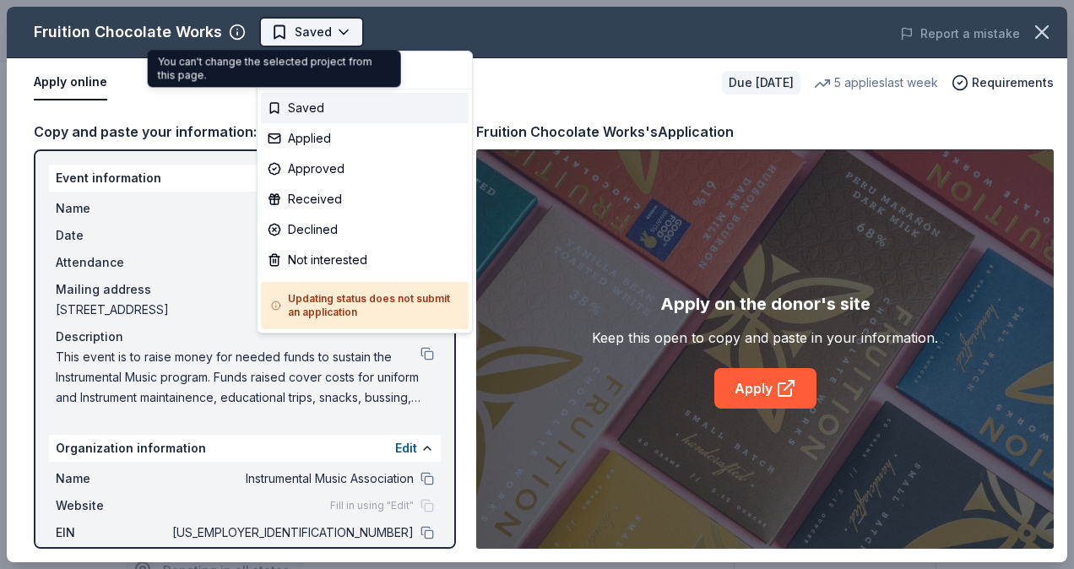
click at [319, 35] on body "Mardi Gras Festival Saved Apply Due in 107 days Share Fruition Chocolate Works …" at bounding box center [531, 284] width 1062 height 569
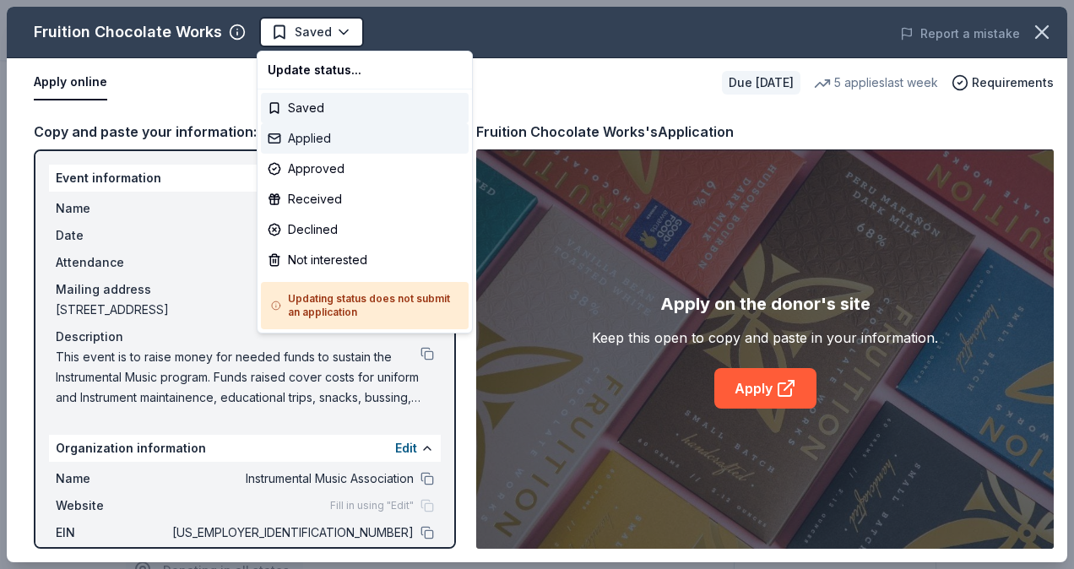
click at [326, 139] on div "Applied" at bounding box center [365, 138] width 208 height 30
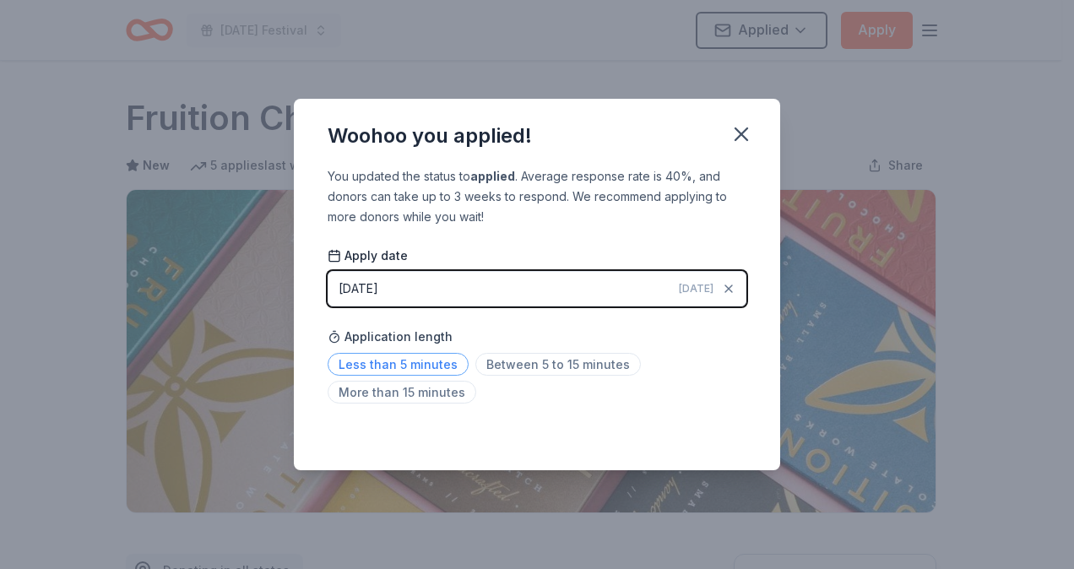
drag, startPoint x: 418, startPoint y: 365, endPoint x: 441, endPoint y: 366, distance: 22.8
click at [419, 363] on span "Less than 5 minutes" at bounding box center [398, 364] width 141 height 23
click at [747, 128] on icon "button" at bounding box center [742, 134] width 12 height 12
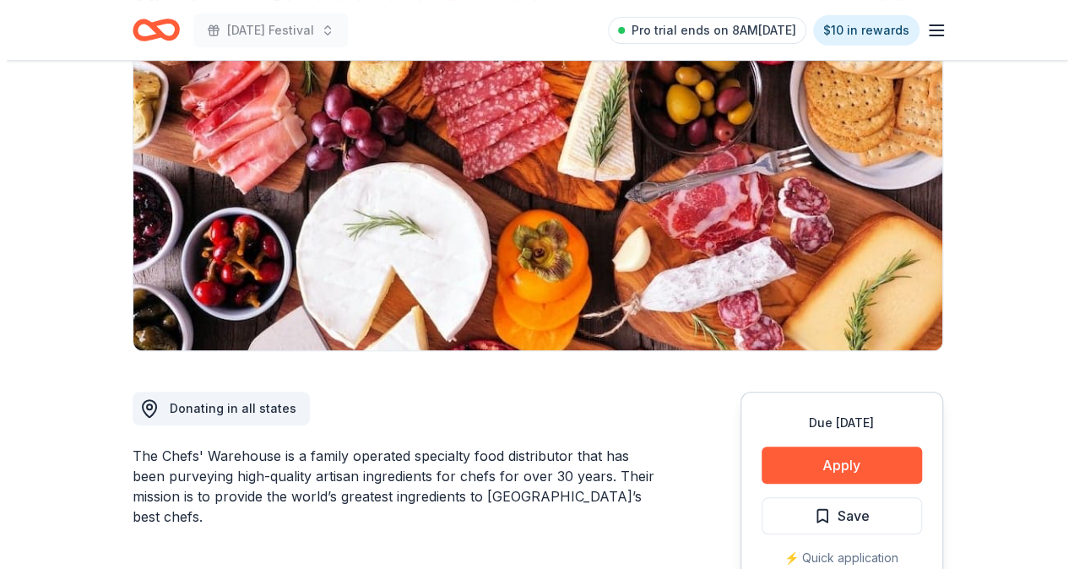
scroll to position [169, 0]
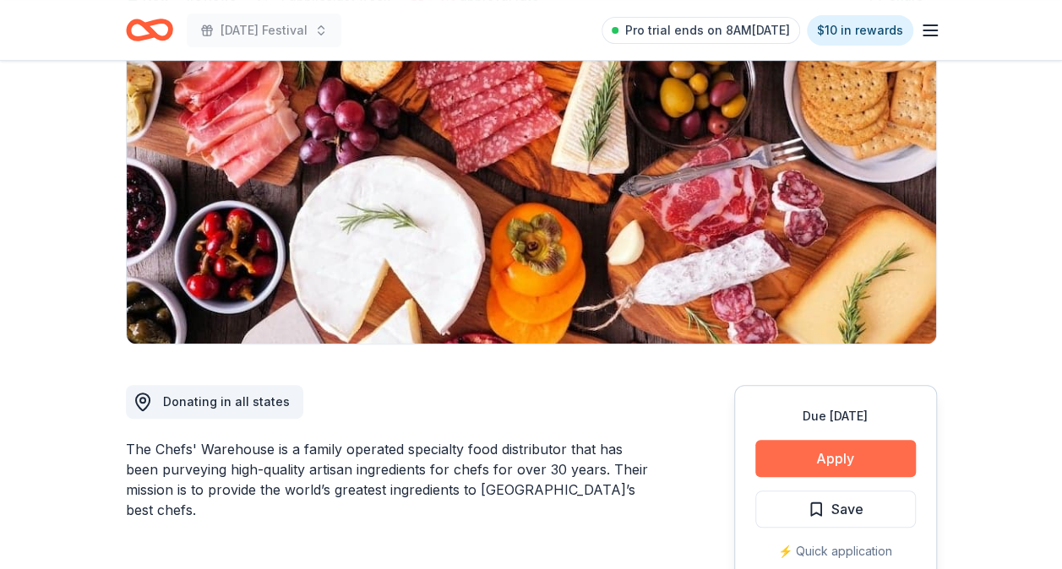
click at [854, 465] on button "Apply" at bounding box center [835, 458] width 160 height 37
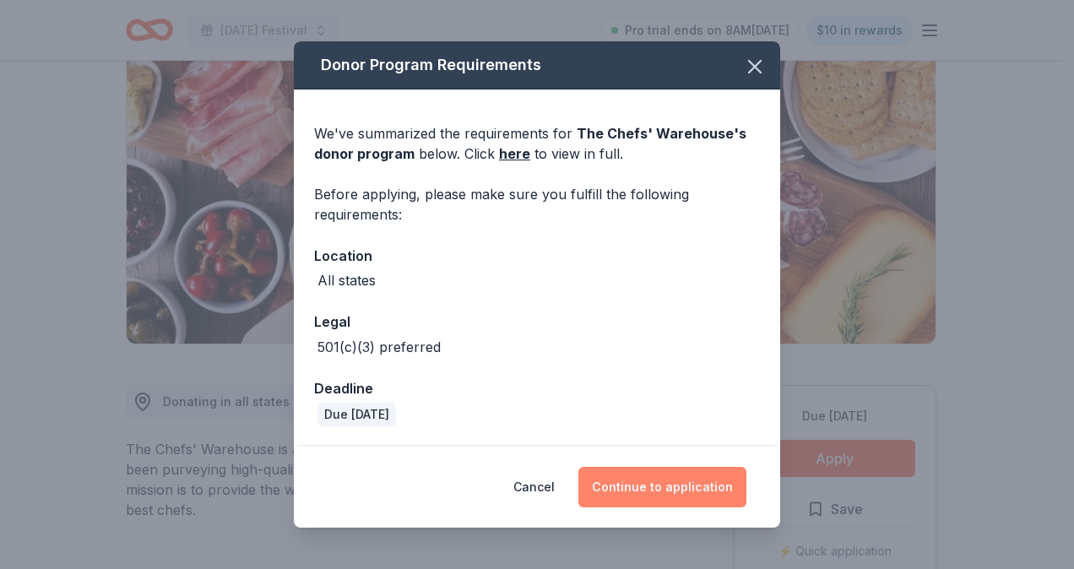
click at [711, 492] on button "Continue to application" at bounding box center [663, 487] width 168 height 41
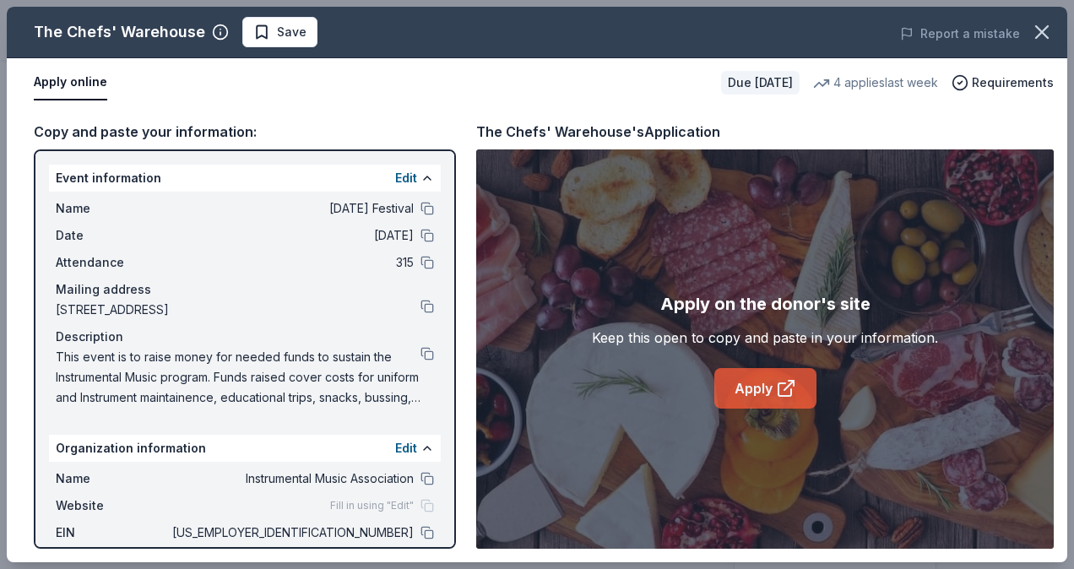
click at [743, 385] on link "Apply" at bounding box center [766, 388] width 102 height 41
click at [279, 31] on span "Save" at bounding box center [292, 32] width 30 height 20
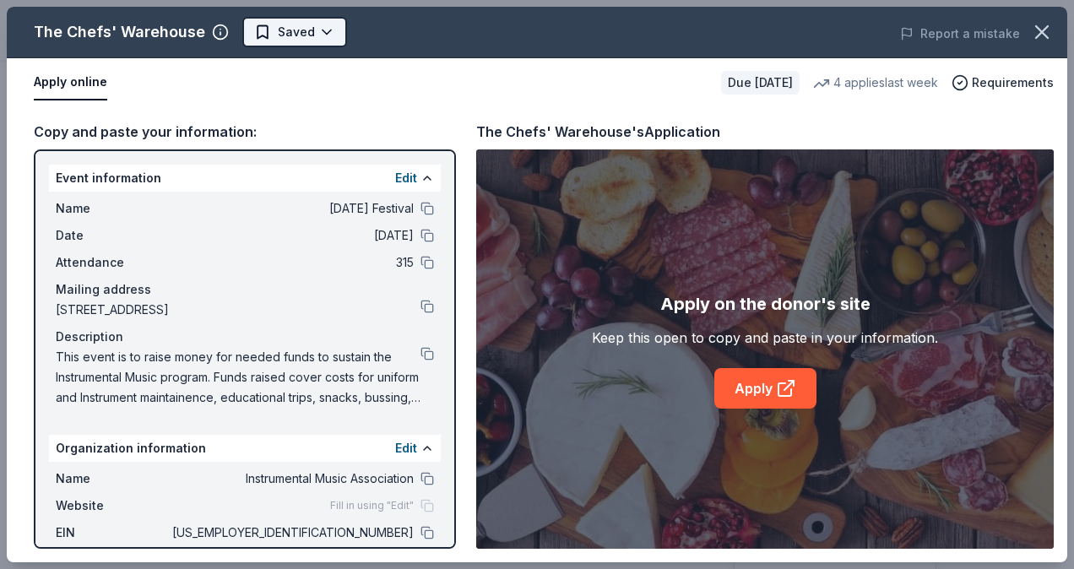
click at [280, 34] on body "Mardi Gras Festival Pro trial ends on 8AM, 10/14 $10 in rewards Due in 123 days…" at bounding box center [531, 115] width 1062 height 569
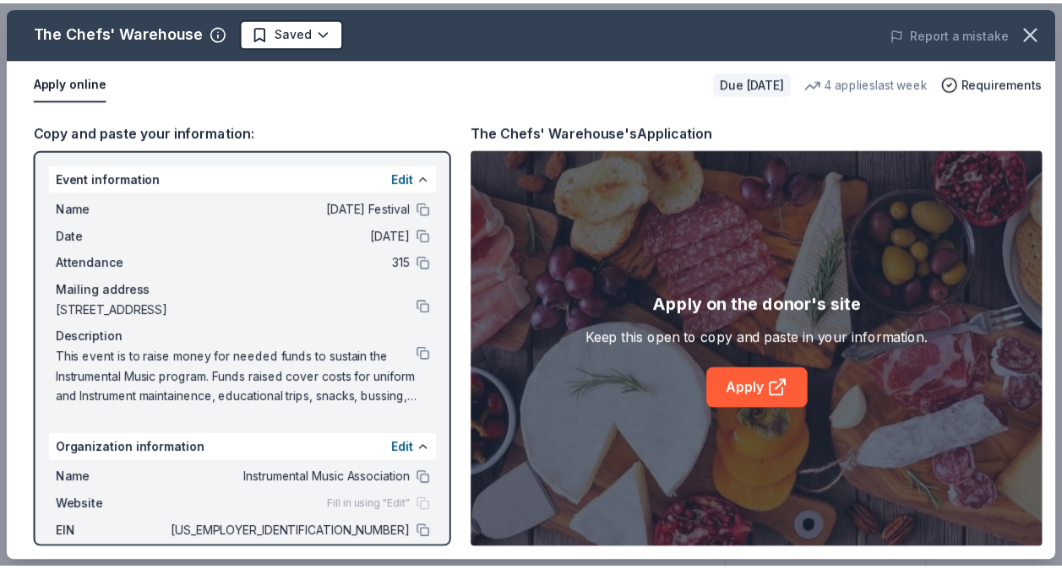
scroll to position [0, 0]
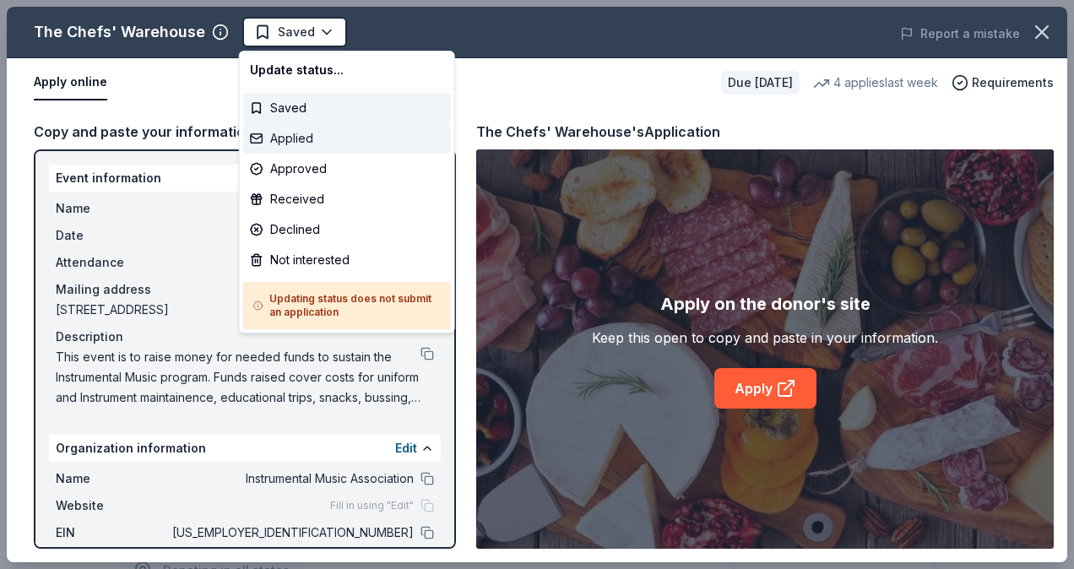
click at [285, 137] on div "Applied" at bounding box center [347, 138] width 208 height 30
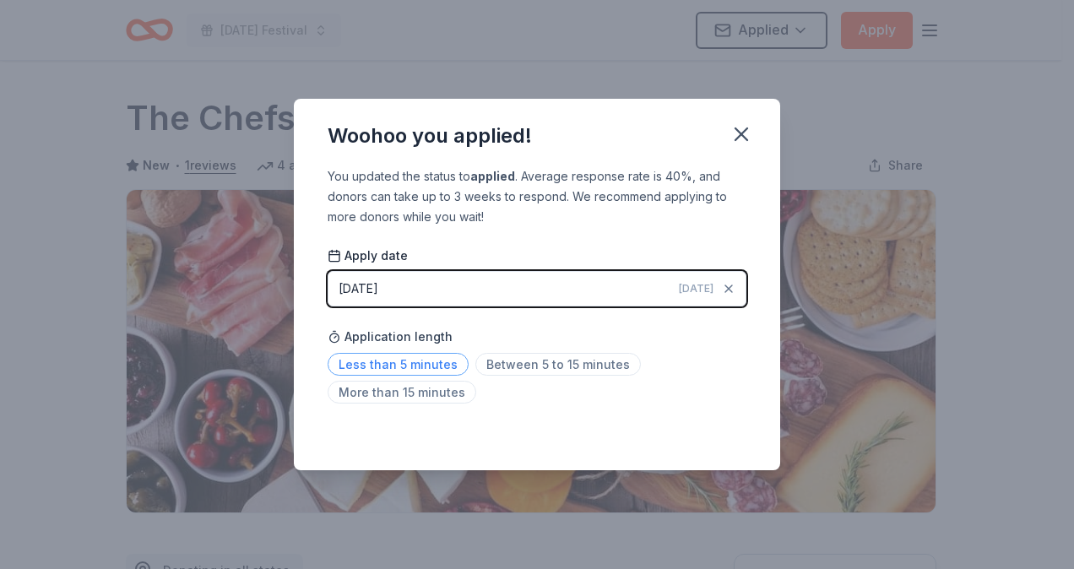
click at [421, 367] on span "Less than 5 minutes" at bounding box center [398, 364] width 141 height 23
click at [737, 128] on icon "button" at bounding box center [742, 134] width 24 height 24
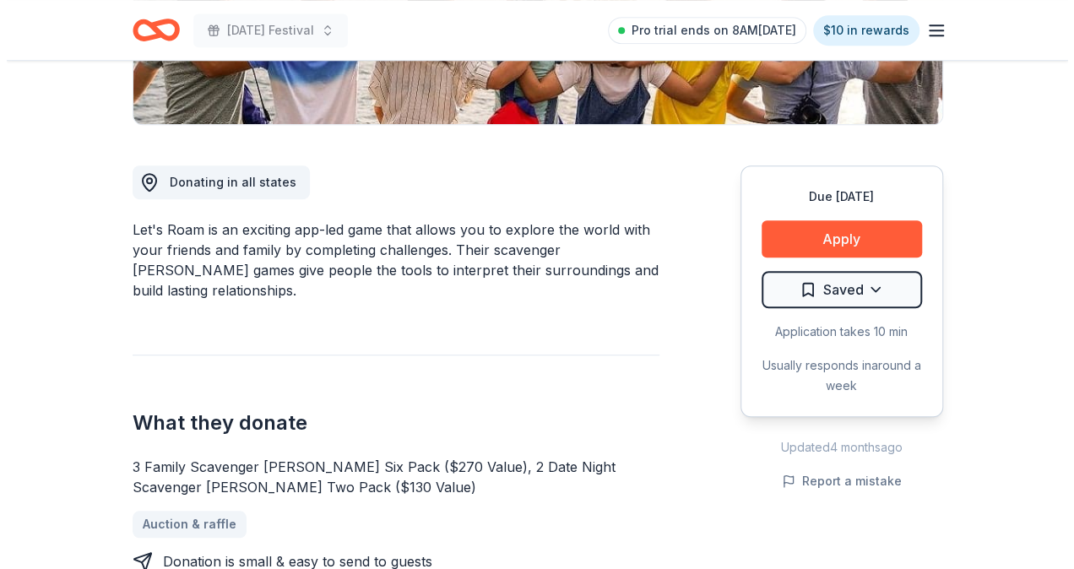
scroll to position [422, 0]
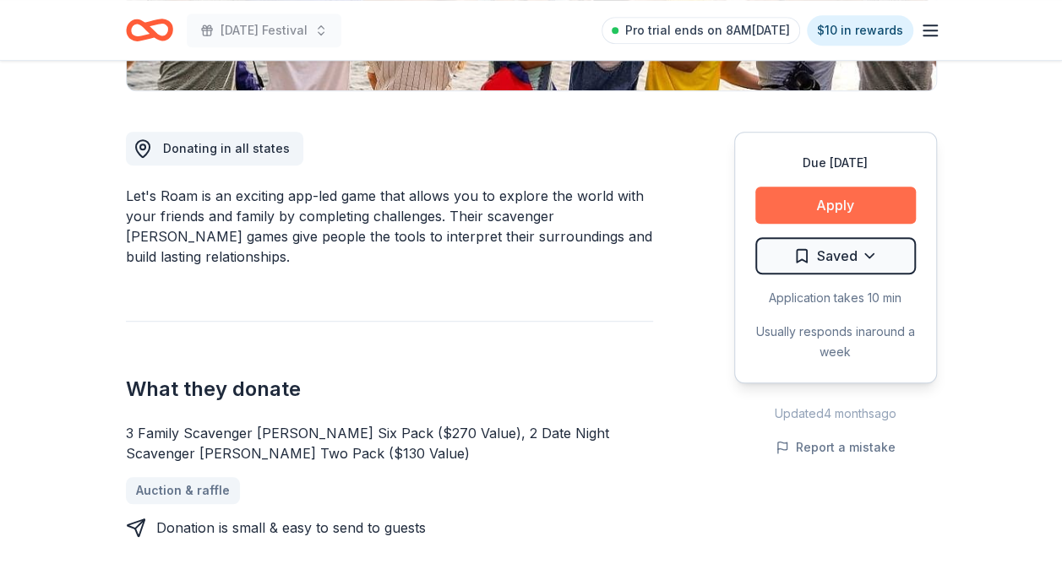
click at [867, 208] on button "Apply" at bounding box center [835, 205] width 160 height 37
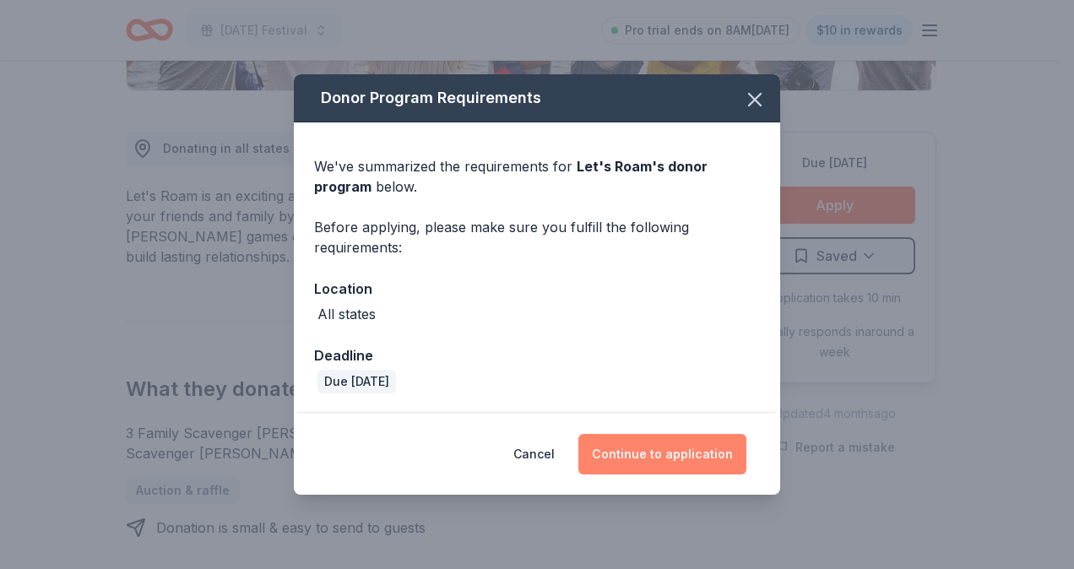
click at [698, 454] on button "Continue to application" at bounding box center [663, 454] width 168 height 41
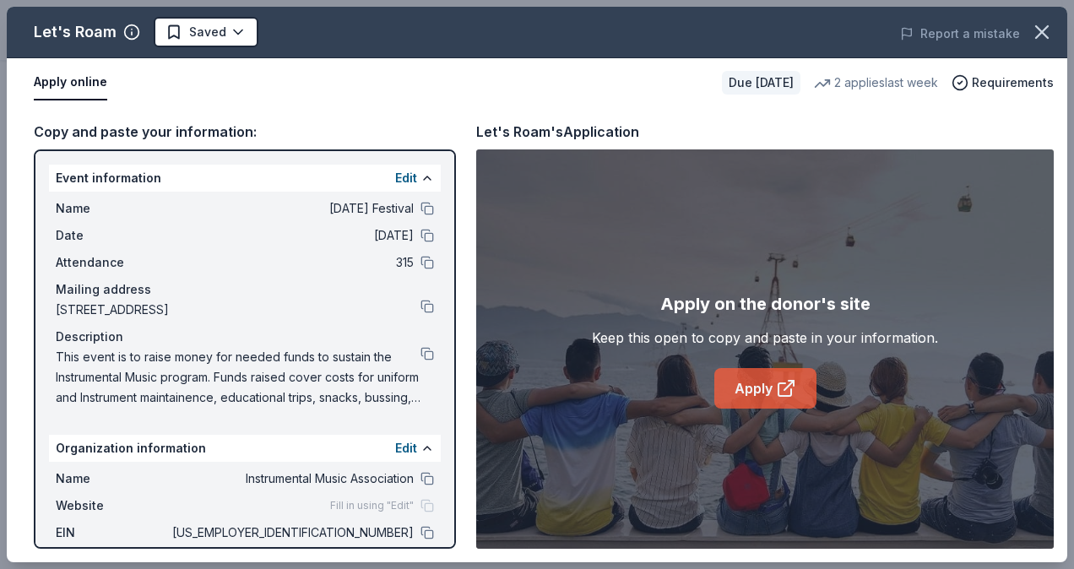
click at [743, 389] on link "Apply" at bounding box center [766, 388] width 102 height 41
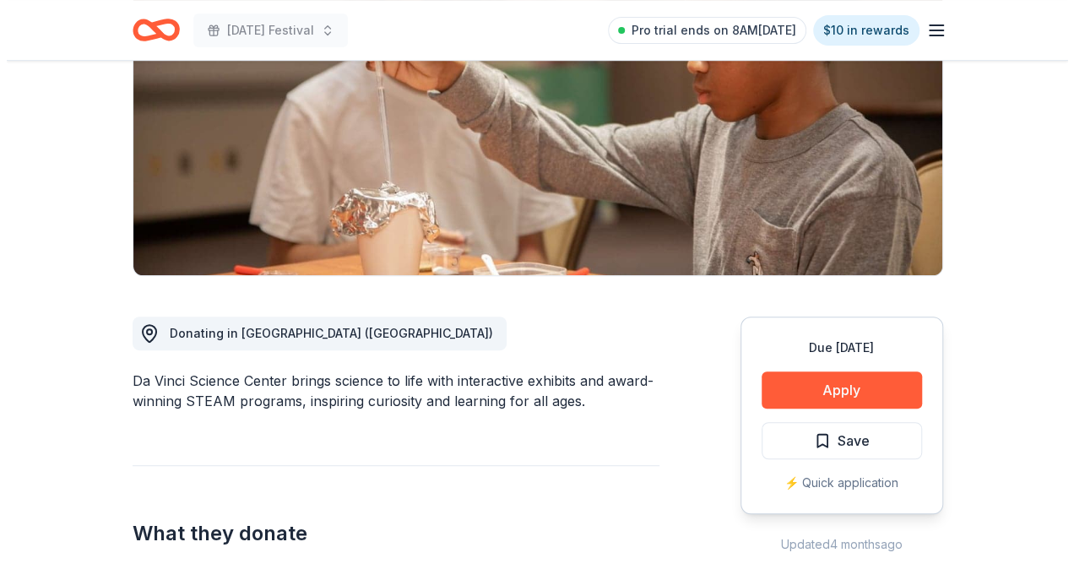
scroll to position [253, 0]
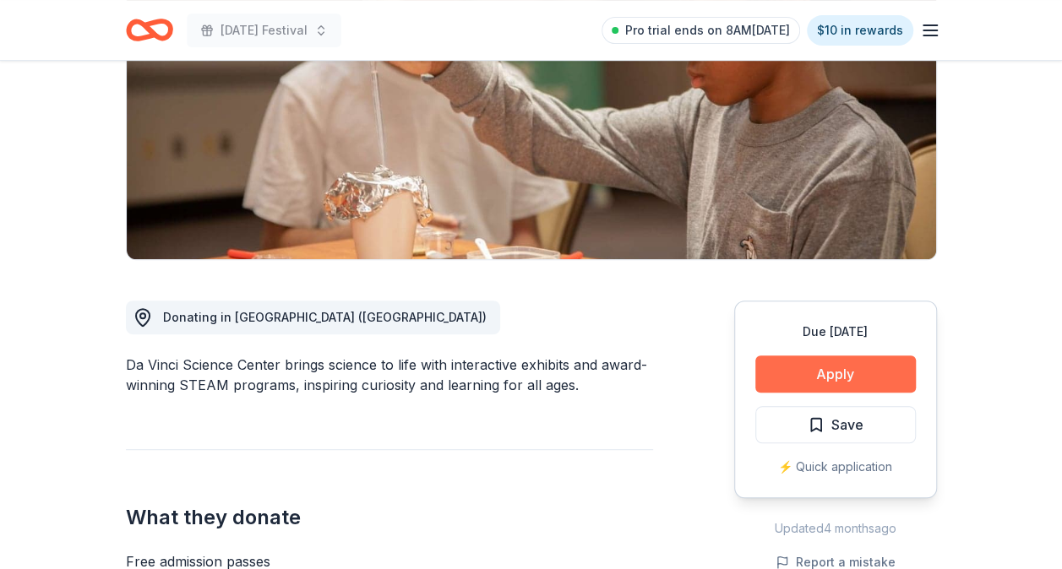
click at [791, 374] on button "Apply" at bounding box center [835, 374] width 160 height 37
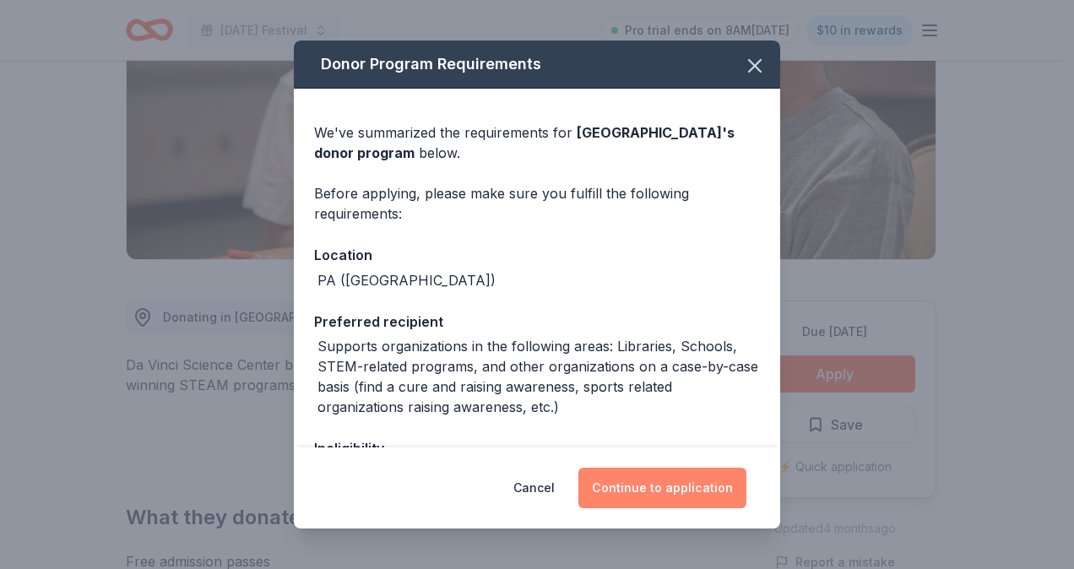
click at [694, 487] on button "Continue to application" at bounding box center [663, 488] width 168 height 41
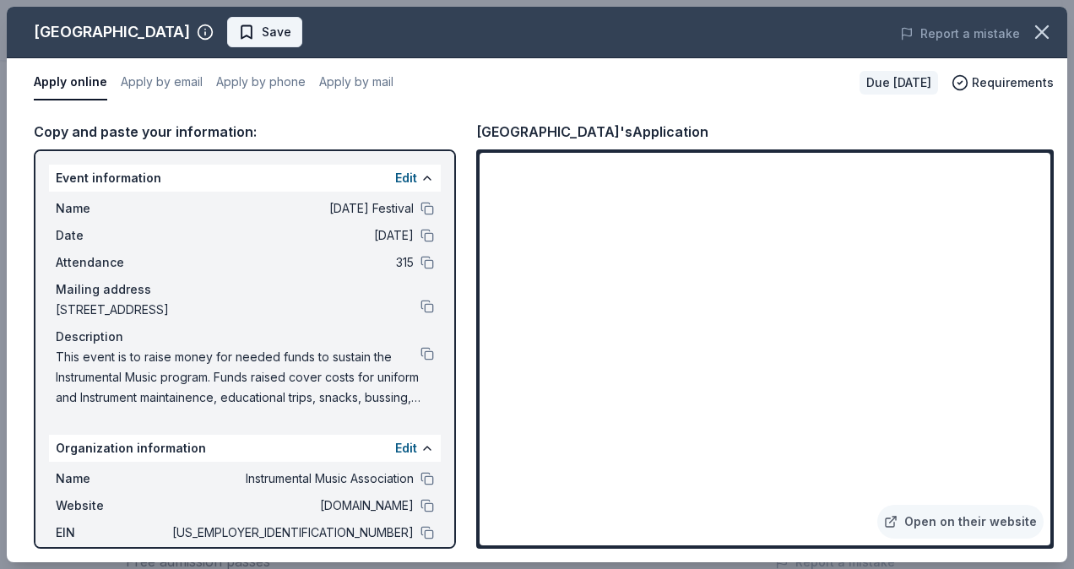
click at [291, 35] on span "Save" at bounding box center [277, 32] width 30 height 20
click at [295, 35] on body "Mardi Gras Festival Pro trial ends on 8AM, 10/14 $10 in rewards Due in 123 days…" at bounding box center [531, 31] width 1062 height 569
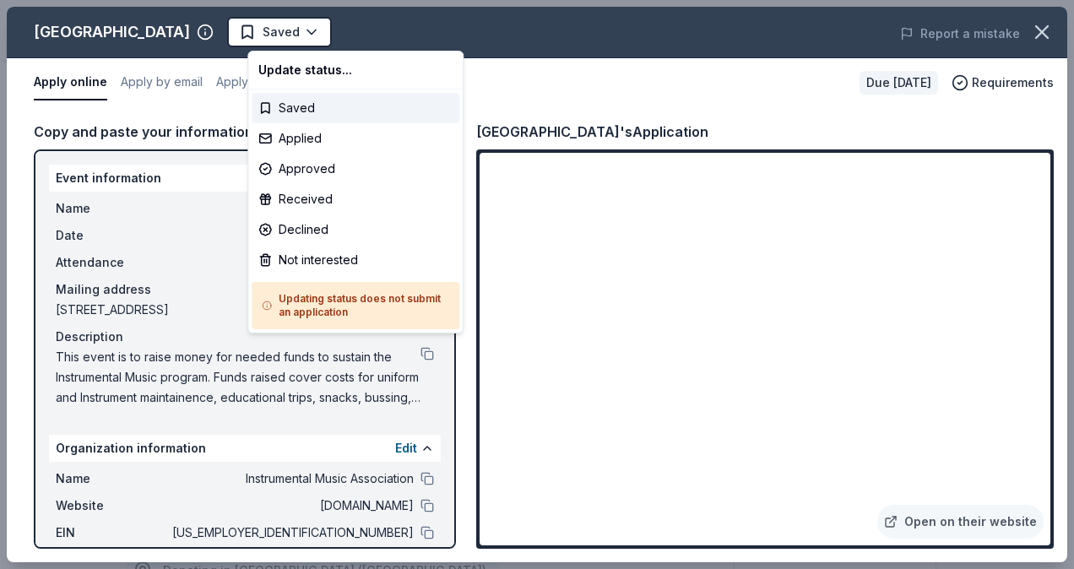
scroll to position [0, 0]
click at [325, 141] on div "Applied" at bounding box center [356, 138] width 208 height 30
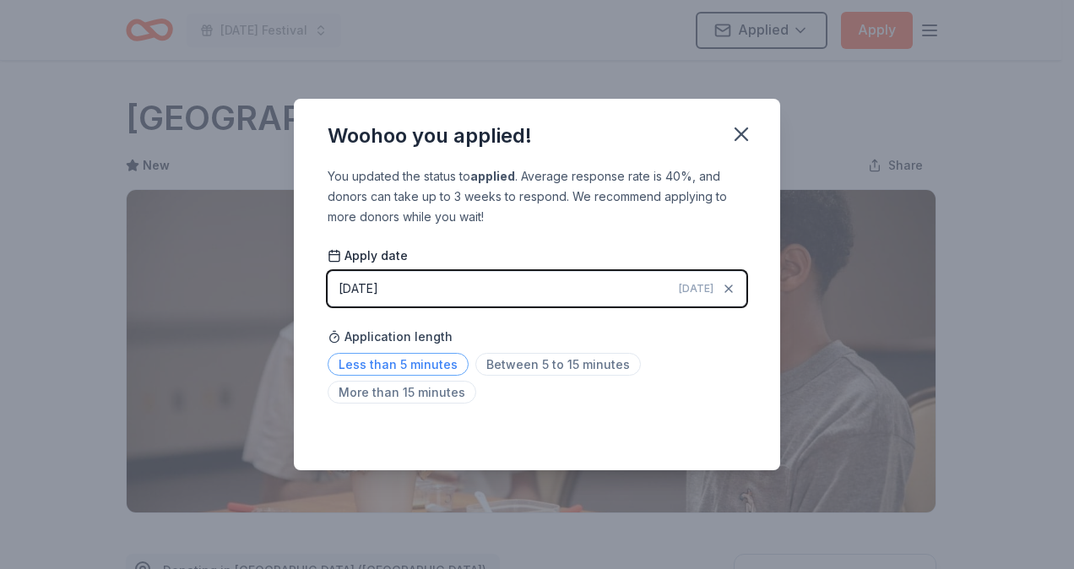
click at [435, 361] on span "Less than 5 minutes" at bounding box center [398, 364] width 141 height 23
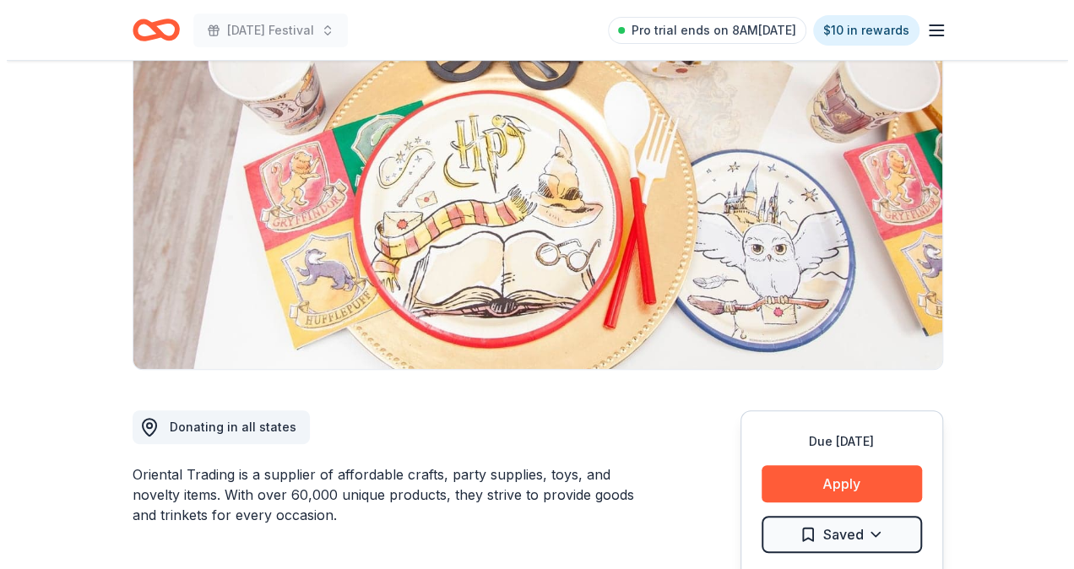
scroll to position [338, 0]
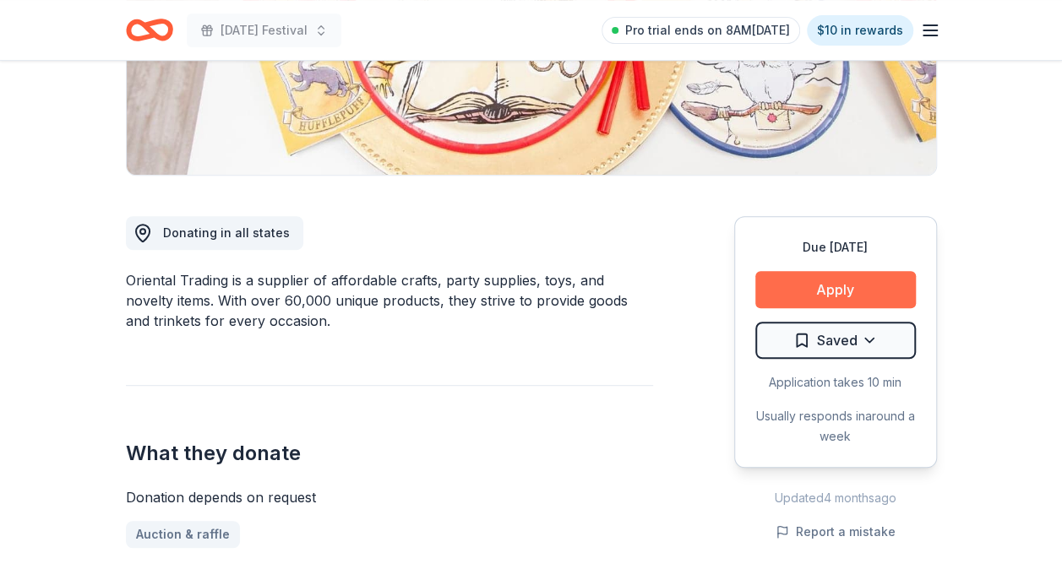
click at [818, 297] on button "Apply" at bounding box center [835, 289] width 160 height 37
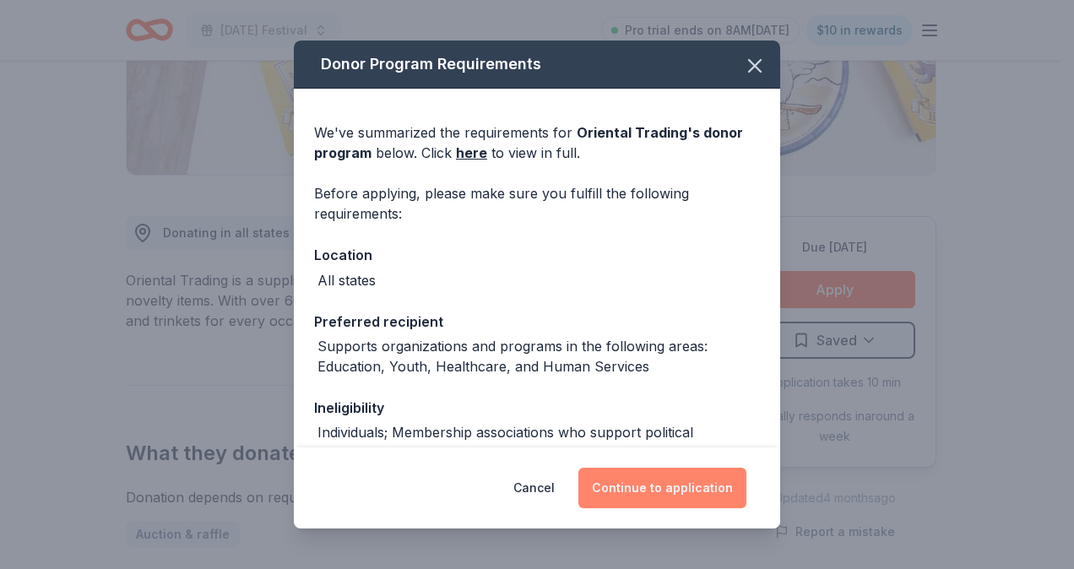
click at [672, 481] on button "Continue to application" at bounding box center [663, 488] width 168 height 41
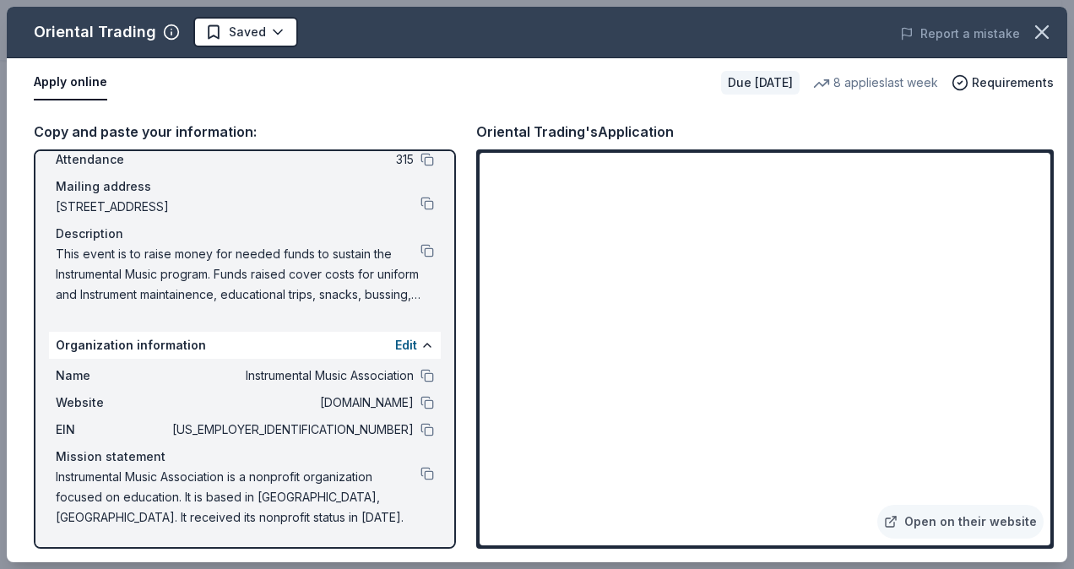
scroll to position [104, 0]
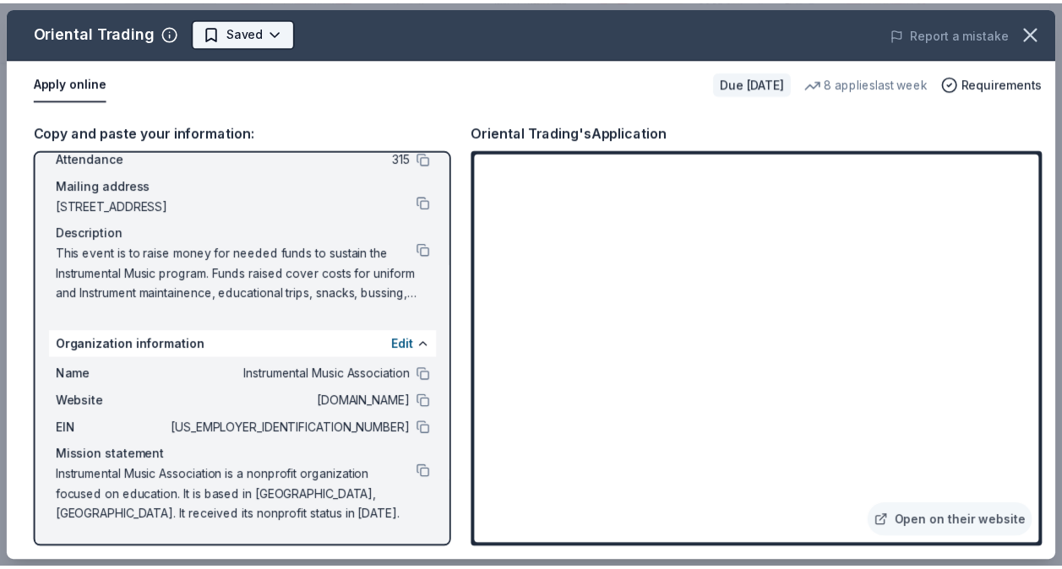
scroll to position [0, 0]
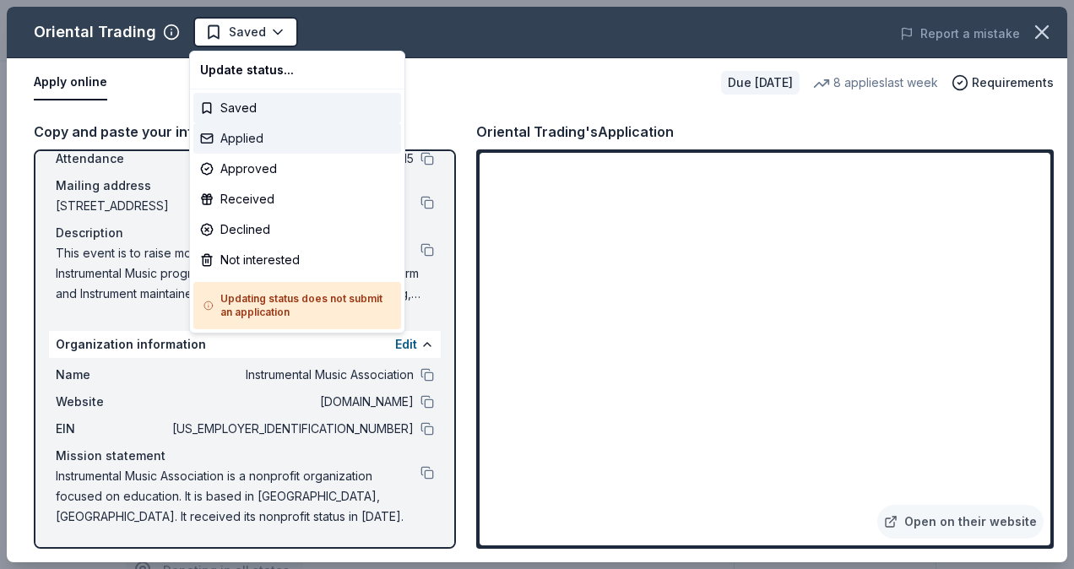
click at [240, 140] on div "Applied" at bounding box center [297, 138] width 208 height 30
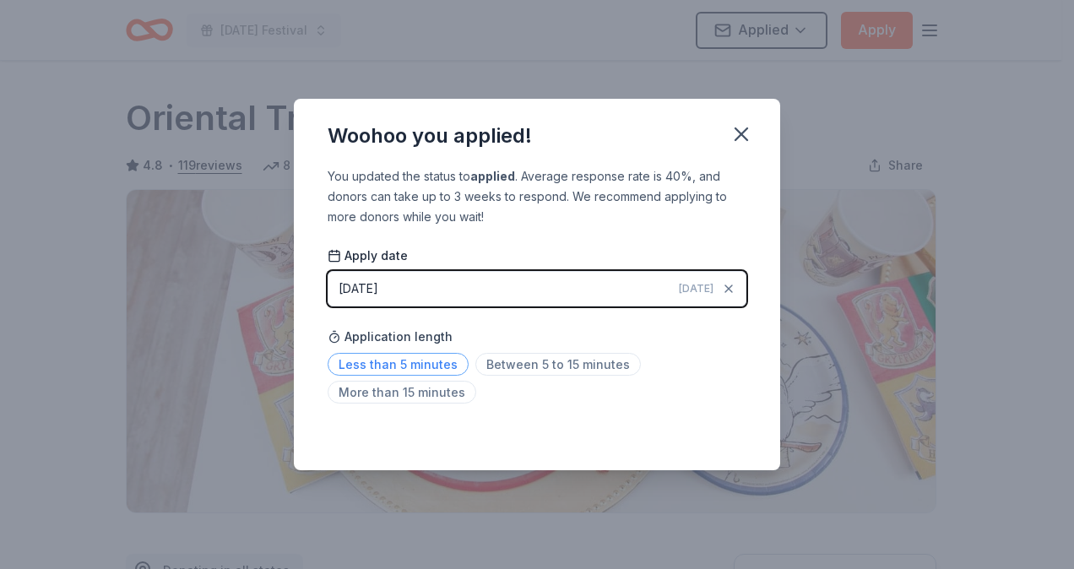
click at [367, 365] on span "Less than 5 minutes" at bounding box center [398, 364] width 141 height 23
click at [742, 136] on icon "button" at bounding box center [742, 134] width 24 height 24
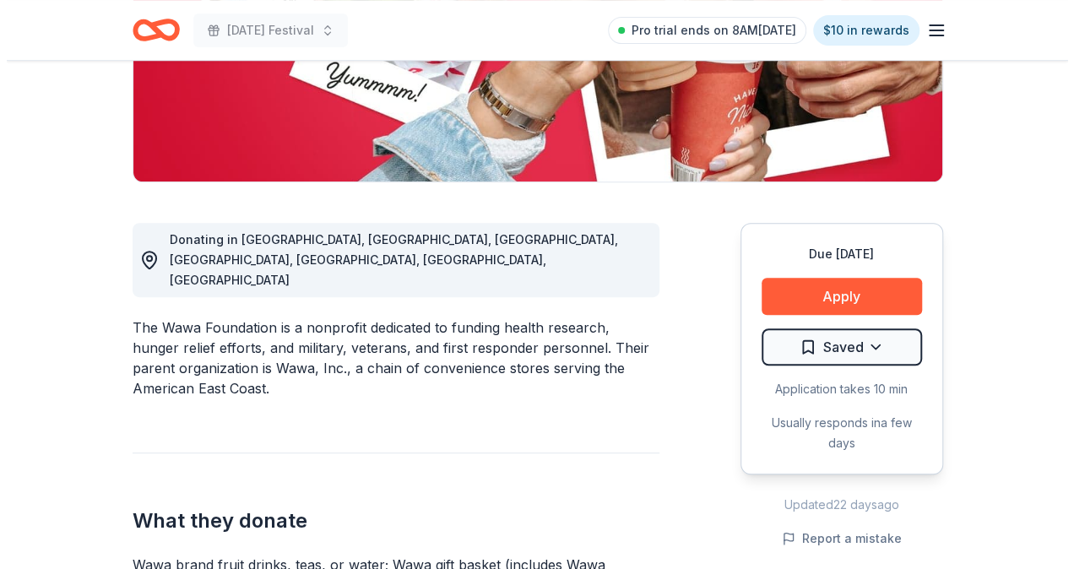
scroll to position [422, 0]
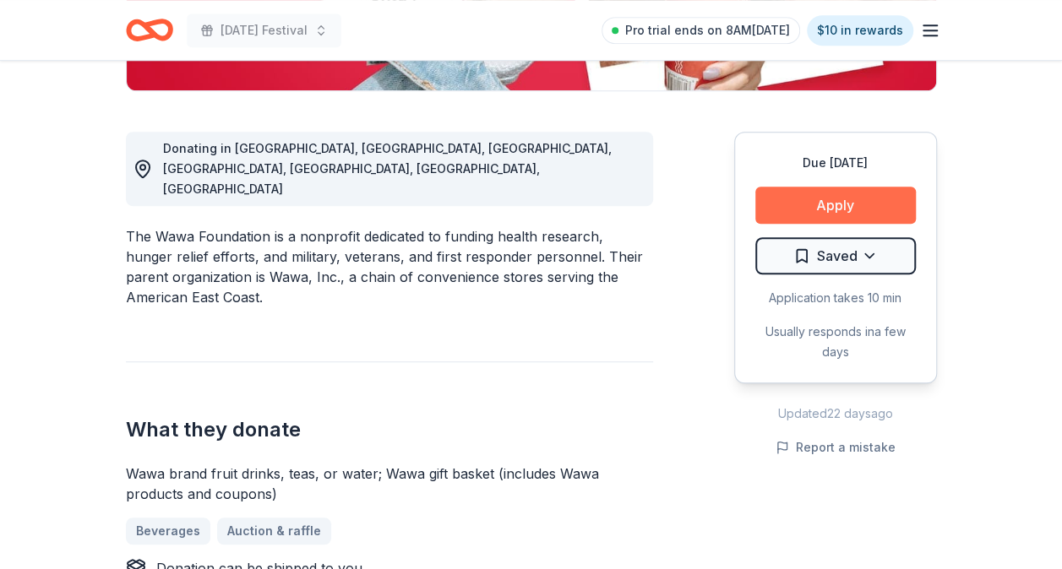
click at [824, 213] on button "Apply" at bounding box center [835, 205] width 160 height 37
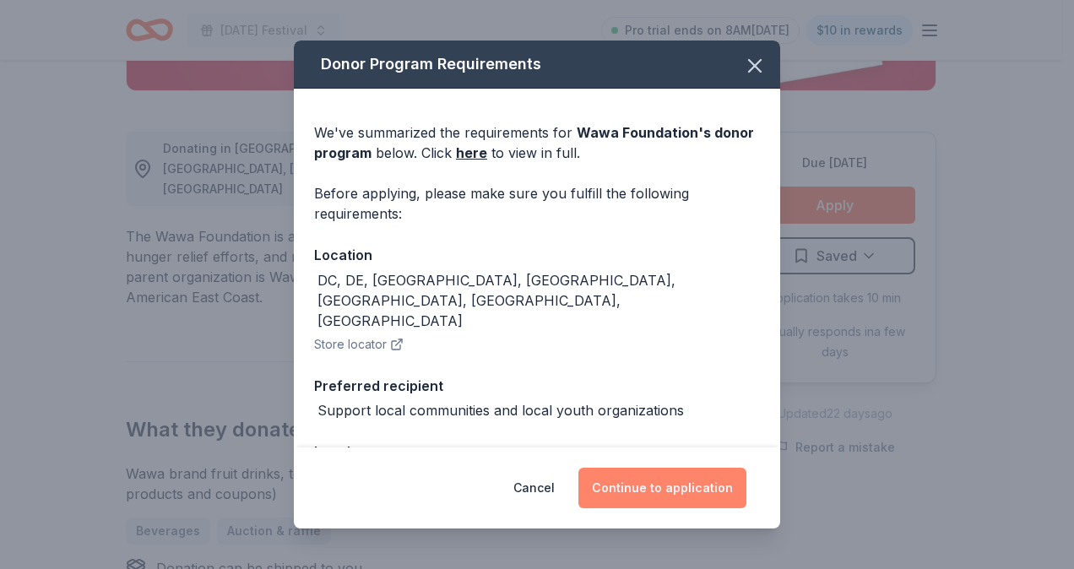
click at [690, 497] on button "Continue to application" at bounding box center [663, 488] width 168 height 41
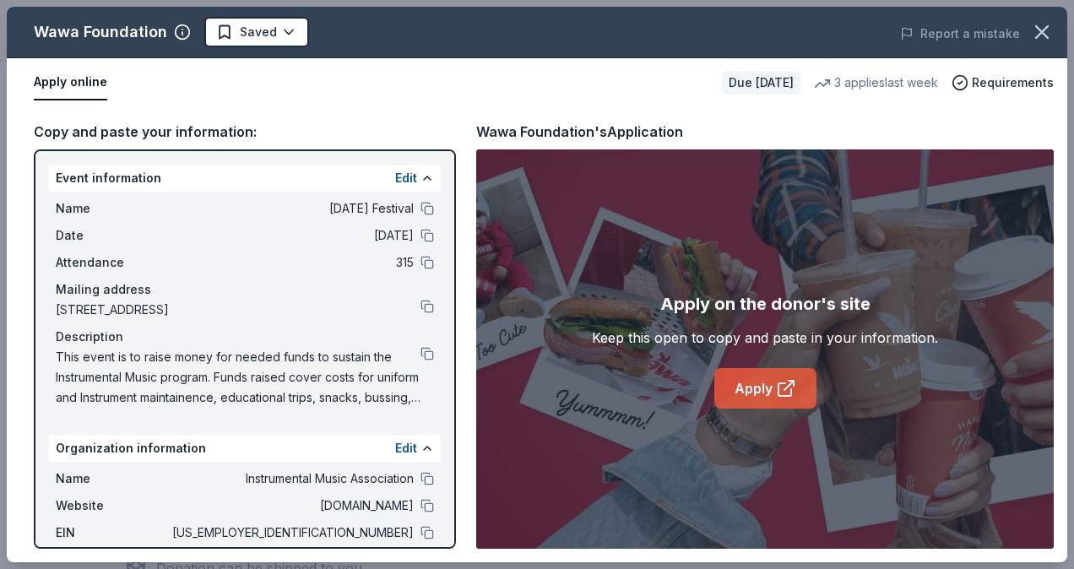
click at [740, 382] on link "Apply" at bounding box center [766, 388] width 102 height 41
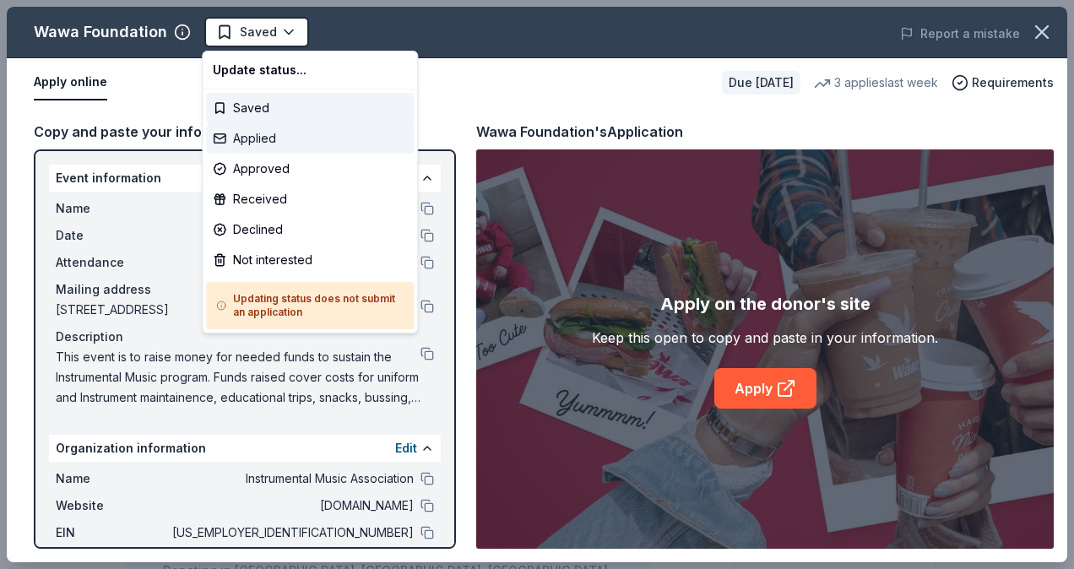
click at [269, 139] on div "Applied" at bounding box center [310, 138] width 208 height 30
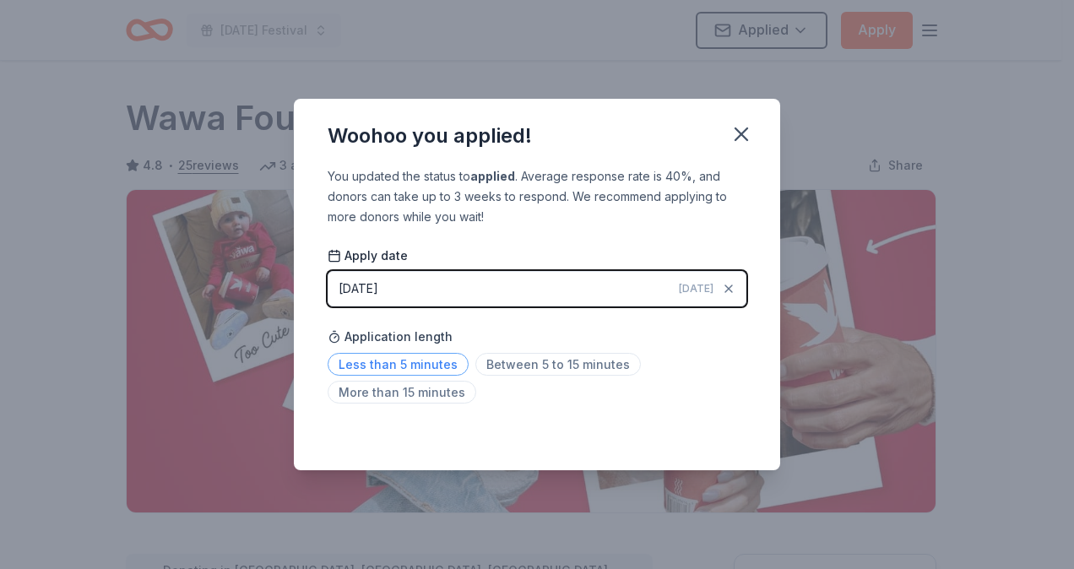
click at [427, 363] on span "Less than 5 minutes" at bounding box center [398, 364] width 141 height 23
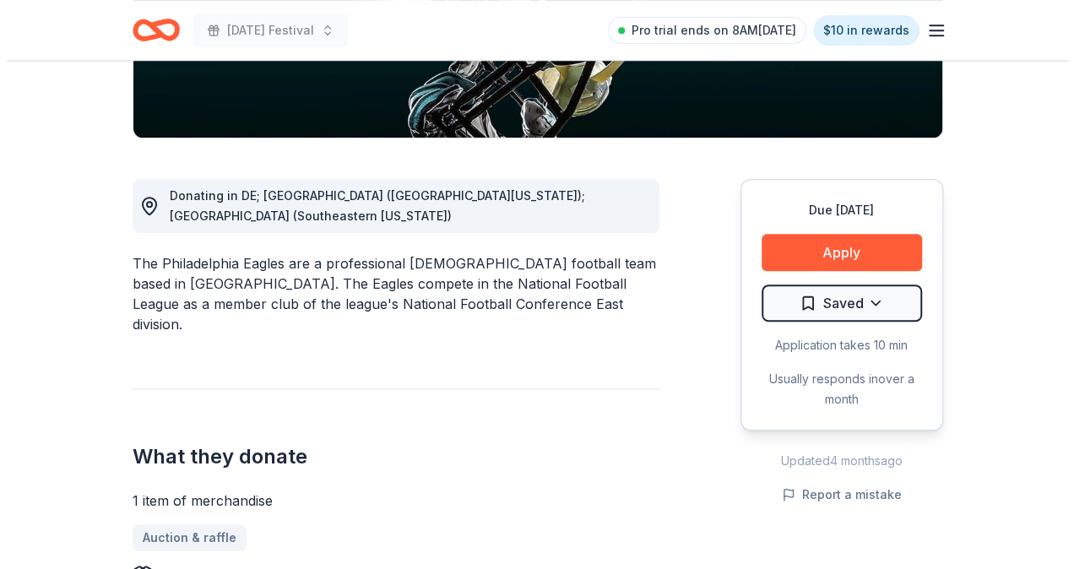
scroll to position [422, 0]
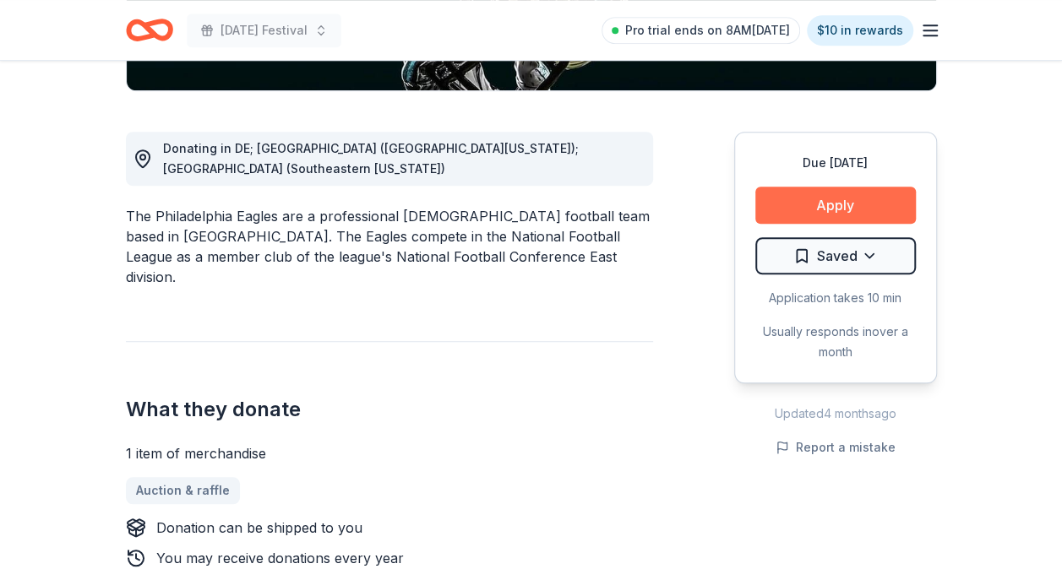
click at [801, 210] on button "Apply" at bounding box center [835, 205] width 160 height 37
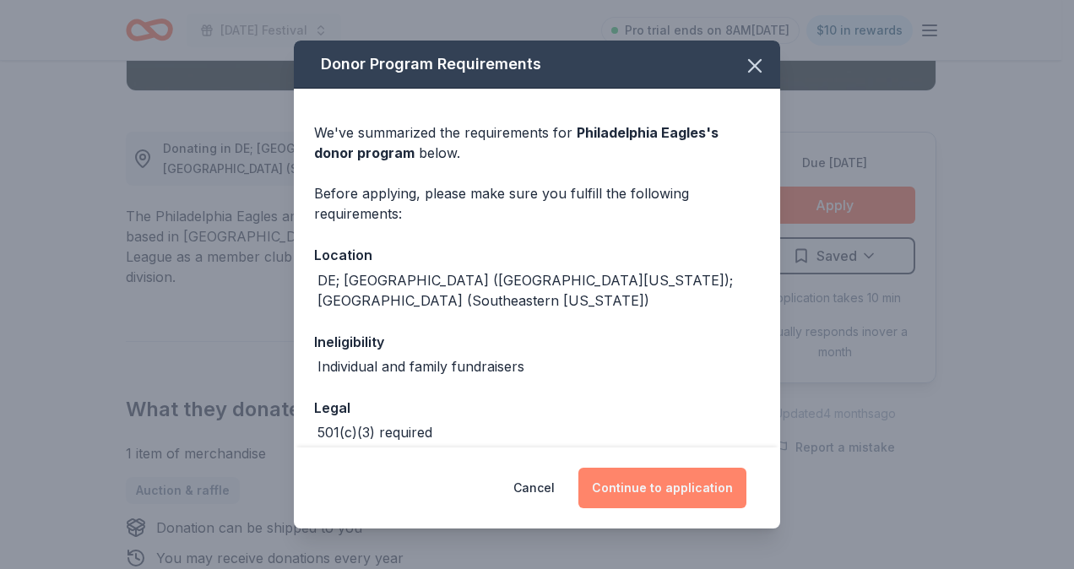
click at [689, 486] on button "Continue to application" at bounding box center [663, 488] width 168 height 41
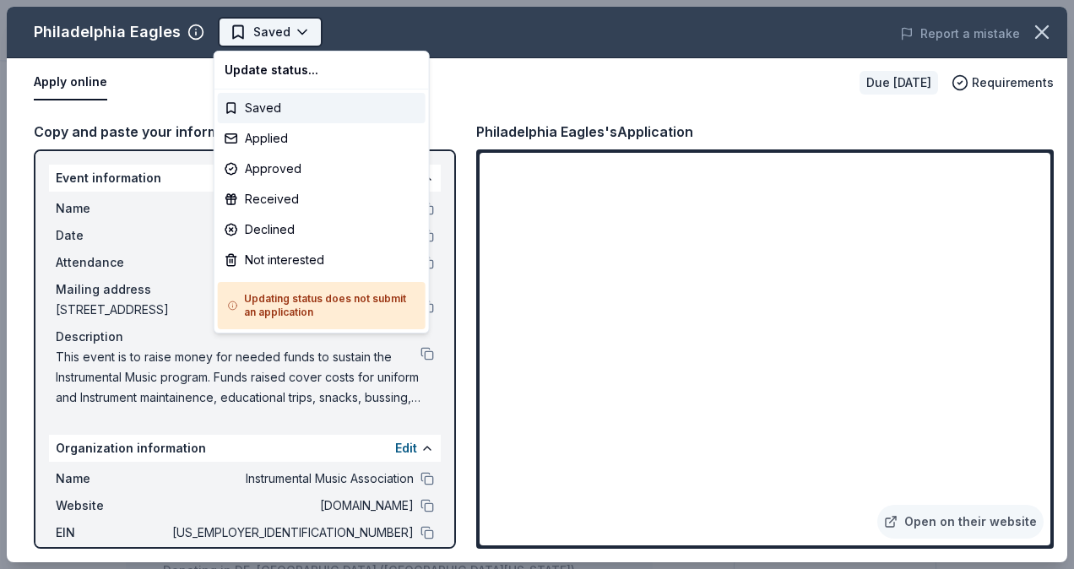
click at [293, 33] on body "[DATE] Festival Saved Apply Due [DATE] Share Philadelphia Eagles New 11% approv…" at bounding box center [531, 284] width 1062 height 569
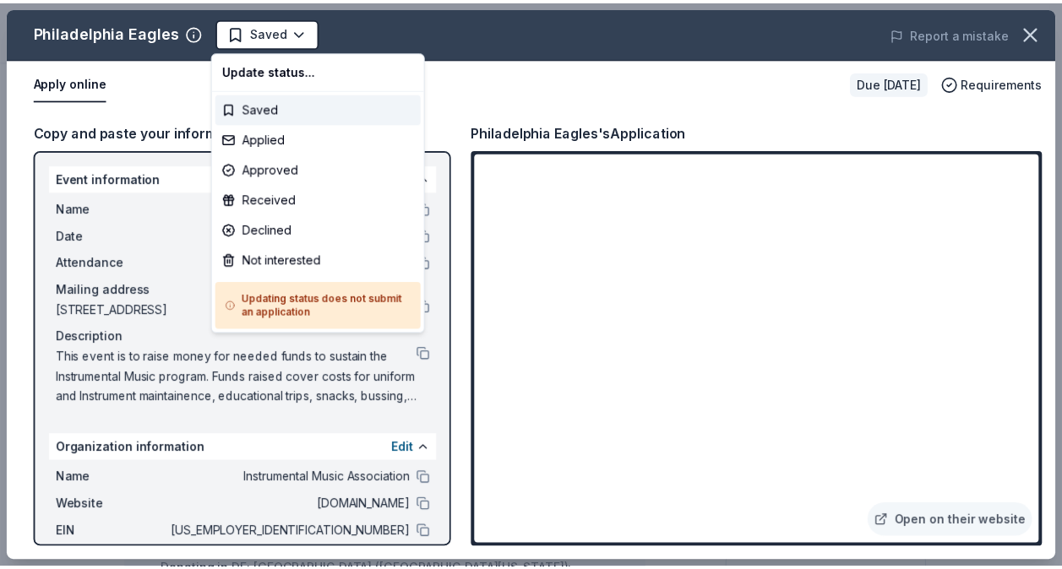
scroll to position [0, 0]
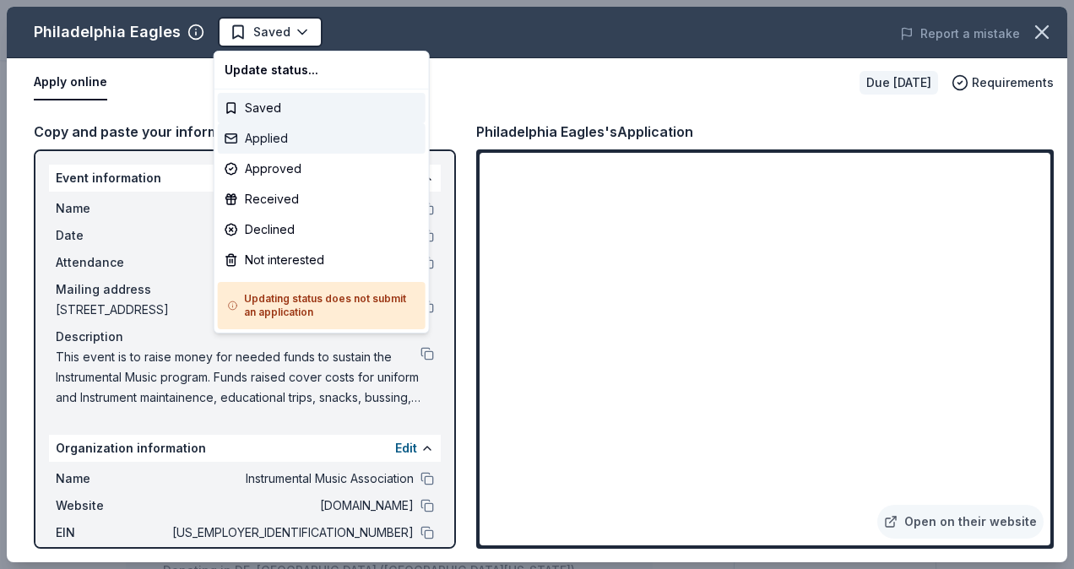
click at [272, 148] on div "Applied" at bounding box center [322, 138] width 208 height 30
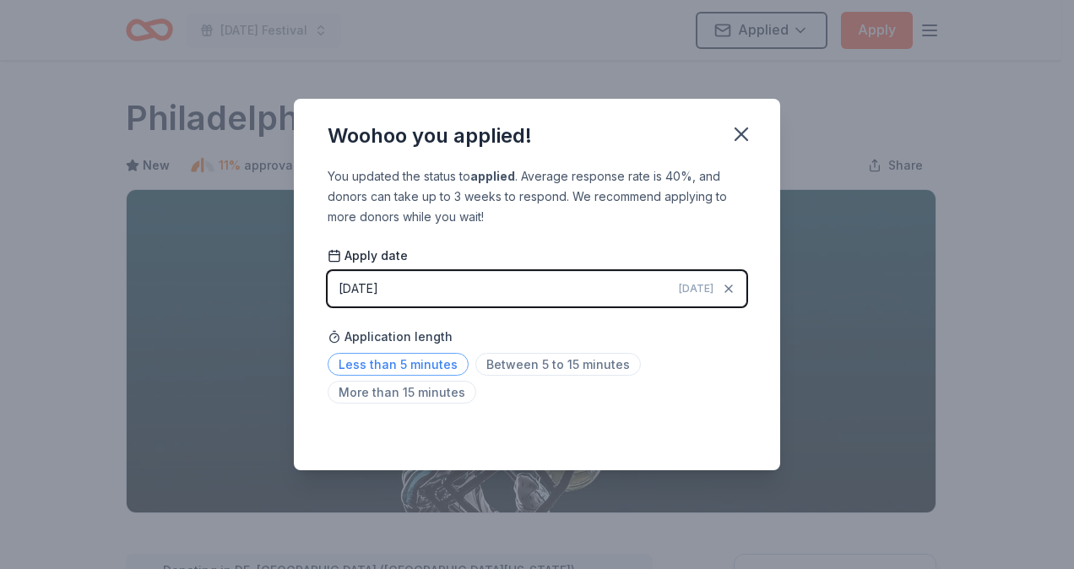
click at [432, 361] on span "Less than 5 minutes" at bounding box center [398, 364] width 141 height 23
drag, startPoint x: 741, startPoint y: 133, endPoint x: 778, endPoint y: 50, distance: 91.5
click at [742, 131] on icon "button" at bounding box center [742, 134] width 24 height 24
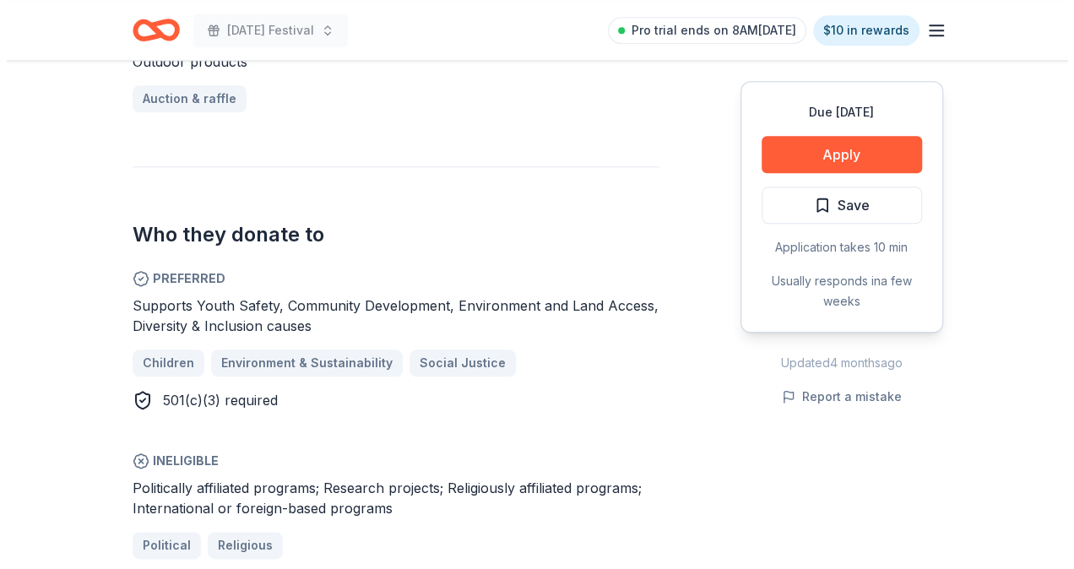
scroll to position [845, 0]
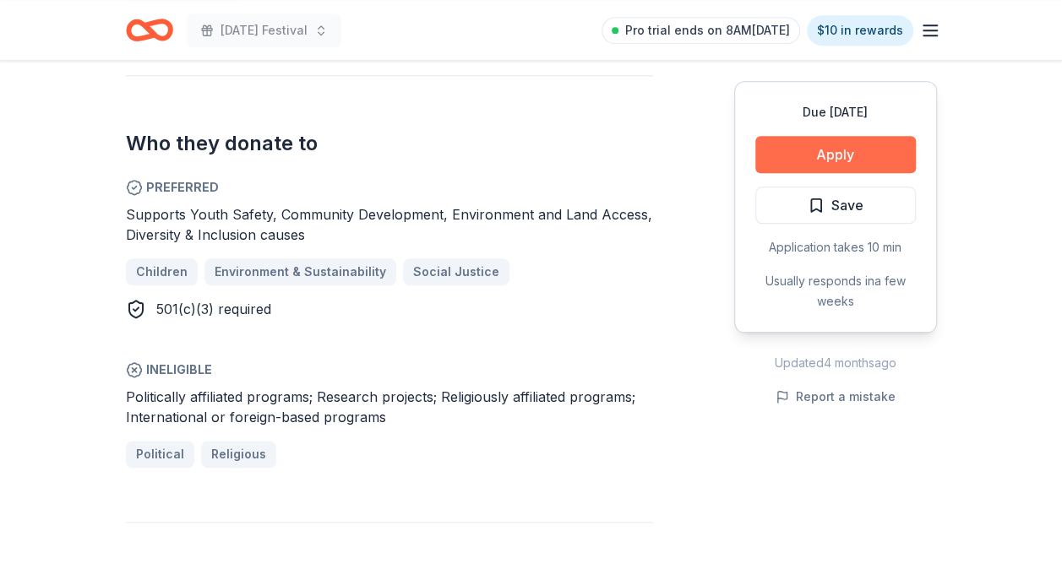
click at [796, 154] on button "Apply" at bounding box center [835, 154] width 160 height 37
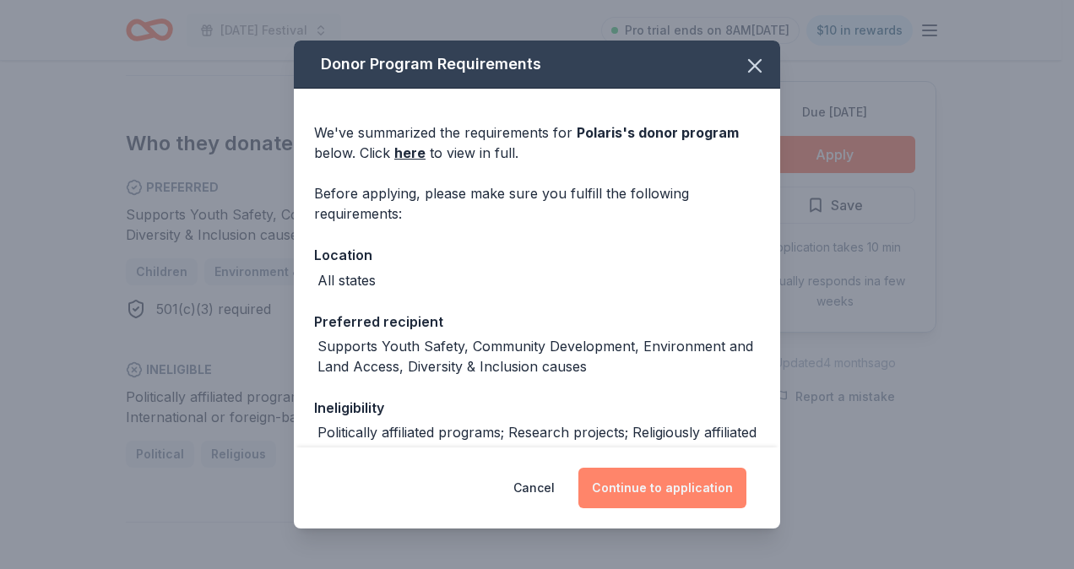
click at [652, 485] on button "Continue to application" at bounding box center [663, 488] width 168 height 41
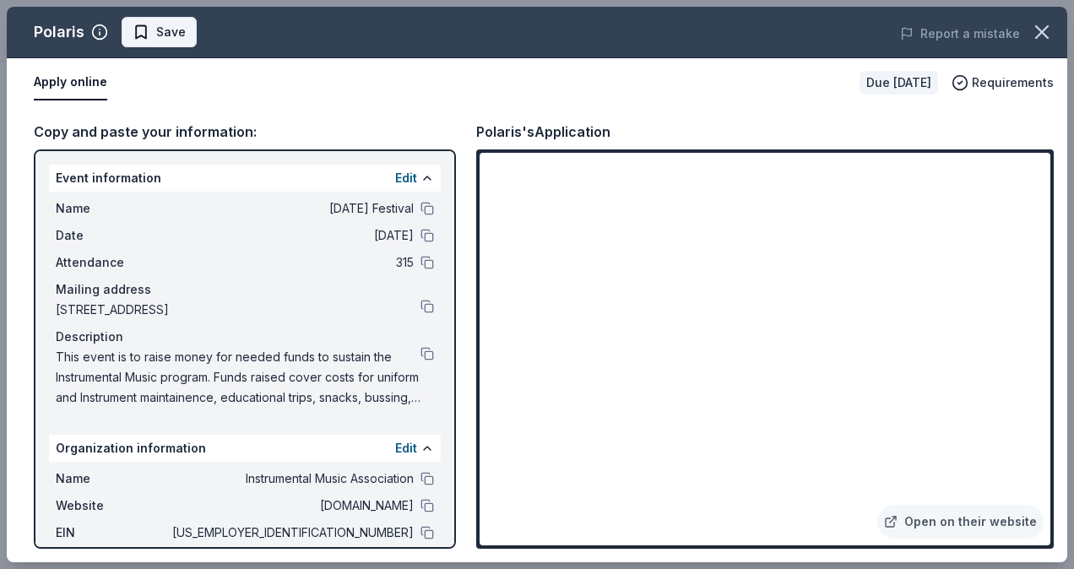
click at [185, 27] on button "Save" at bounding box center [159, 32] width 75 height 30
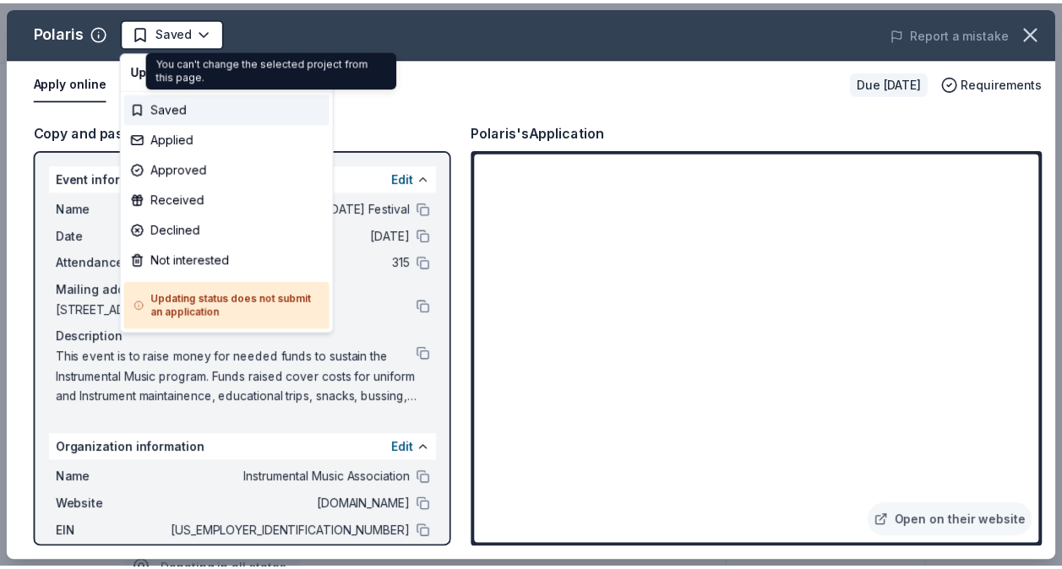
scroll to position [0, 0]
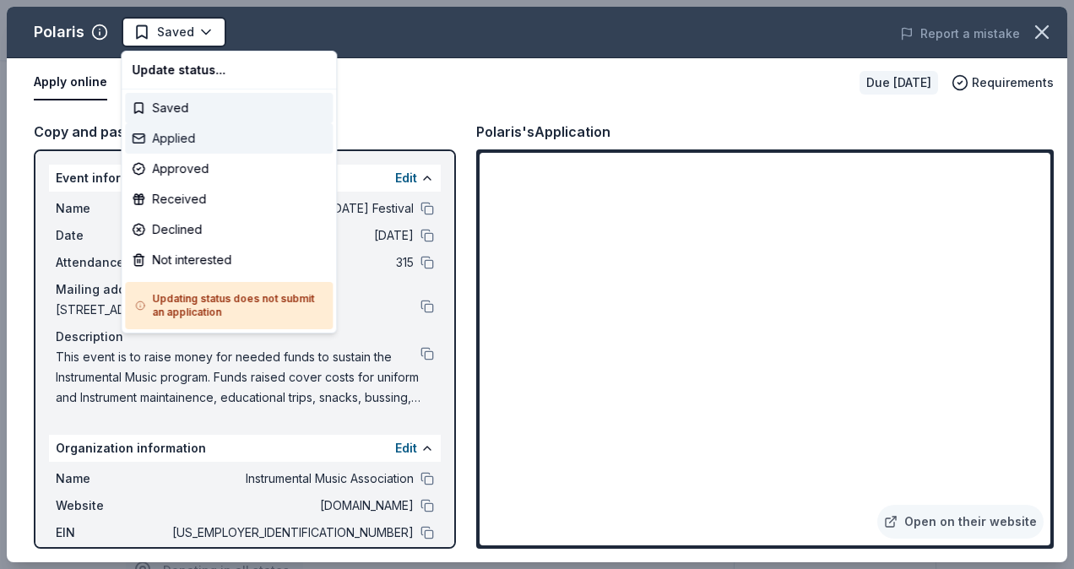
click at [217, 141] on div "Applied" at bounding box center [229, 138] width 208 height 30
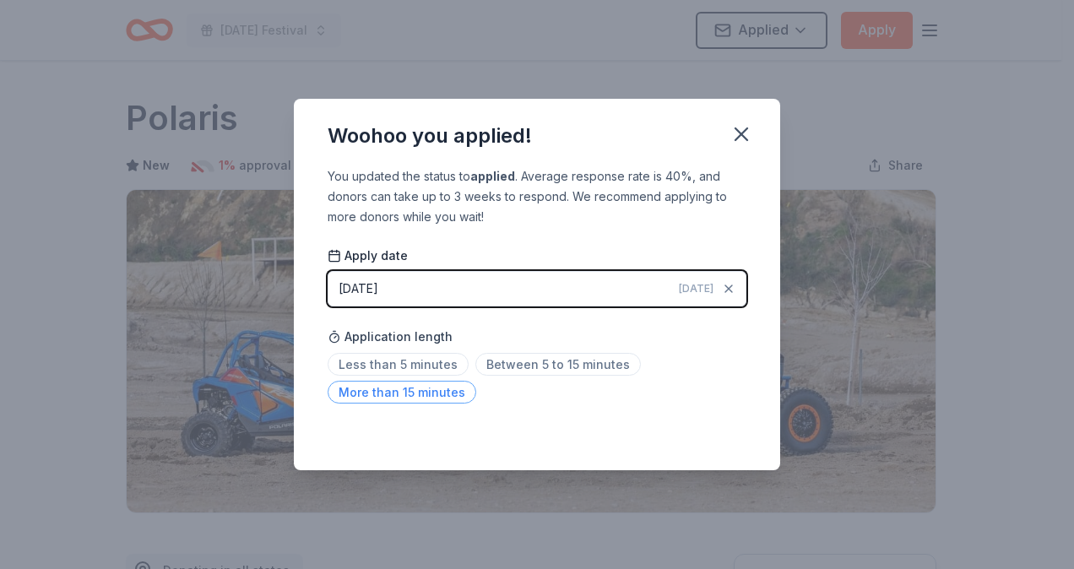
click at [437, 395] on span "More than 15 minutes" at bounding box center [402, 392] width 149 height 23
drag, startPoint x: 743, startPoint y: 136, endPoint x: 745, endPoint y: 14, distance: 122.5
click at [743, 136] on icon "button" at bounding box center [742, 134] width 12 height 12
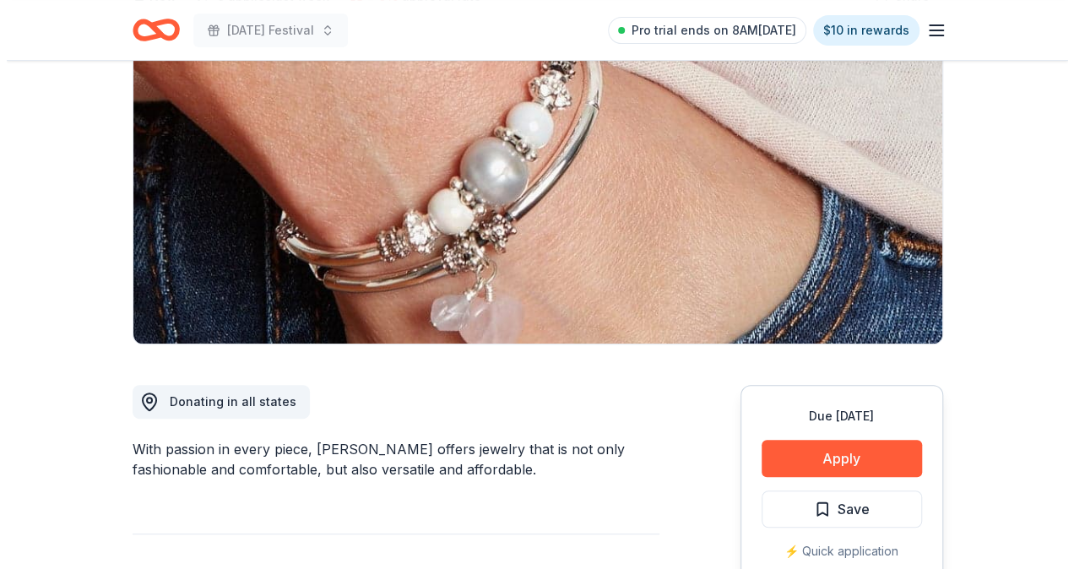
scroll to position [253, 0]
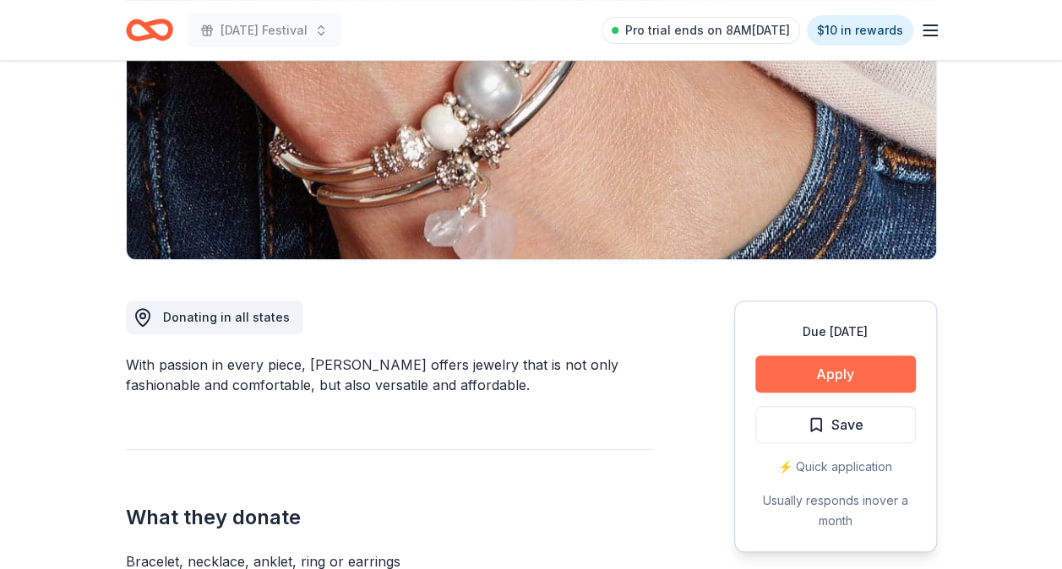
click at [850, 374] on button "Apply" at bounding box center [835, 374] width 160 height 37
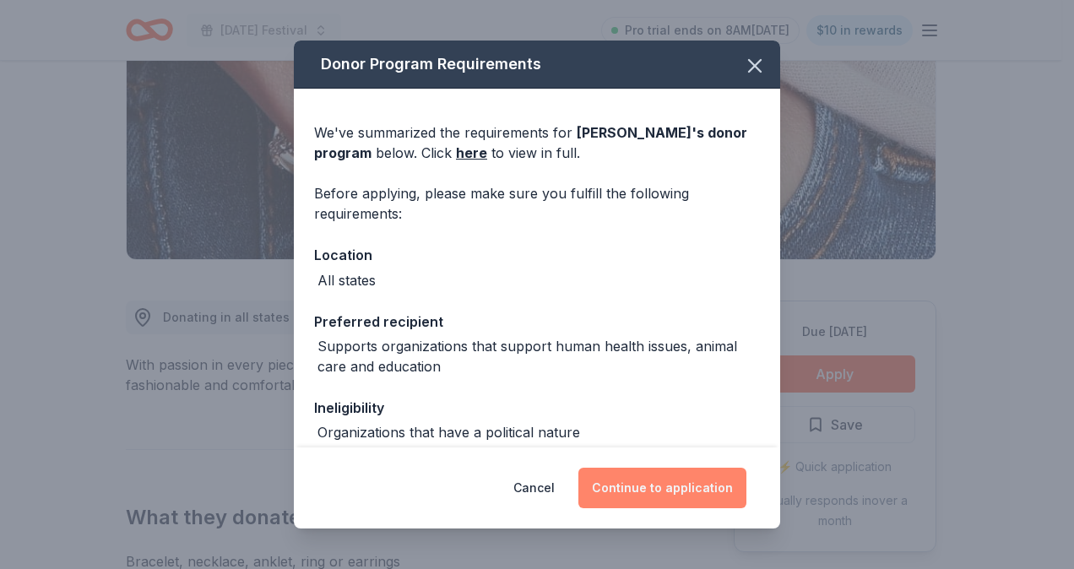
click at [687, 486] on button "Continue to application" at bounding box center [663, 488] width 168 height 41
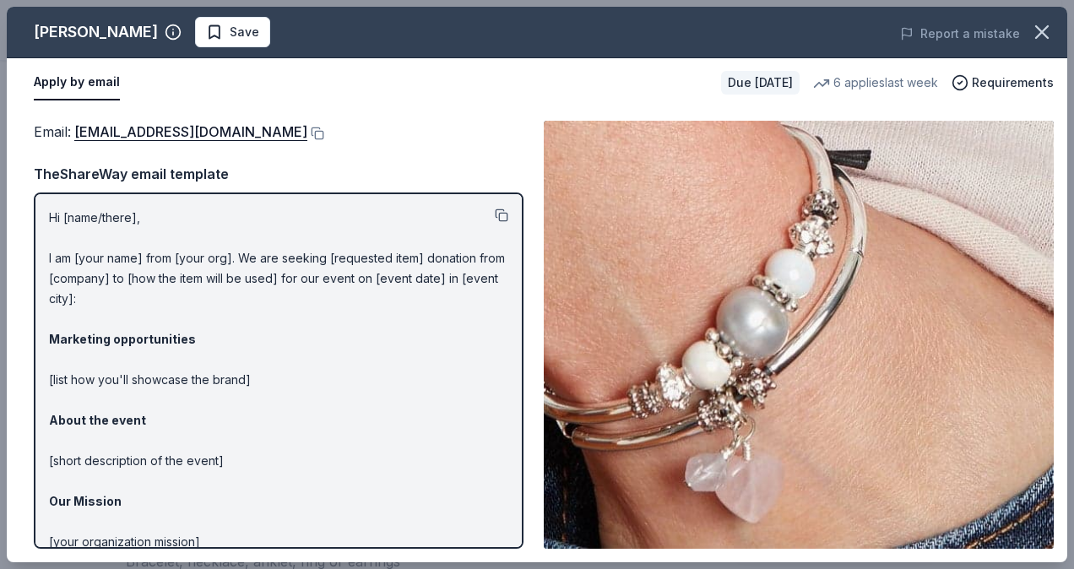
click at [495, 216] on button at bounding box center [502, 216] width 14 height 14
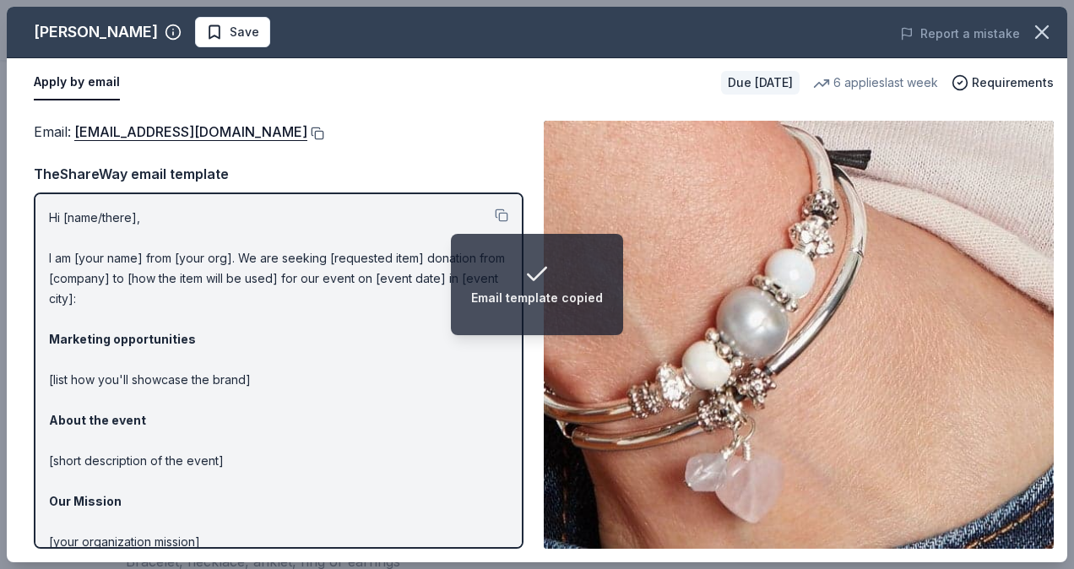
click at [307, 132] on button at bounding box center [315, 134] width 17 height 14
click at [230, 36] on span "Save" at bounding box center [245, 32] width 30 height 20
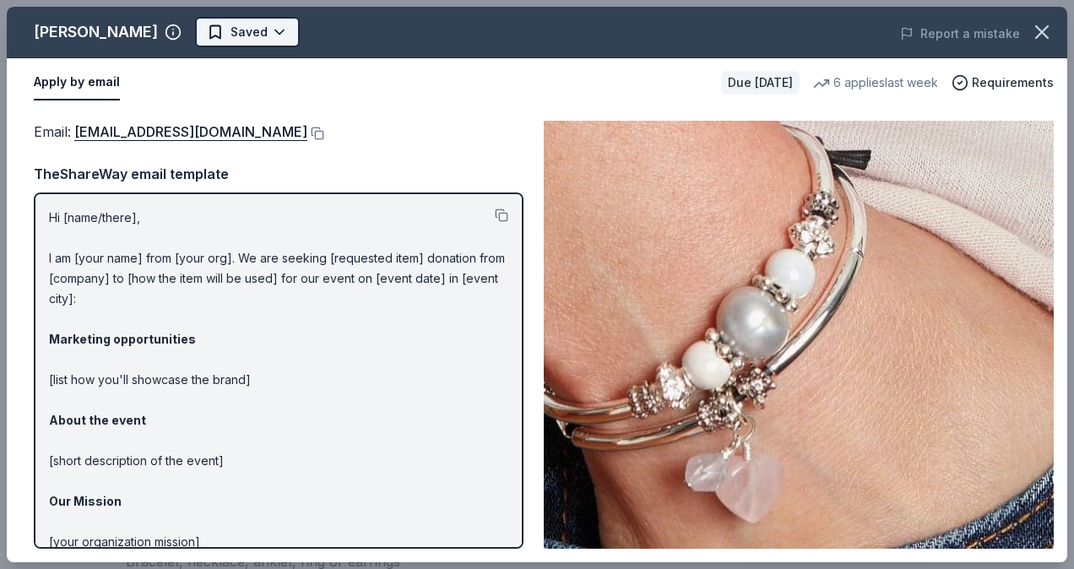
click at [241, 43] on body "Mardi Gras Festival Pro trial ends on 8AM, 10/14 $10 in rewards Due in 107 days…" at bounding box center [531, 31] width 1062 height 569
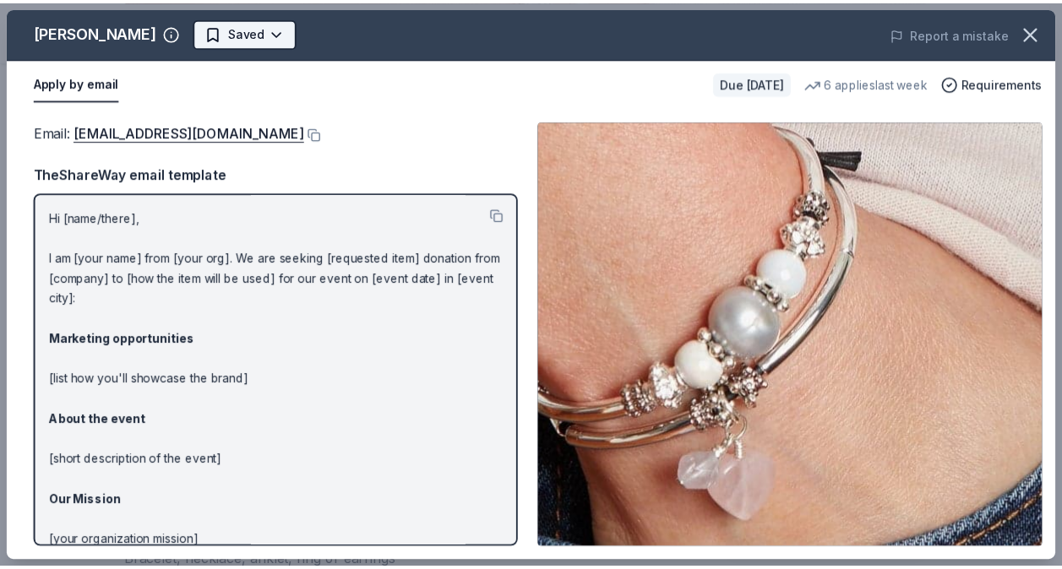
scroll to position [0, 0]
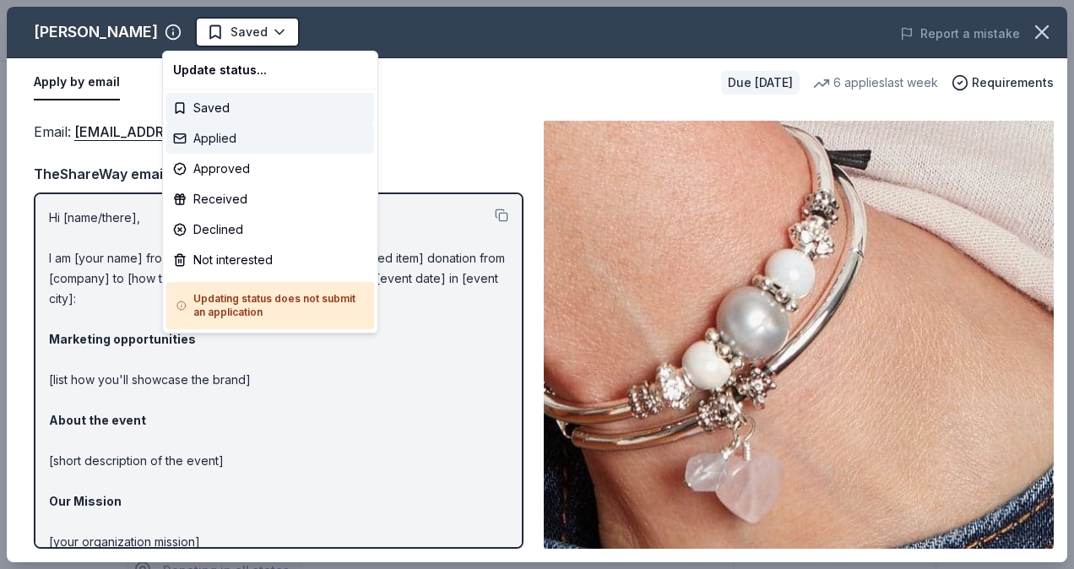
click at [255, 144] on div "Applied" at bounding box center [270, 138] width 208 height 30
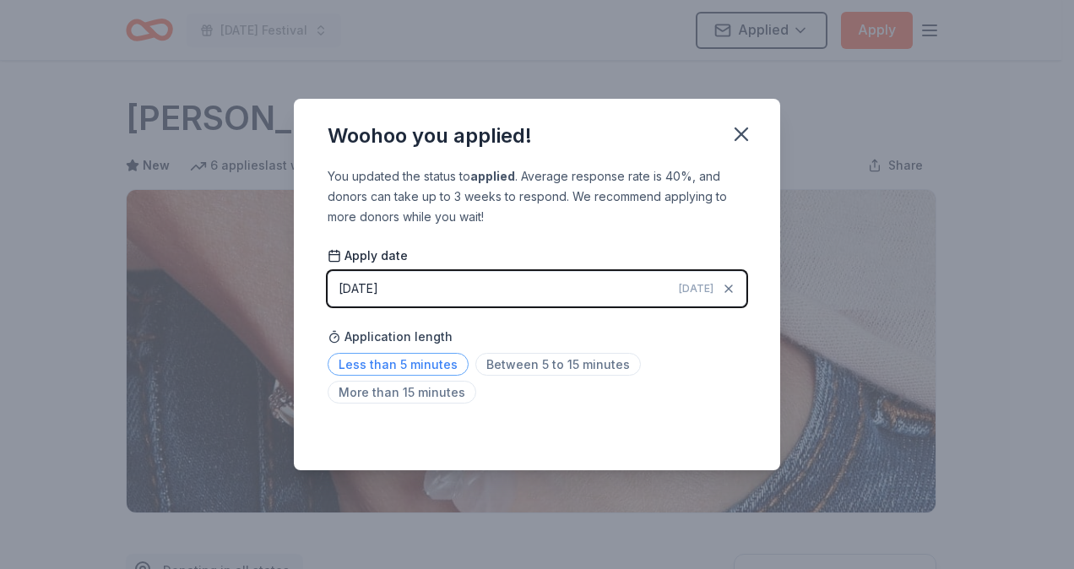
click at [405, 374] on span "Less than 5 minutes" at bounding box center [398, 364] width 141 height 23
click at [410, 368] on span "Less than 5 minutes" at bounding box center [398, 364] width 141 height 23
drag, startPoint x: 736, startPoint y: 134, endPoint x: 747, endPoint y: 59, distance: 75.8
click at [736, 132] on icon "button" at bounding box center [742, 134] width 24 height 24
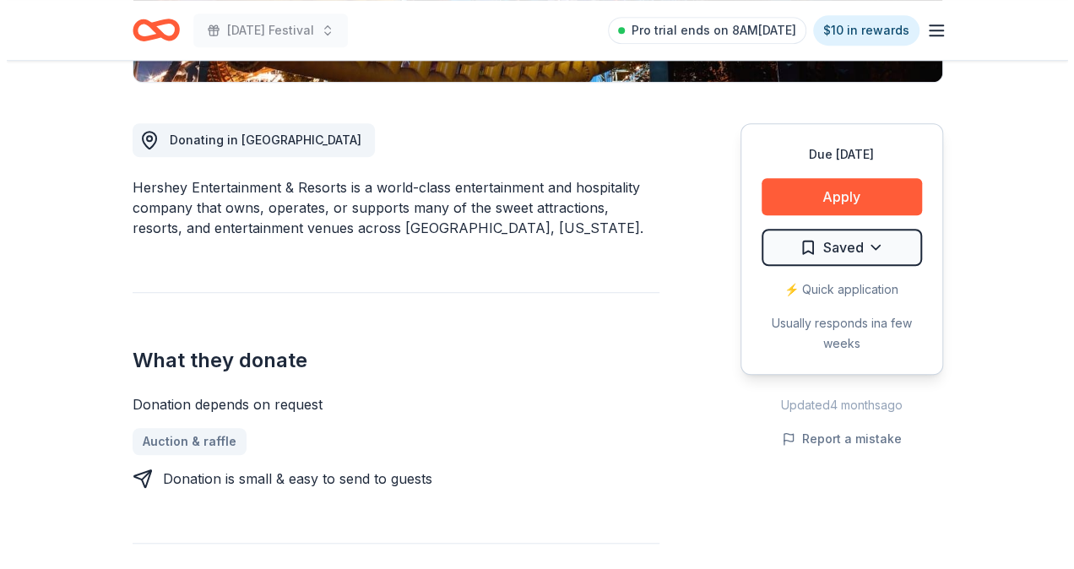
scroll to position [507, 0]
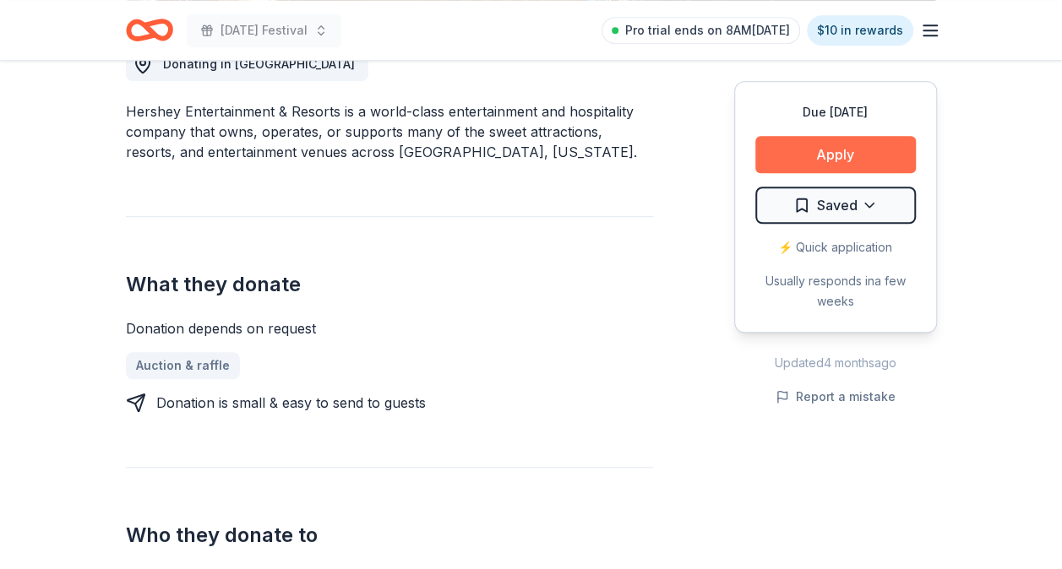
click at [856, 166] on button "Apply" at bounding box center [835, 154] width 160 height 37
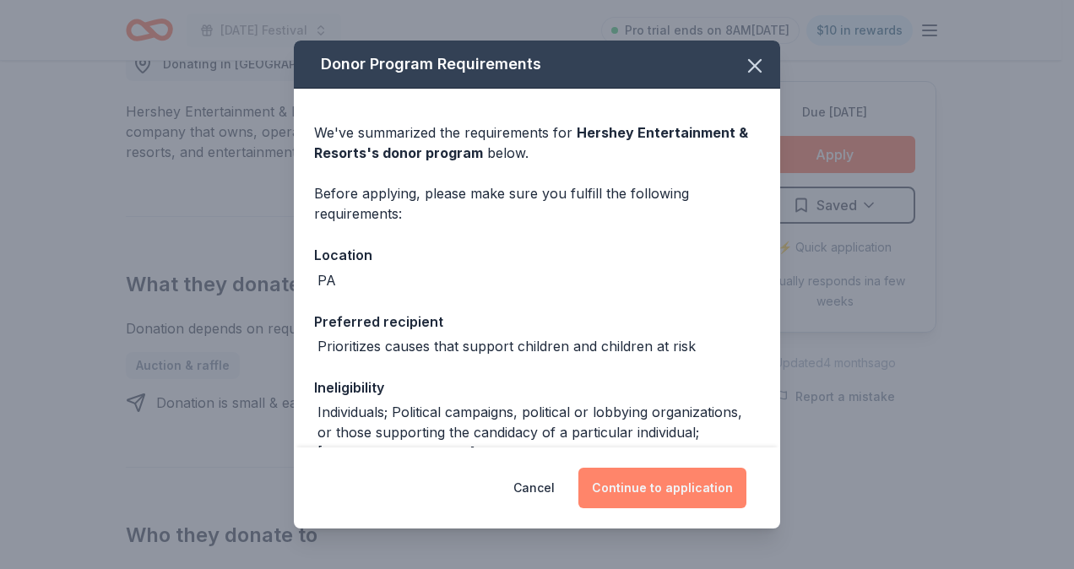
click at [663, 497] on button "Continue to application" at bounding box center [663, 488] width 168 height 41
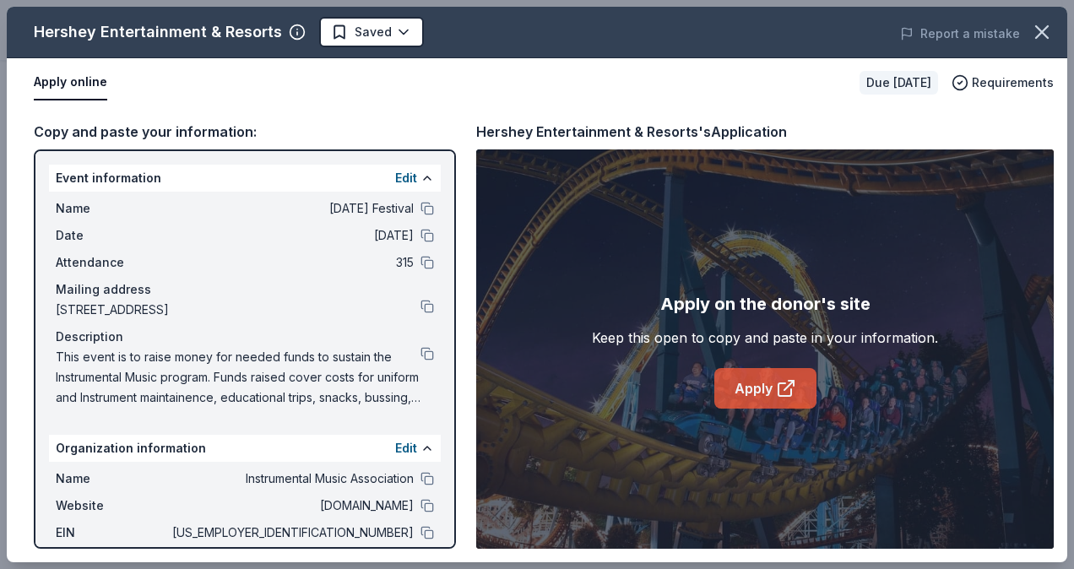
click at [733, 385] on link "Apply" at bounding box center [766, 388] width 102 height 41
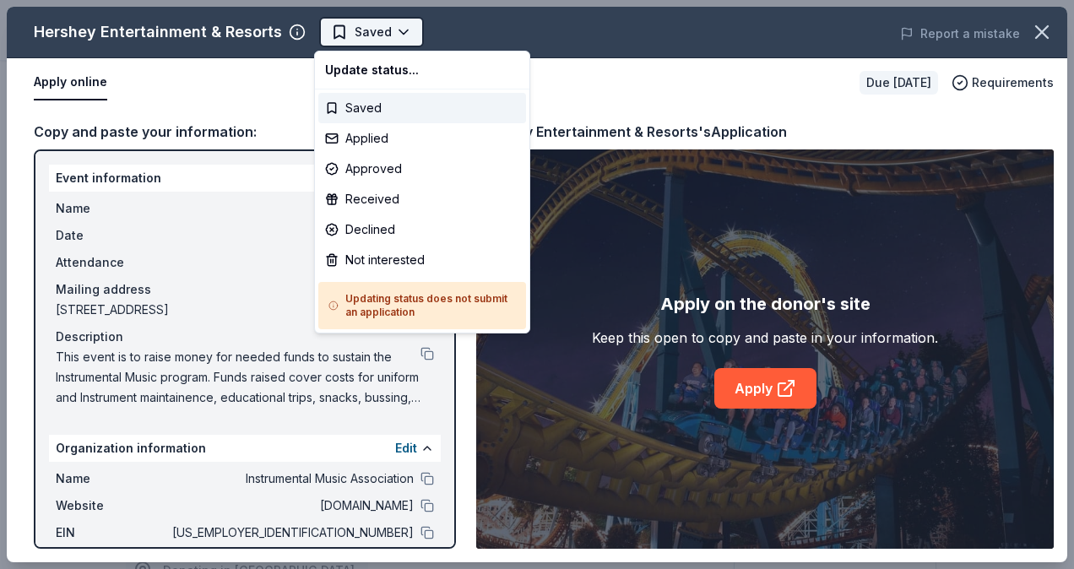
click at [404, 35] on html "Mardi Gras Festival Saved Apply Due in 95 days Share Hershey Entertainment & Re…" at bounding box center [537, 284] width 1074 height 569
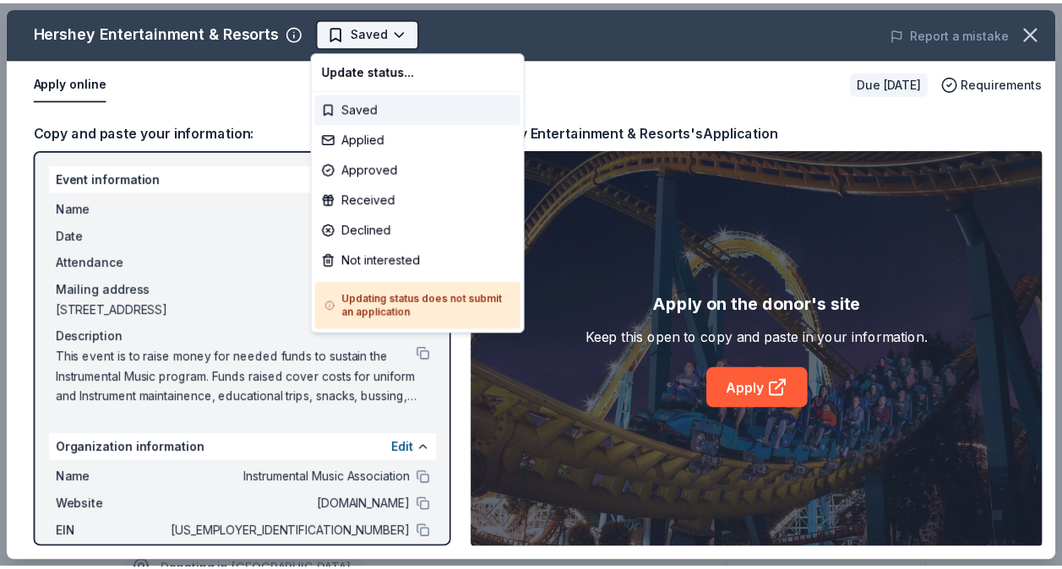
scroll to position [0, 0]
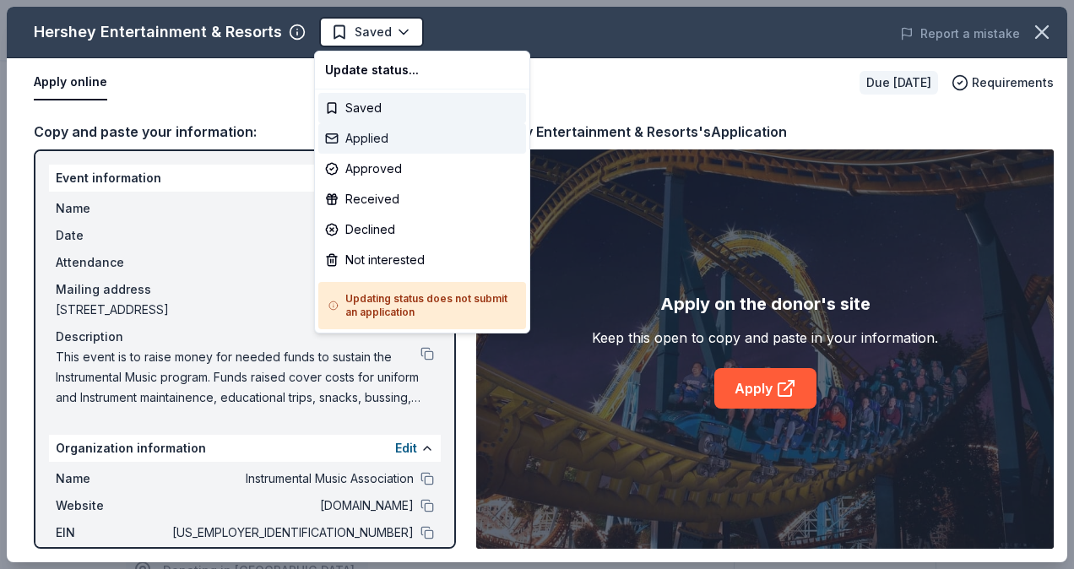
click at [382, 138] on div "Applied" at bounding box center [422, 138] width 208 height 30
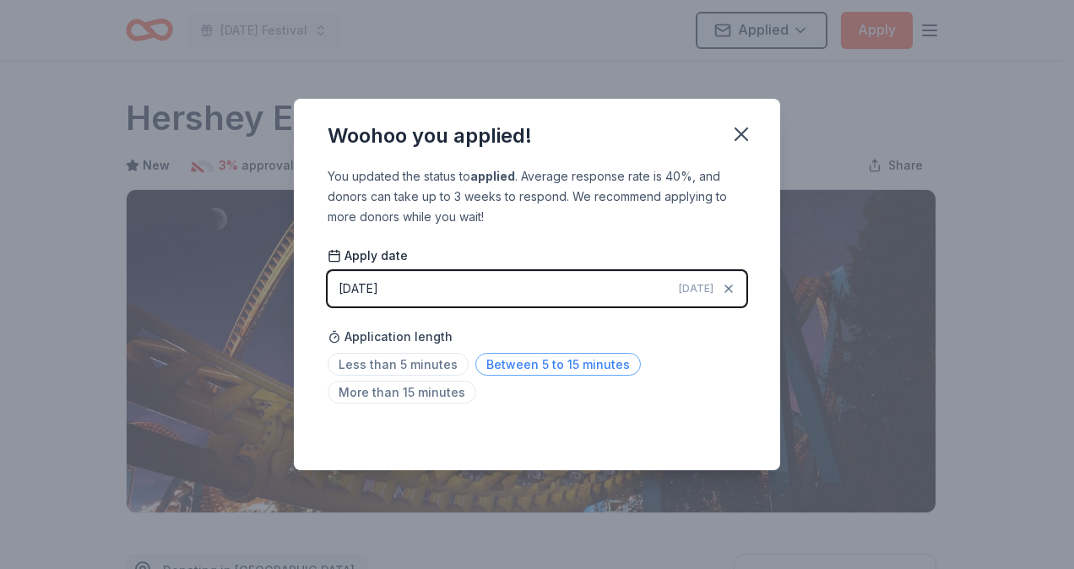
click at [492, 361] on span "Between 5 to 15 minutes" at bounding box center [558, 364] width 166 height 23
click at [746, 132] on icon "button" at bounding box center [742, 134] width 24 height 24
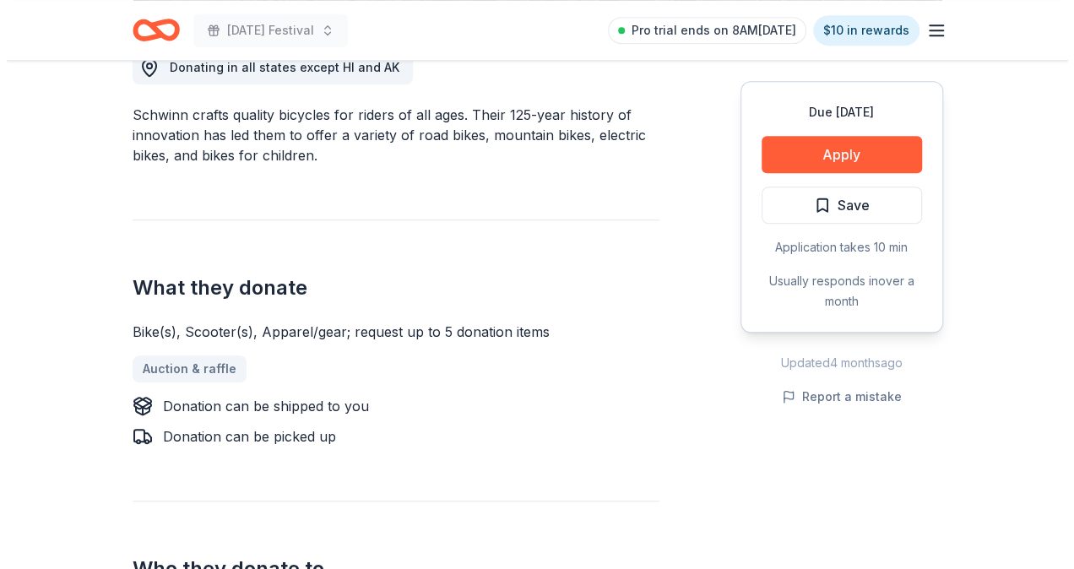
scroll to position [507, 0]
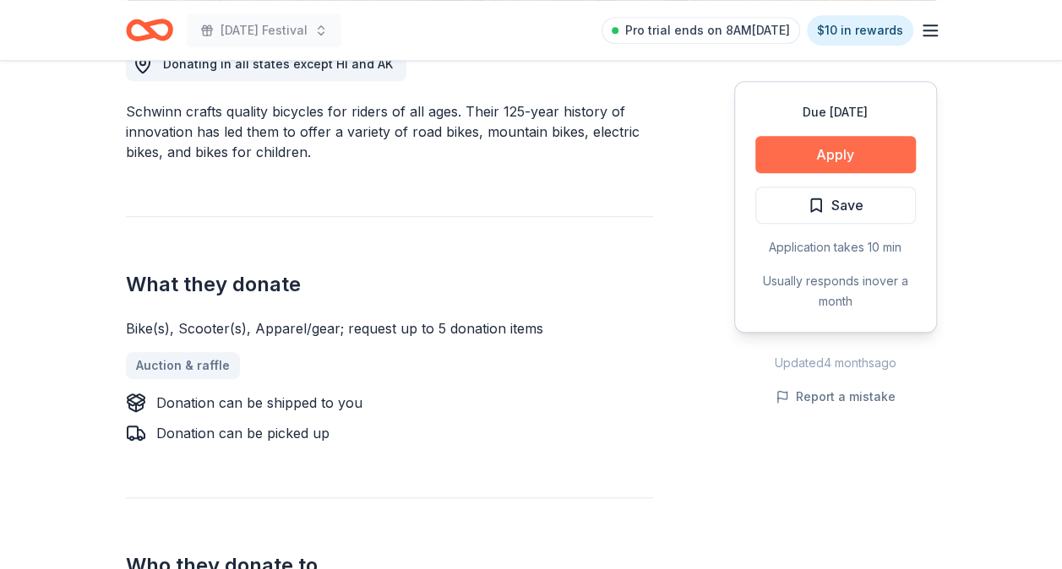
click at [804, 155] on button "Apply" at bounding box center [835, 154] width 160 height 37
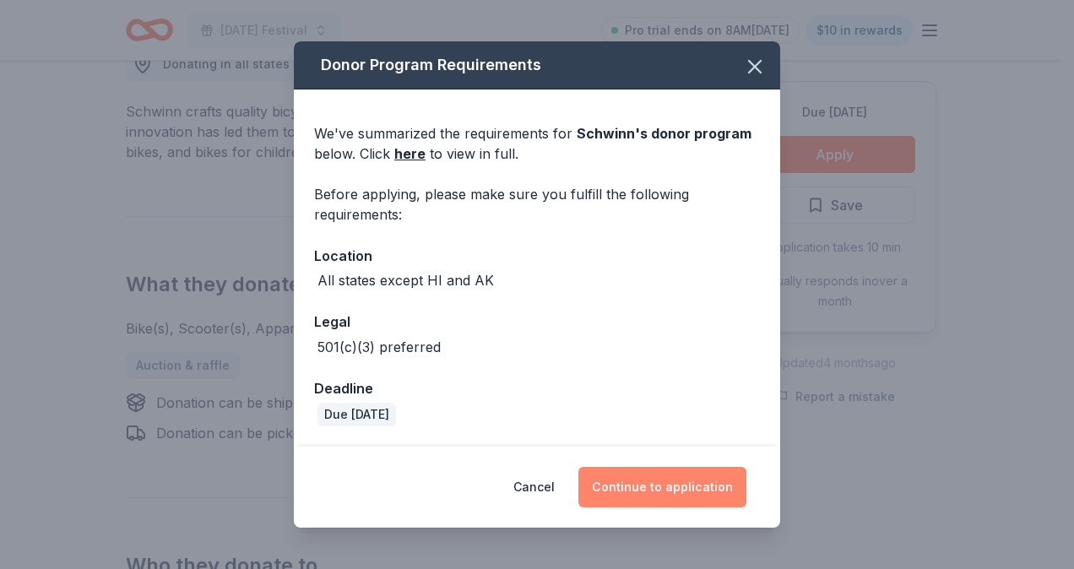
click at [661, 493] on button "Continue to application" at bounding box center [663, 487] width 168 height 41
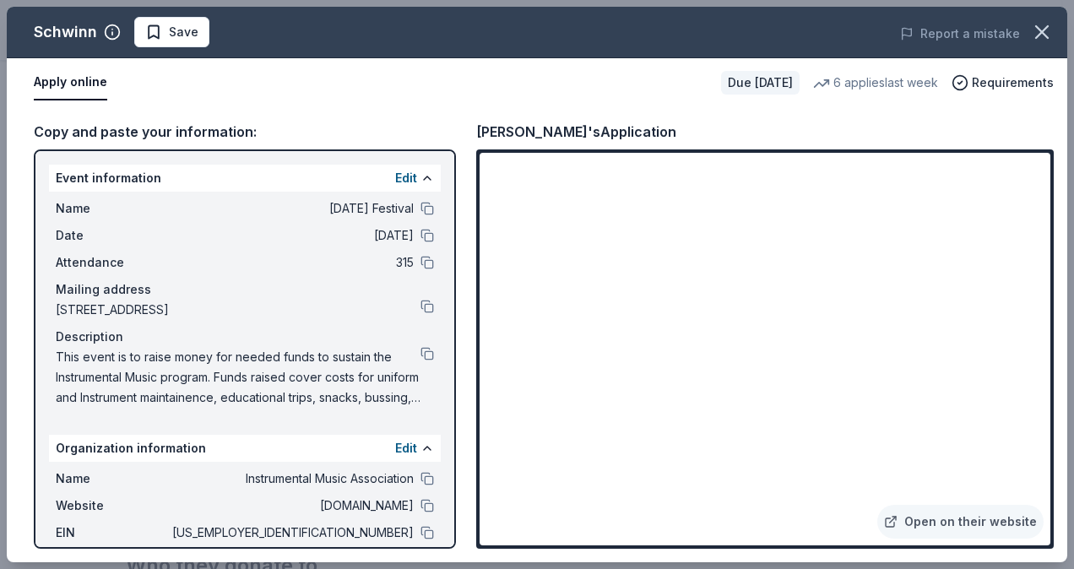
click at [176, 30] on span "Save" at bounding box center [184, 32] width 30 height 20
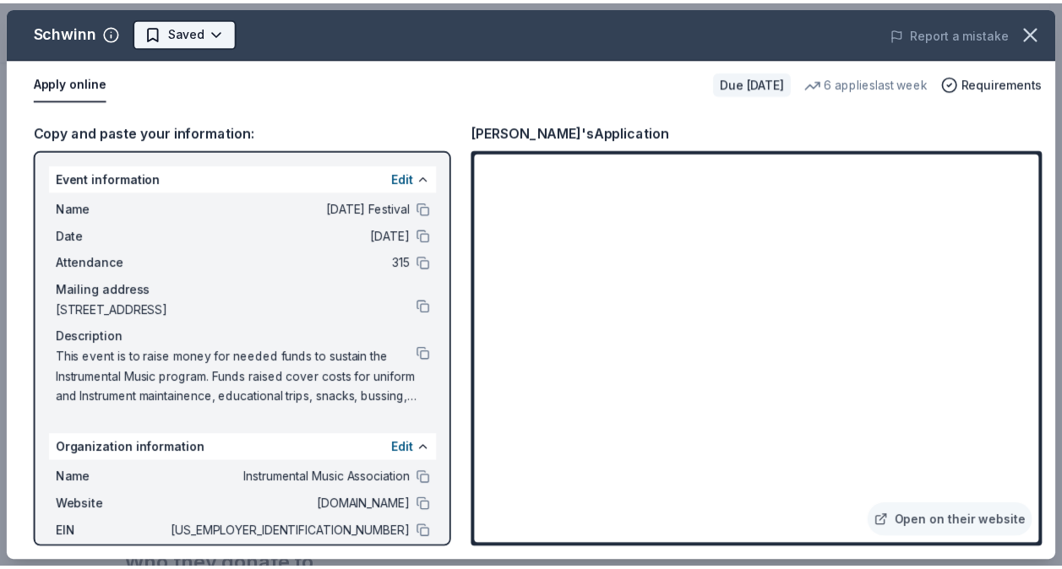
scroll to position [0, 0]
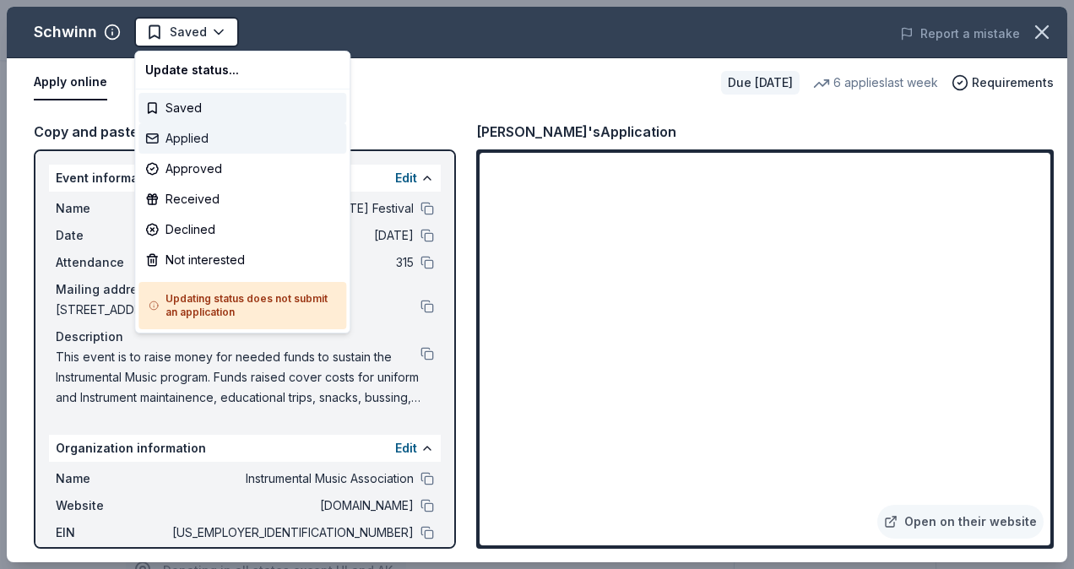
click at [199, 143] on div "Applied" at bounding box center [243, 138] width 208 height 30
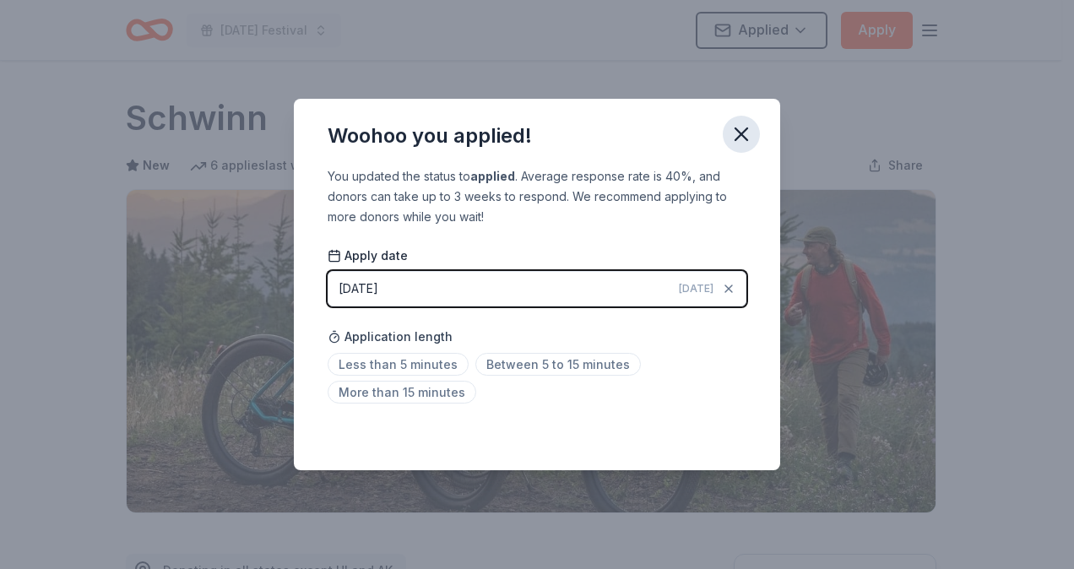
click at [738, 139] on icon "button" at bounding box center [742, 134] width 24 height 24
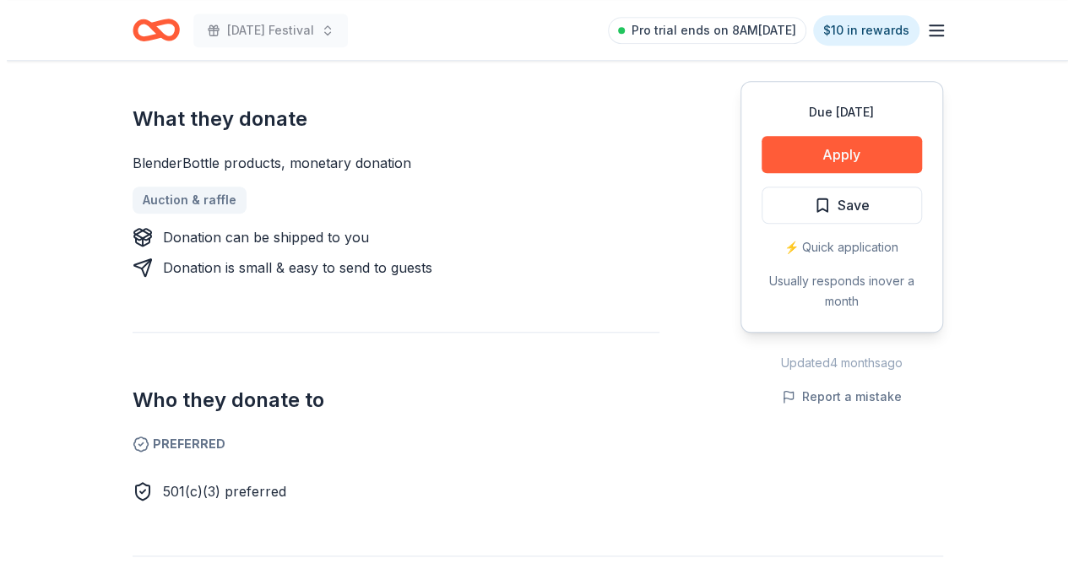
scroll to position [676, 0]
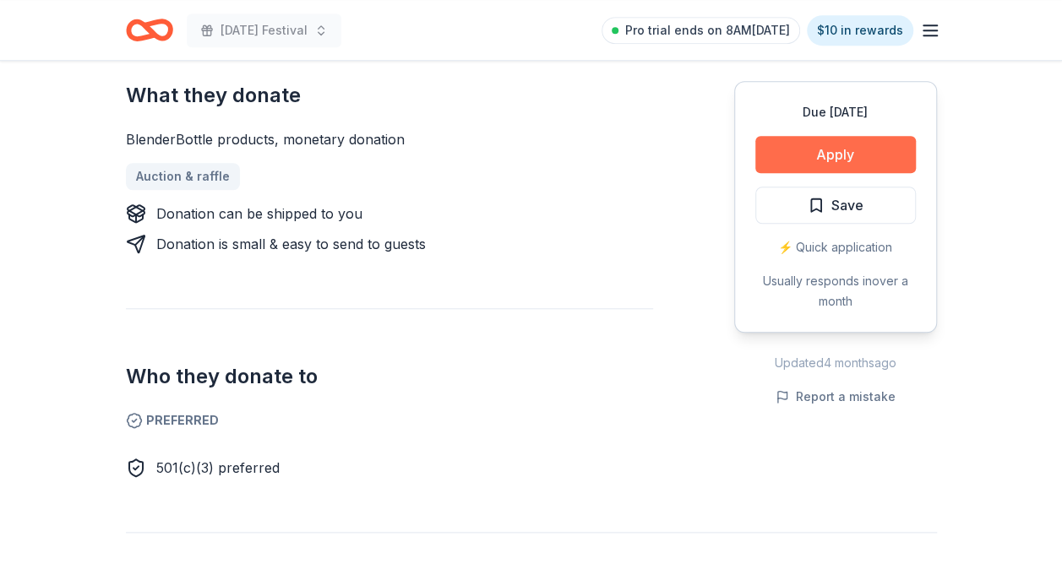
click at [829, 158] on button "Apply" at bounding box center [835, 154] width 160 height 37
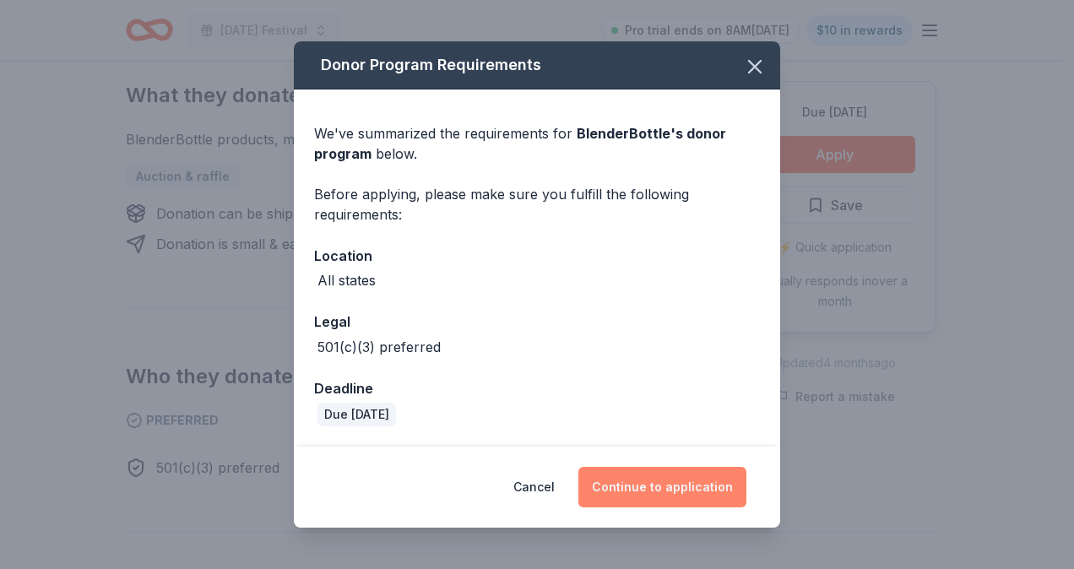
click at [619, 481] on button "Continue to application" at bounding box center [663, 487] width 168 height 41
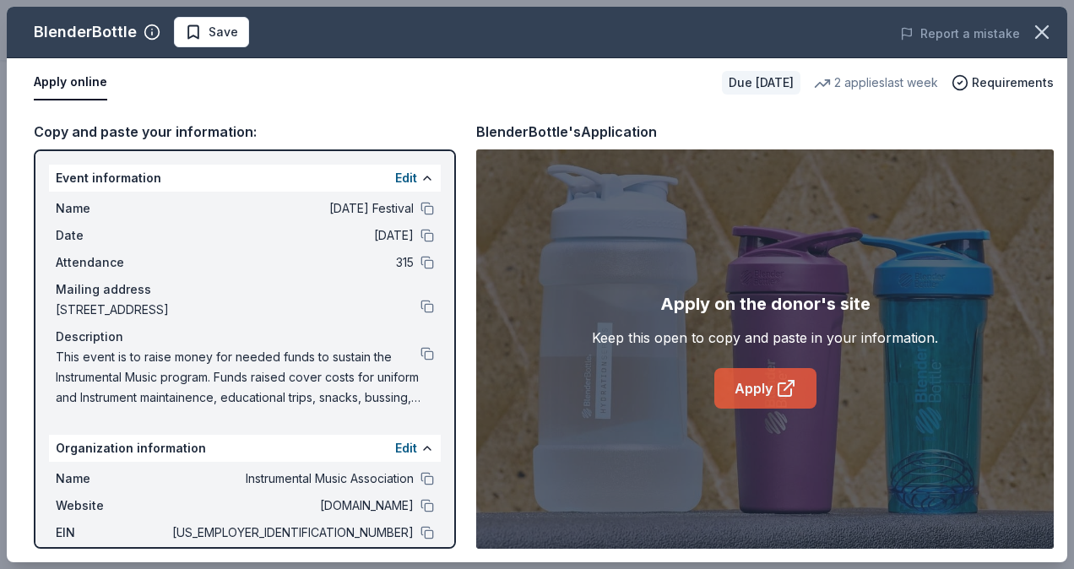
click at [764, 385] on link "Apply" at bounding box center [766, 388] width 102 height 41
click at [229, 37] on span "Save" at bounding box center [224, 32] width 30 height 20
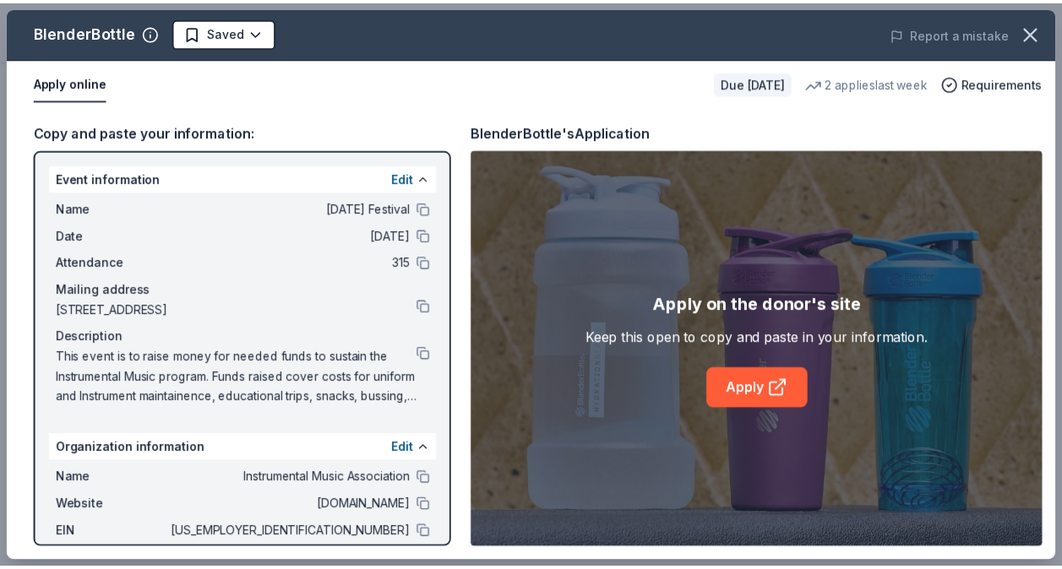
scroll to position [0, 0]
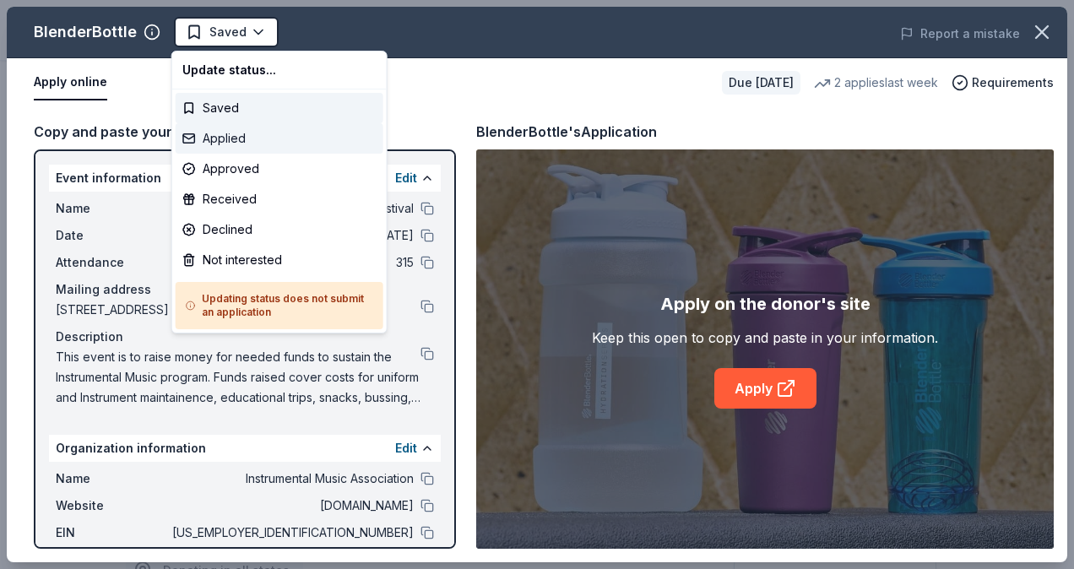
click at [234, 142] on div "Applied" at bounding box center [280, 138] width 208 height 30
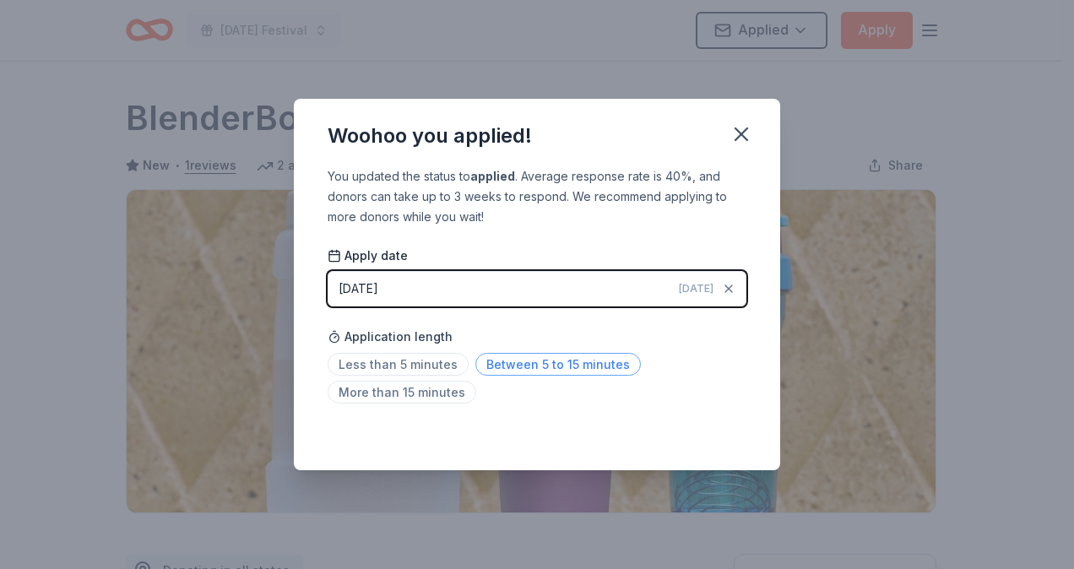
click at [497, 367] on span "Between 5 to 15 minutes" at bounding box center [558, 364] width 166 height 23
drag, startPoint x: 732, startPoint y: 135, endPoint x: 699, endPoint y: 73, distance: 70.6
click at [732, 133] on icon "button" at bounding box center [742, 134] width 24 height 24
